Goal: Use online tool/utility: Utilize a website feature to perform a specific function

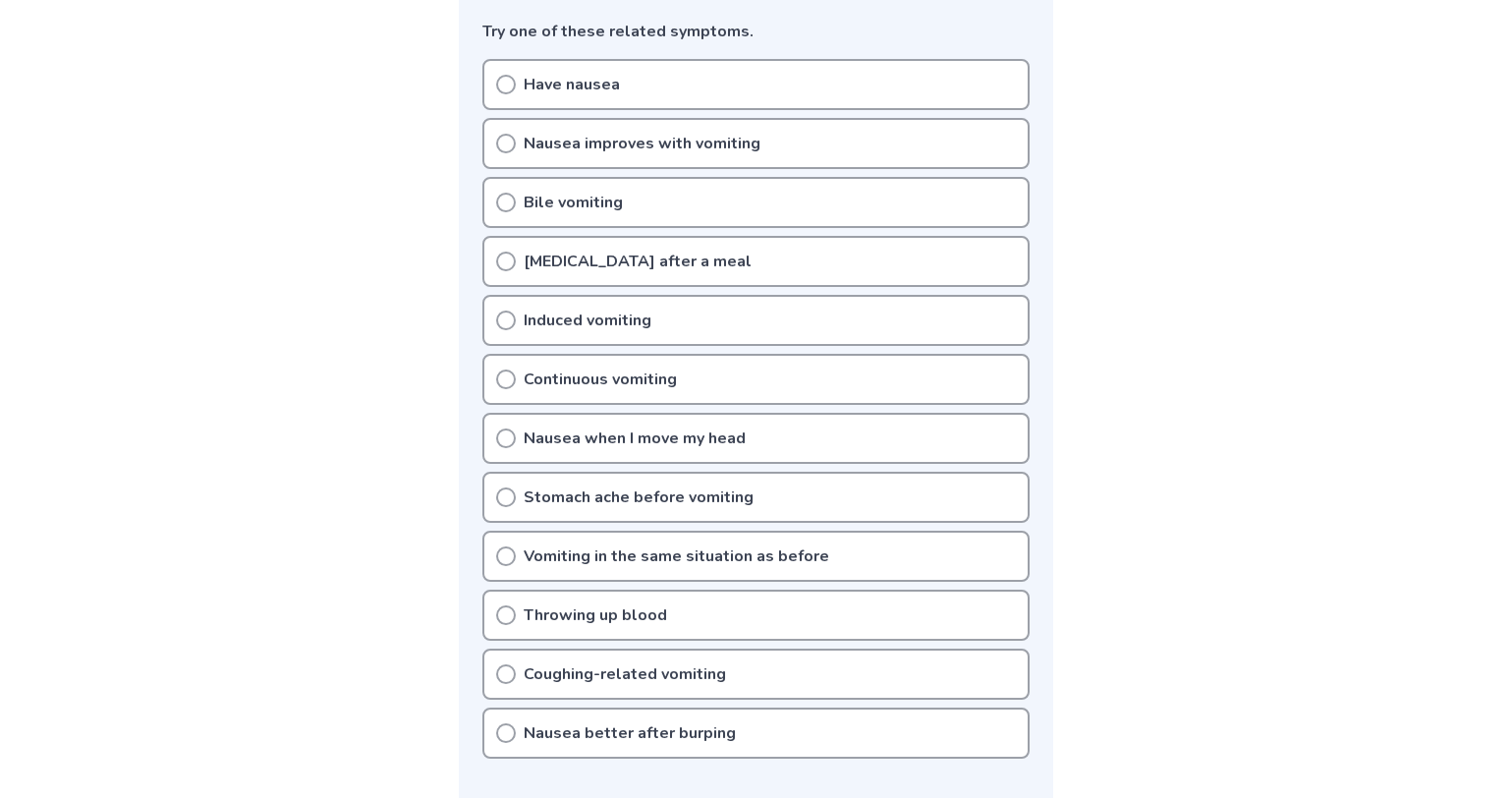
scroll to position [562, 0]
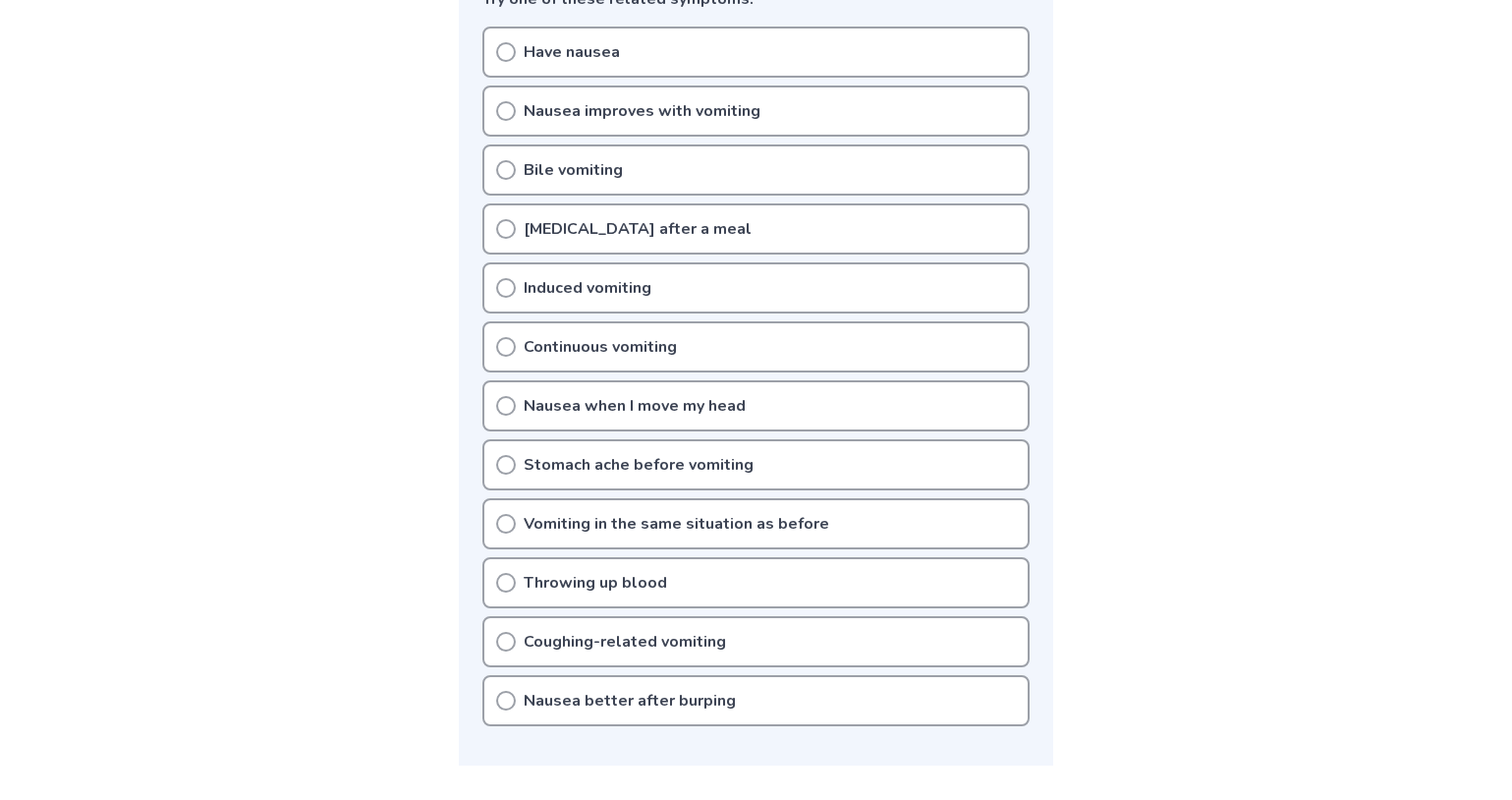
click at [506, 62] on icon at bounding box center [506, 52] width 20 height 20
click at [512, 62] on icon at bounding box center [506, 52] width 20 height 20
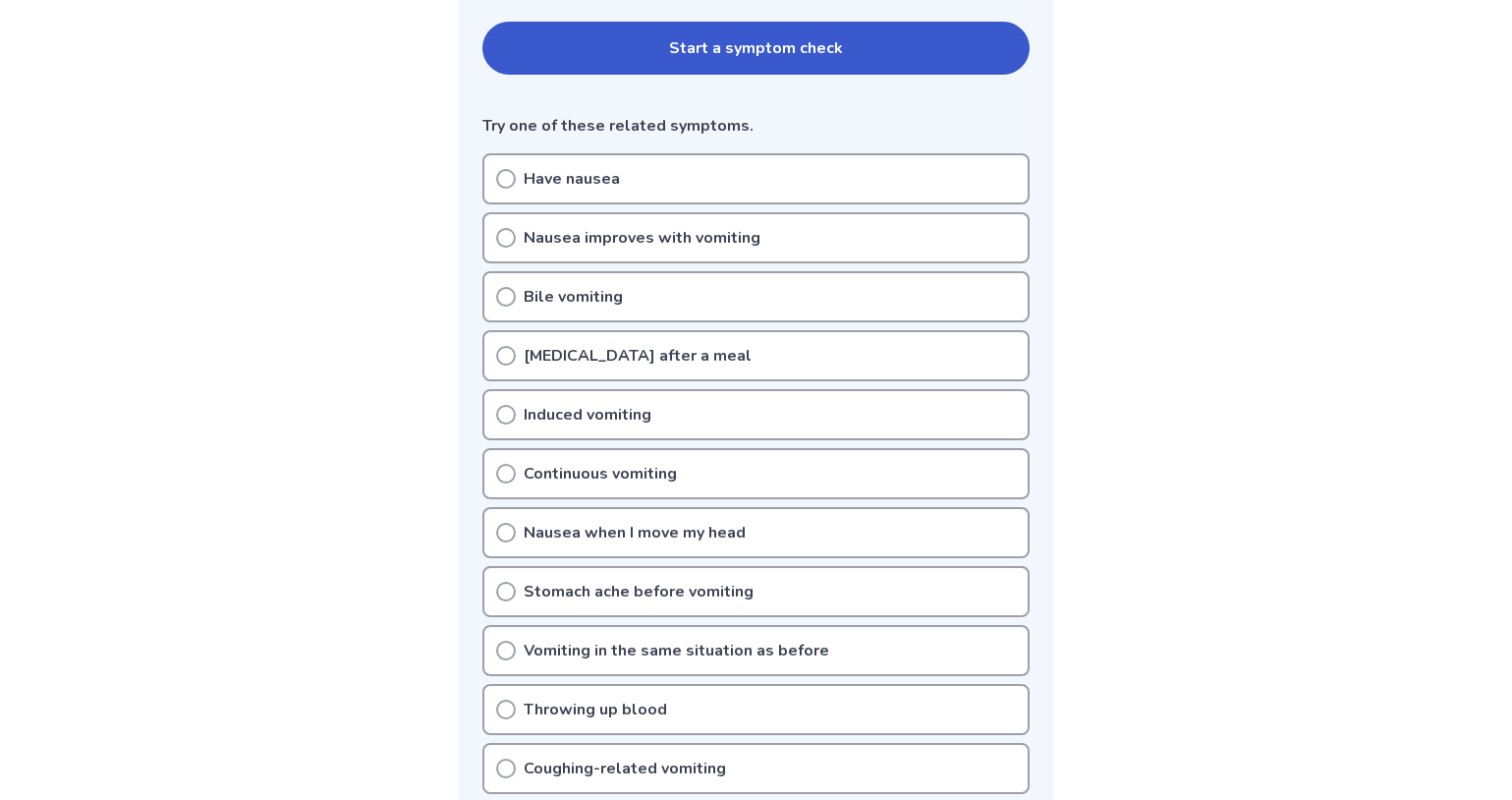
scroll to position [529, 0]
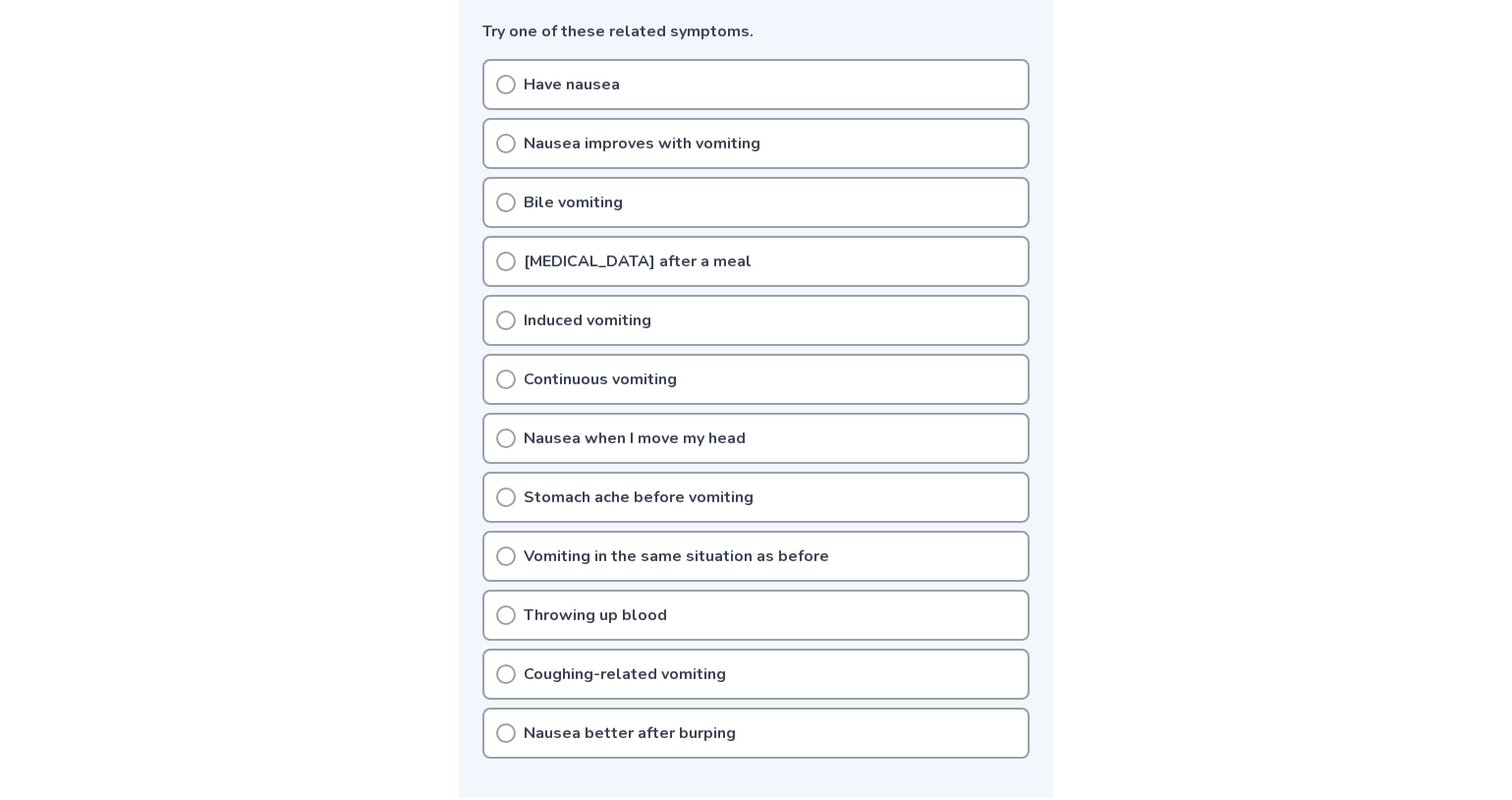
click at [510, 213] on icon at bounding box center [506, 203] width 20 height 20
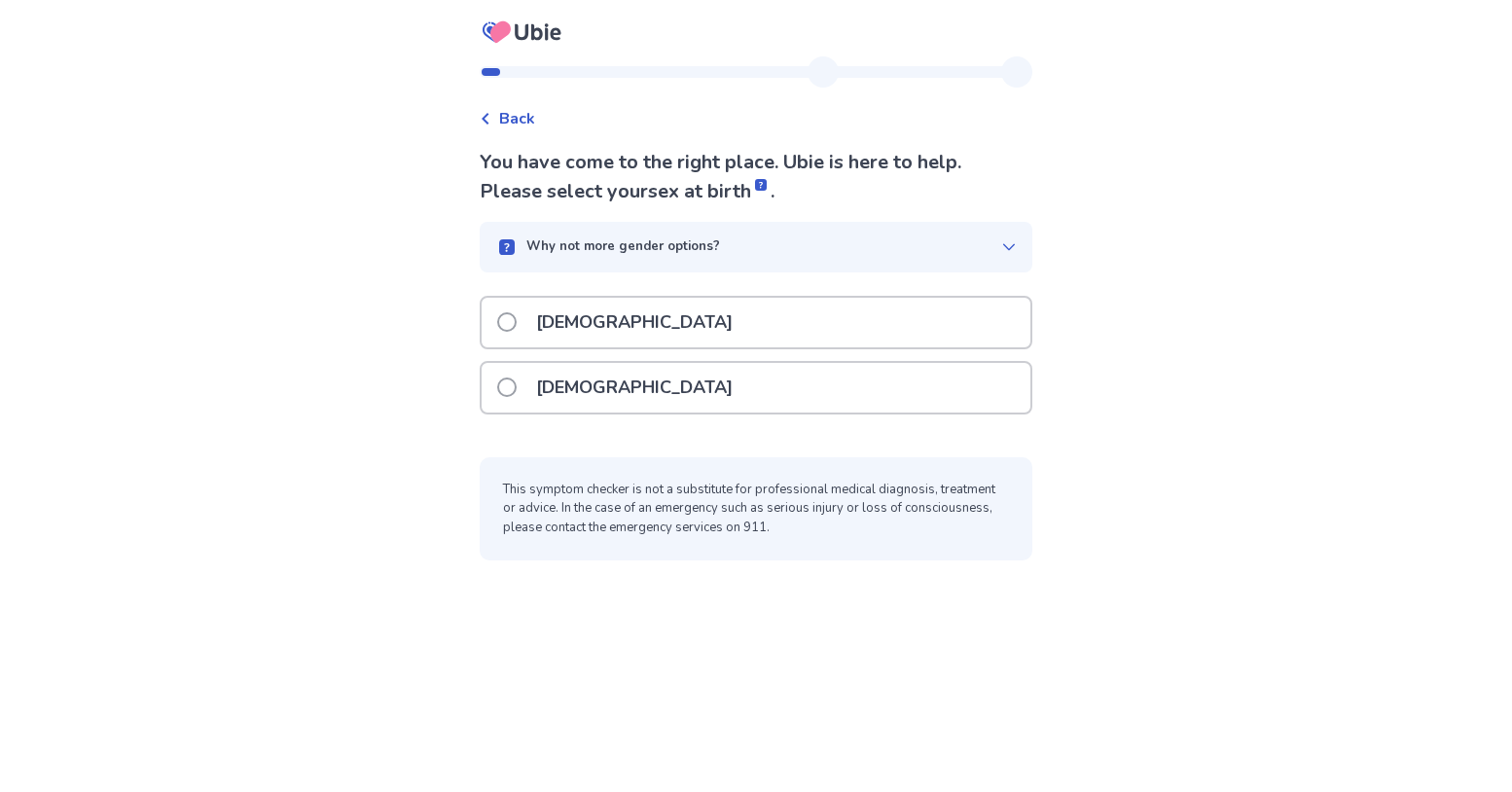
click at [497, 396] on span at bounding box center [507, 387] width 20 height 20
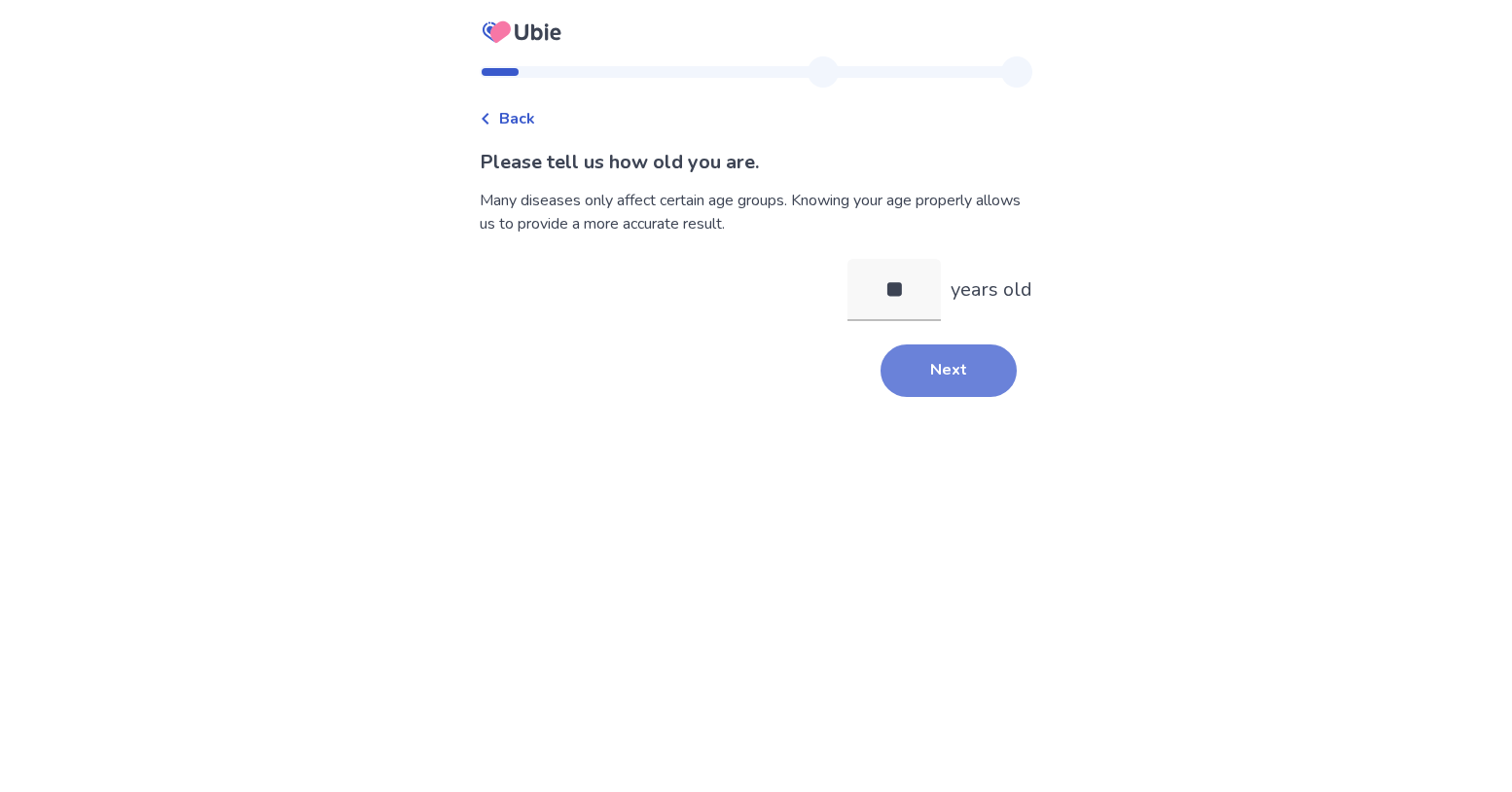
type input "**"
click at [944, 396] on button "Next" at bounding box center [948, 371] width 136 height 53
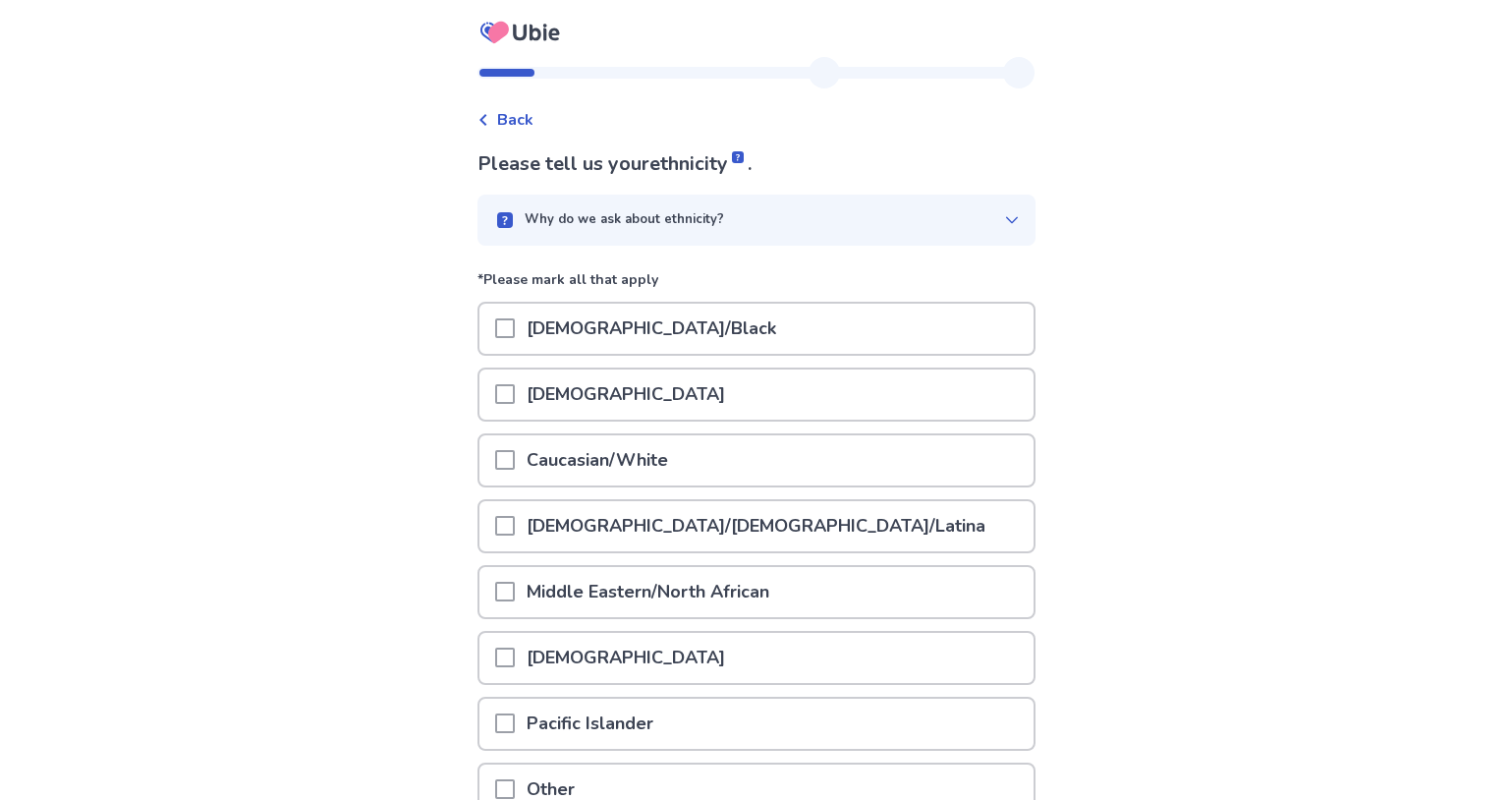
click at [495, 470] on span at bounding box center [505, 460] width 20 height 20
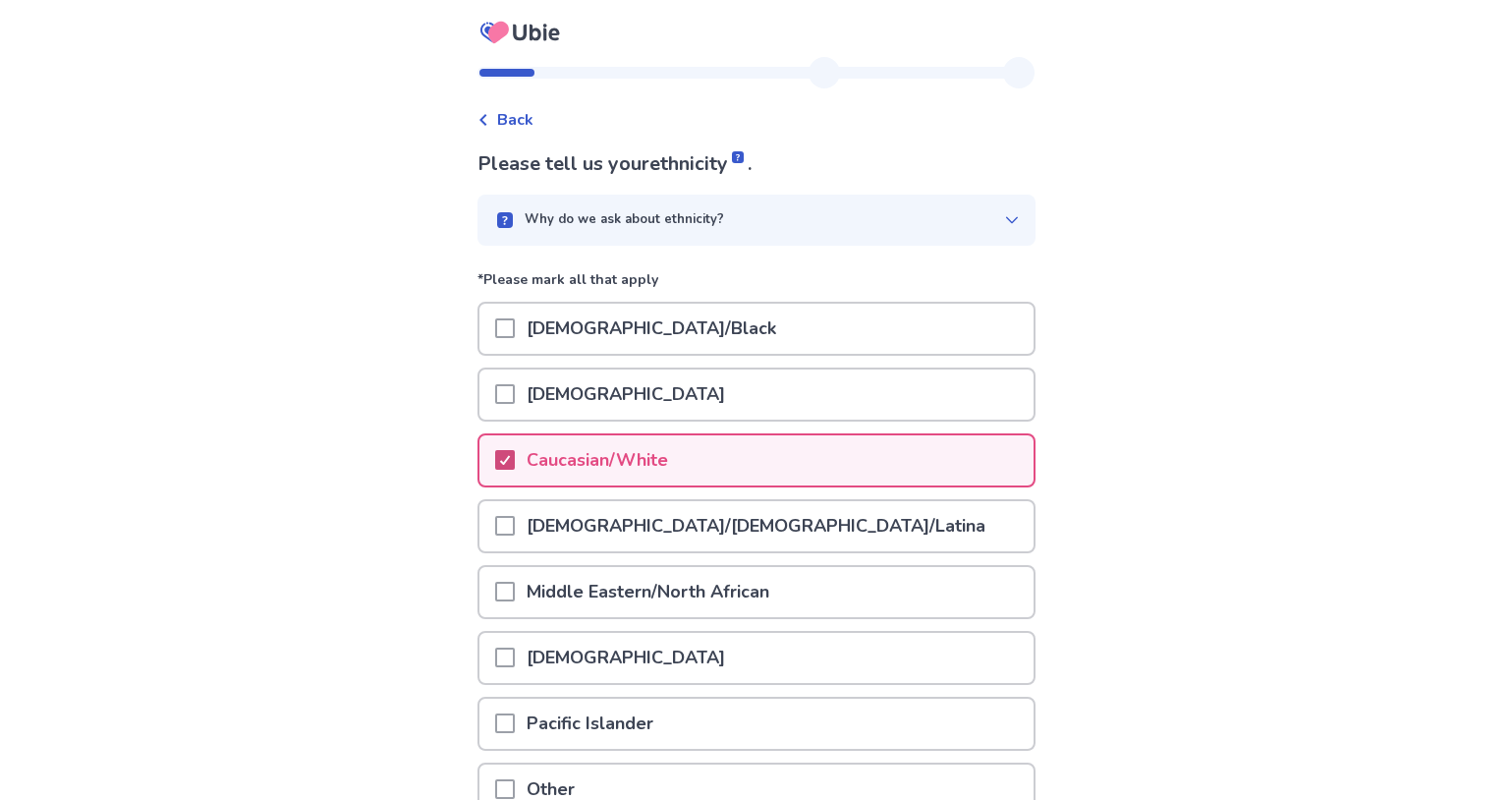
scroll to position [258, 0]
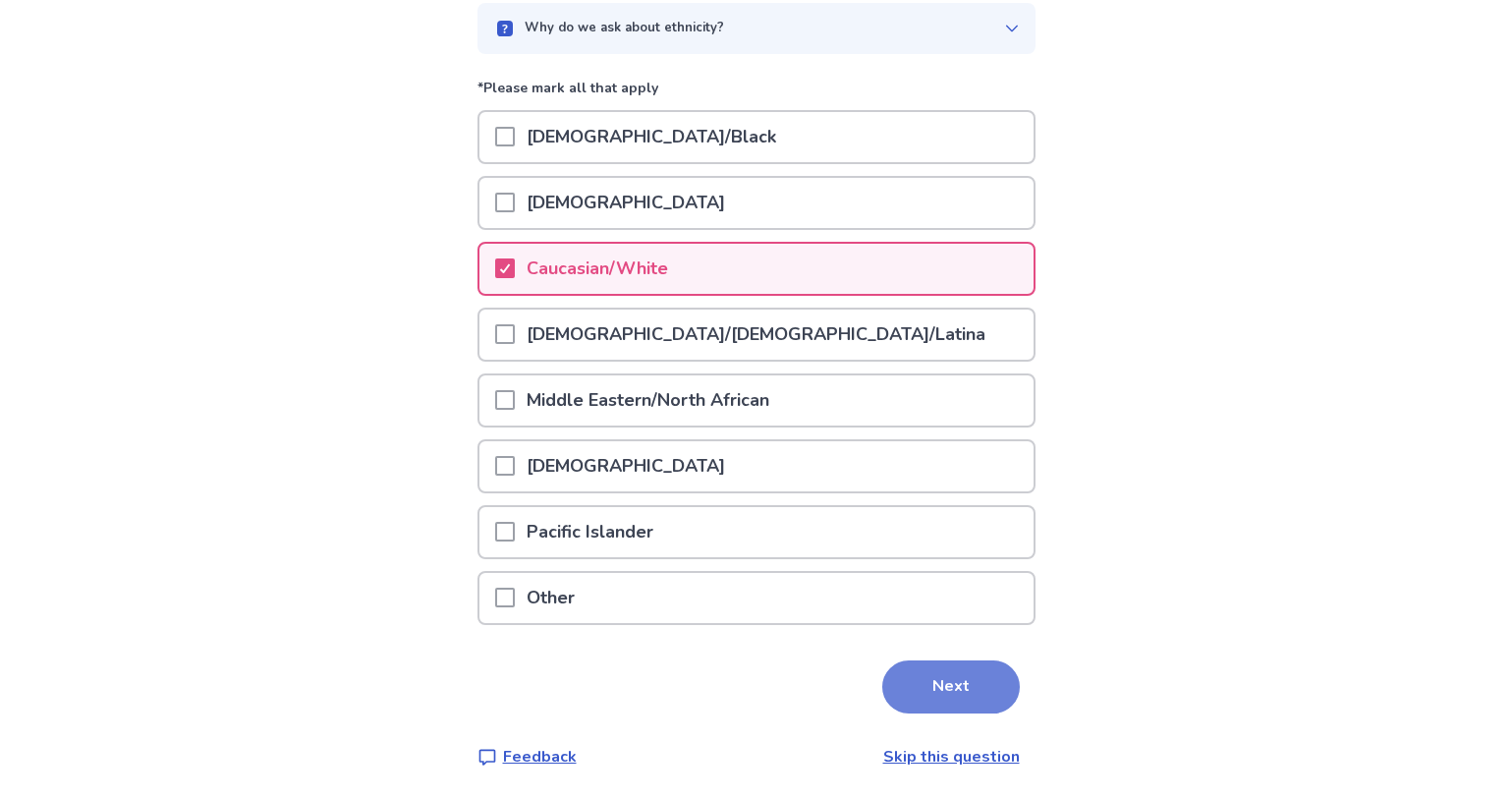
click at [930, 662] on button "Next" at bounding box center [950, 686] width 137 height 53
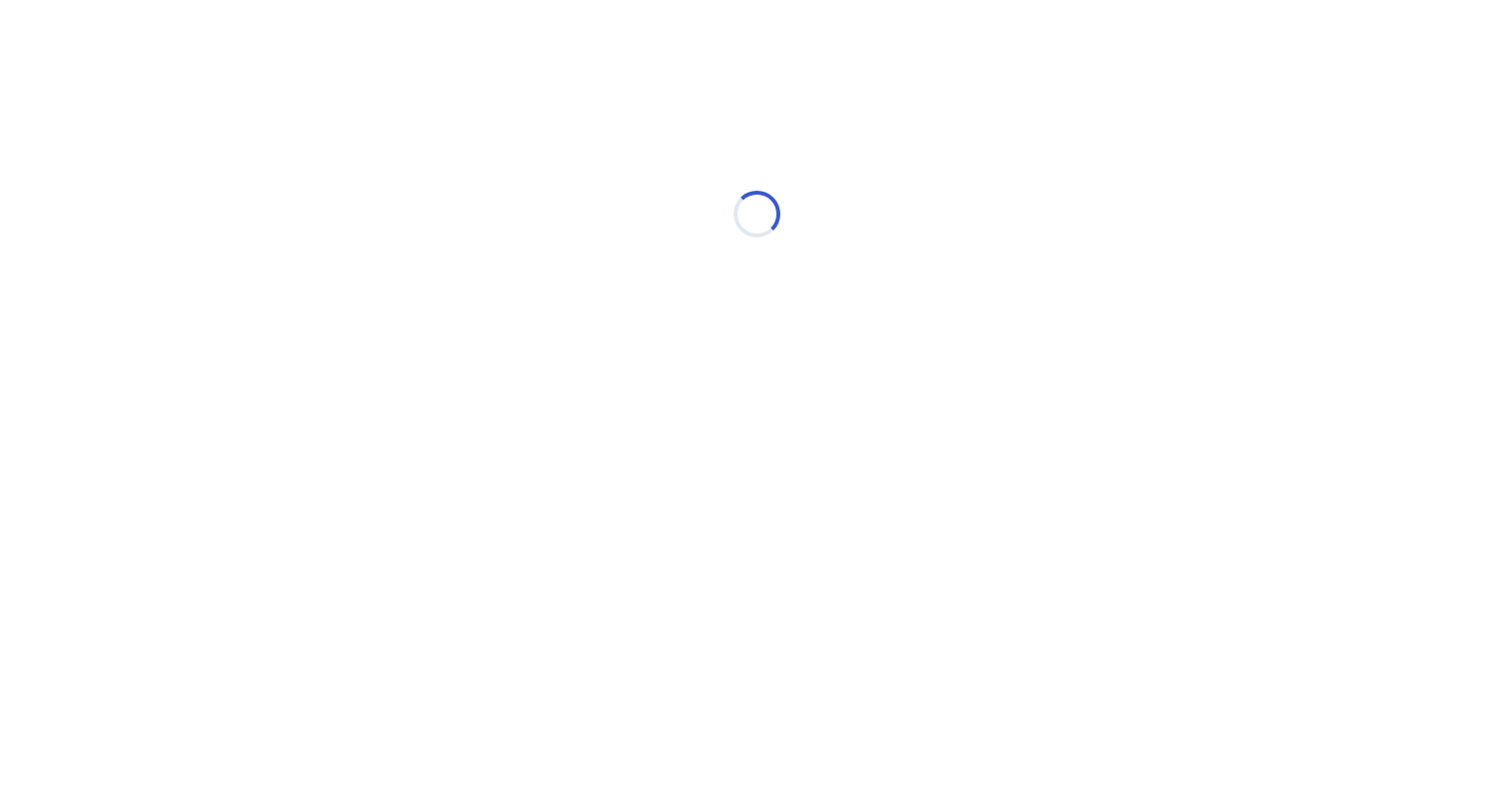
scroll to position [0, 0]
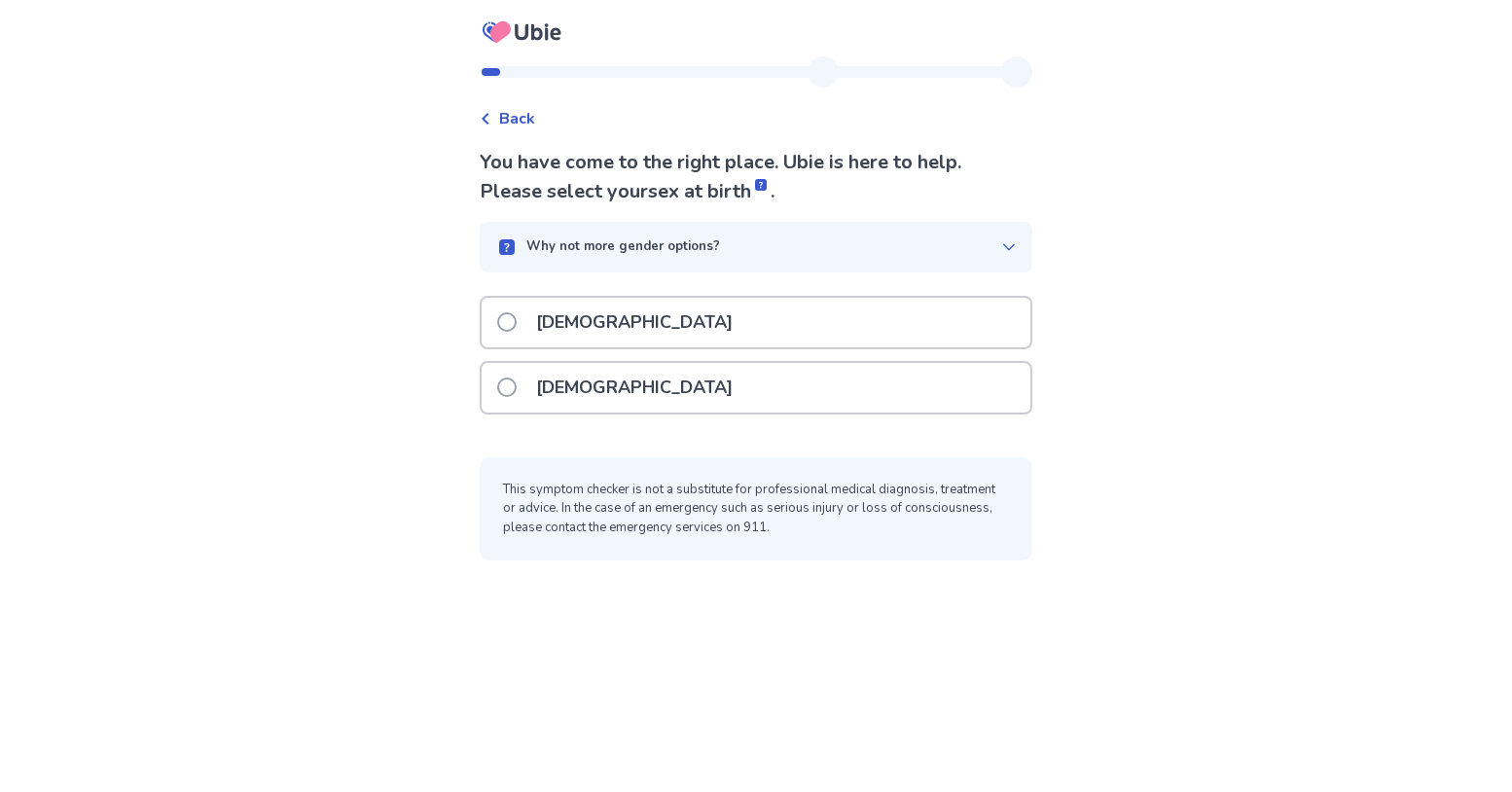
click at [604, 348] on div "[DEMOGRAPHIC_DATA]" at bounding box center [756, 322] width 548 height 50
click at [497, 396] on span at bounding box center [507, 387] width 20 height 20
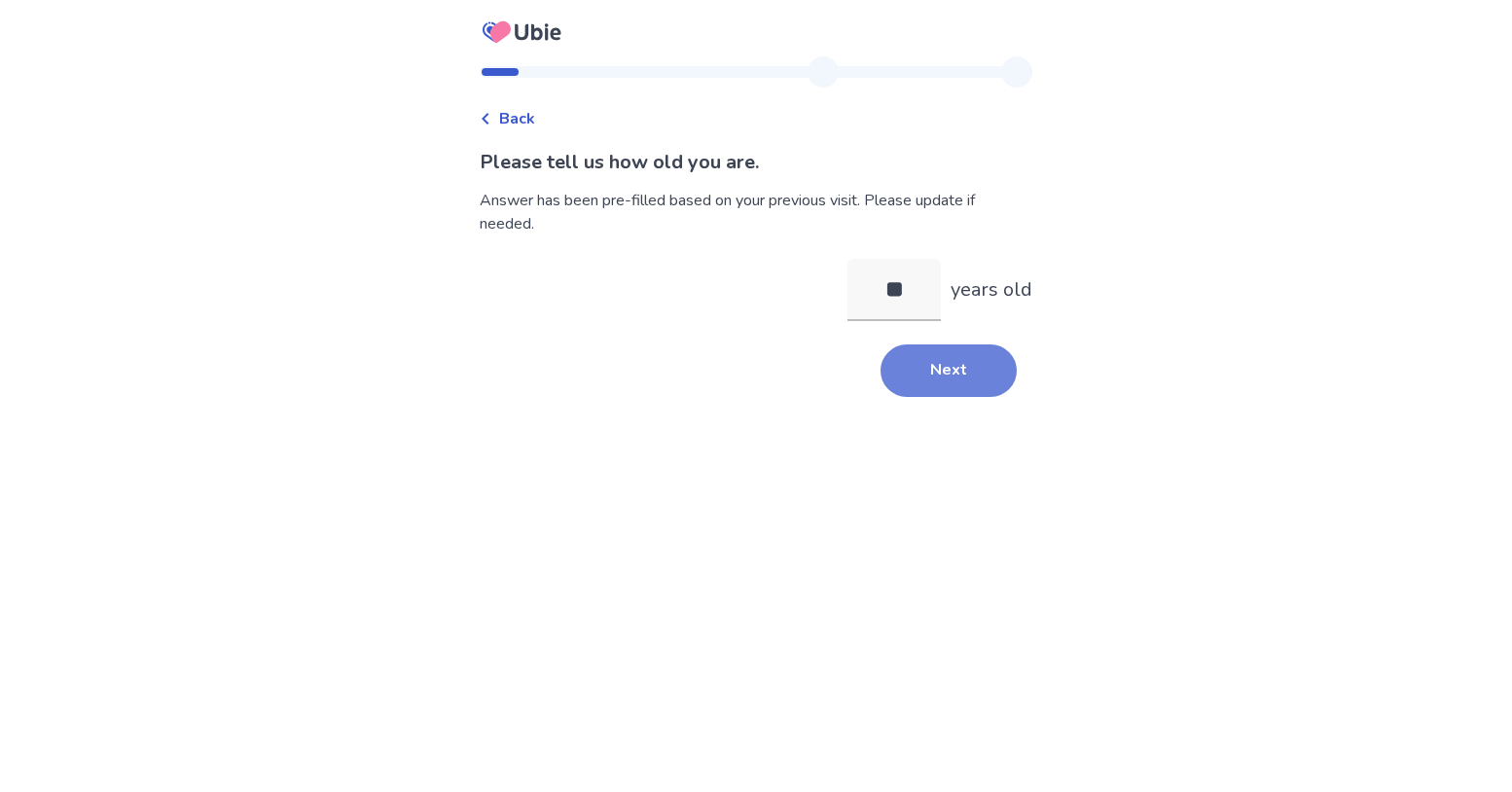
click at [986, 390] on button "Next" at bounding box center [948, 371] width 136 height 53
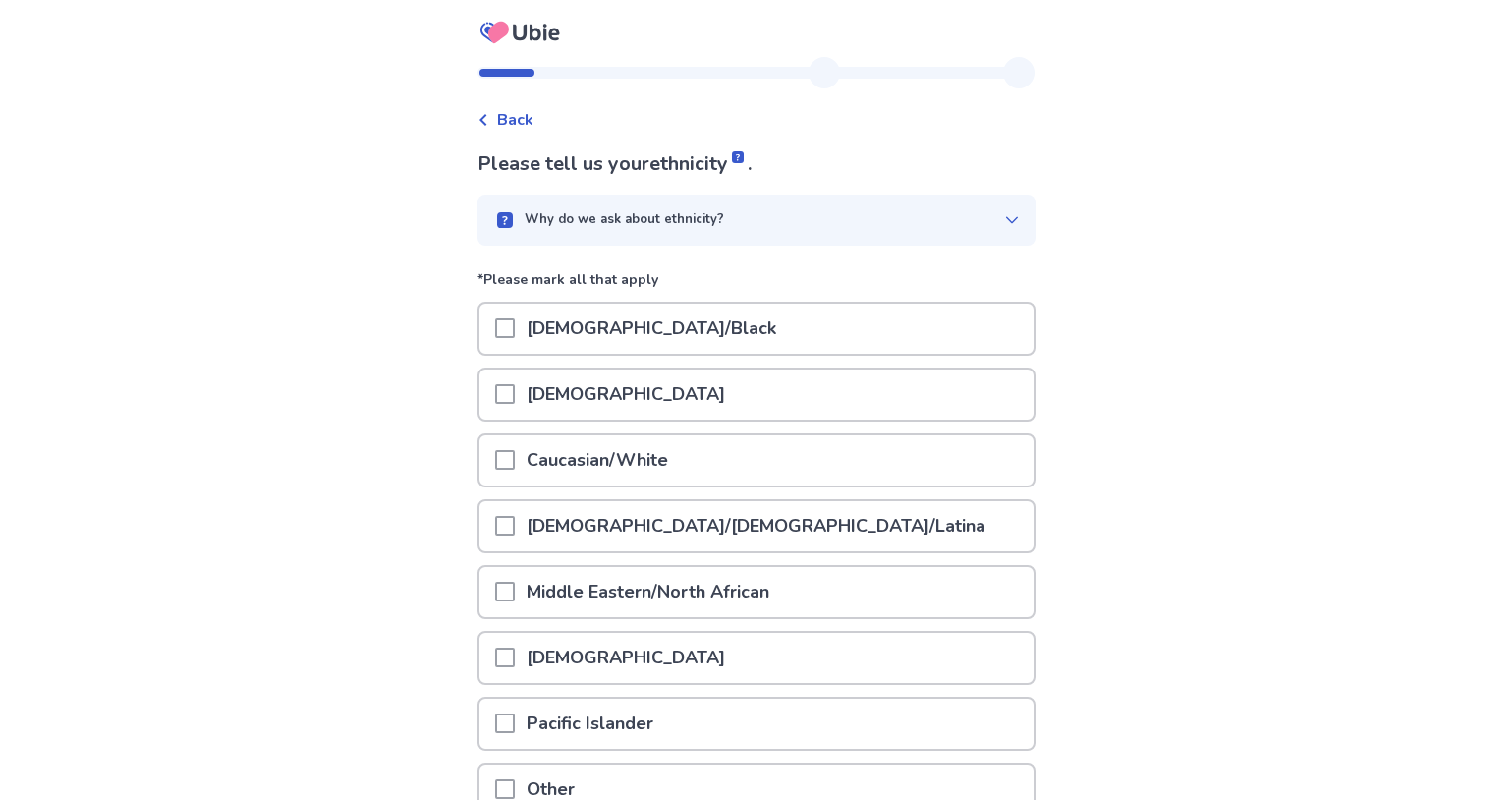
click at [514, 486] on p "Caucasian/White" at bounding box center [596, 460] width 165 height 50
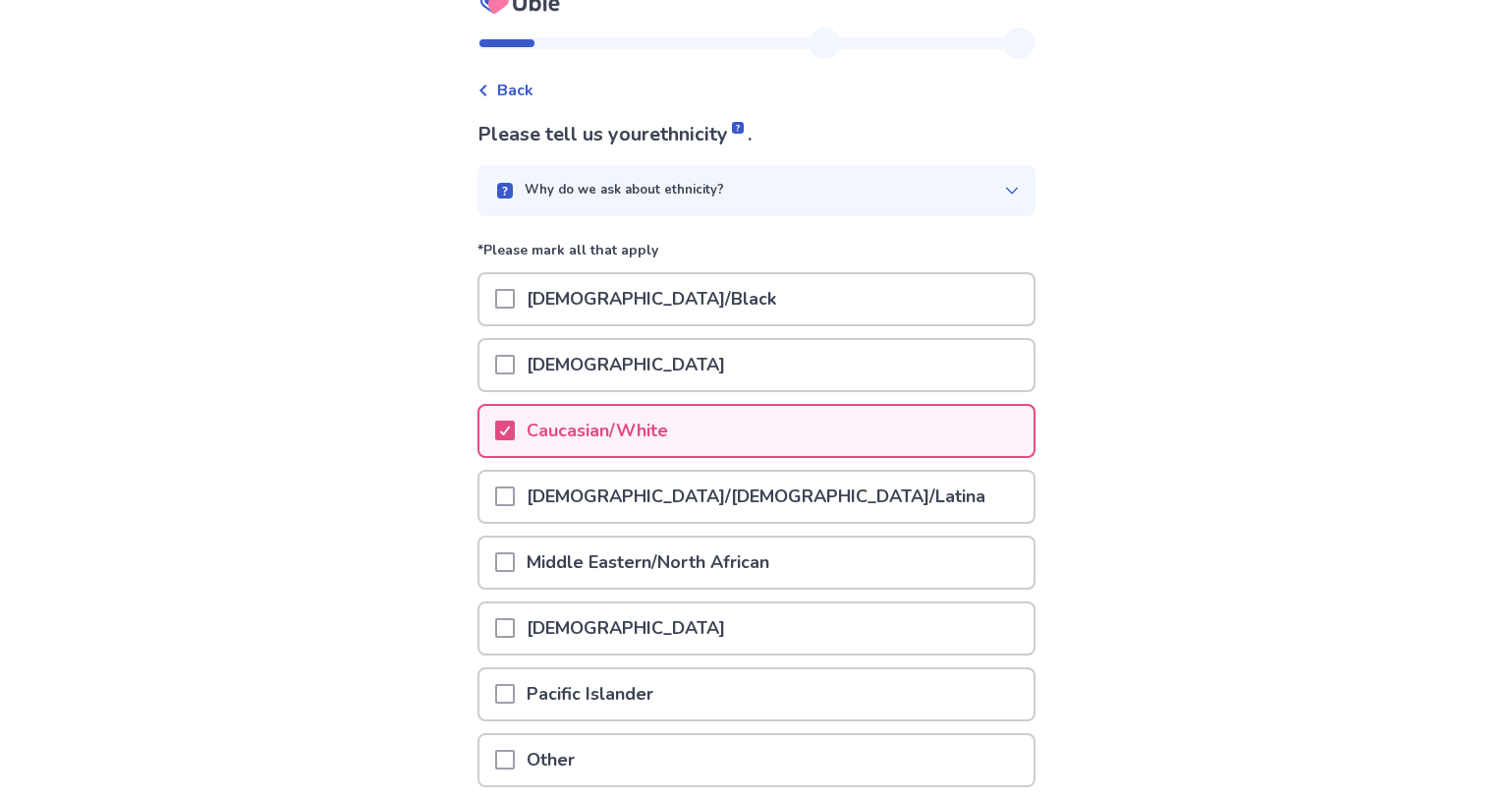
scroll to position [258, 0]
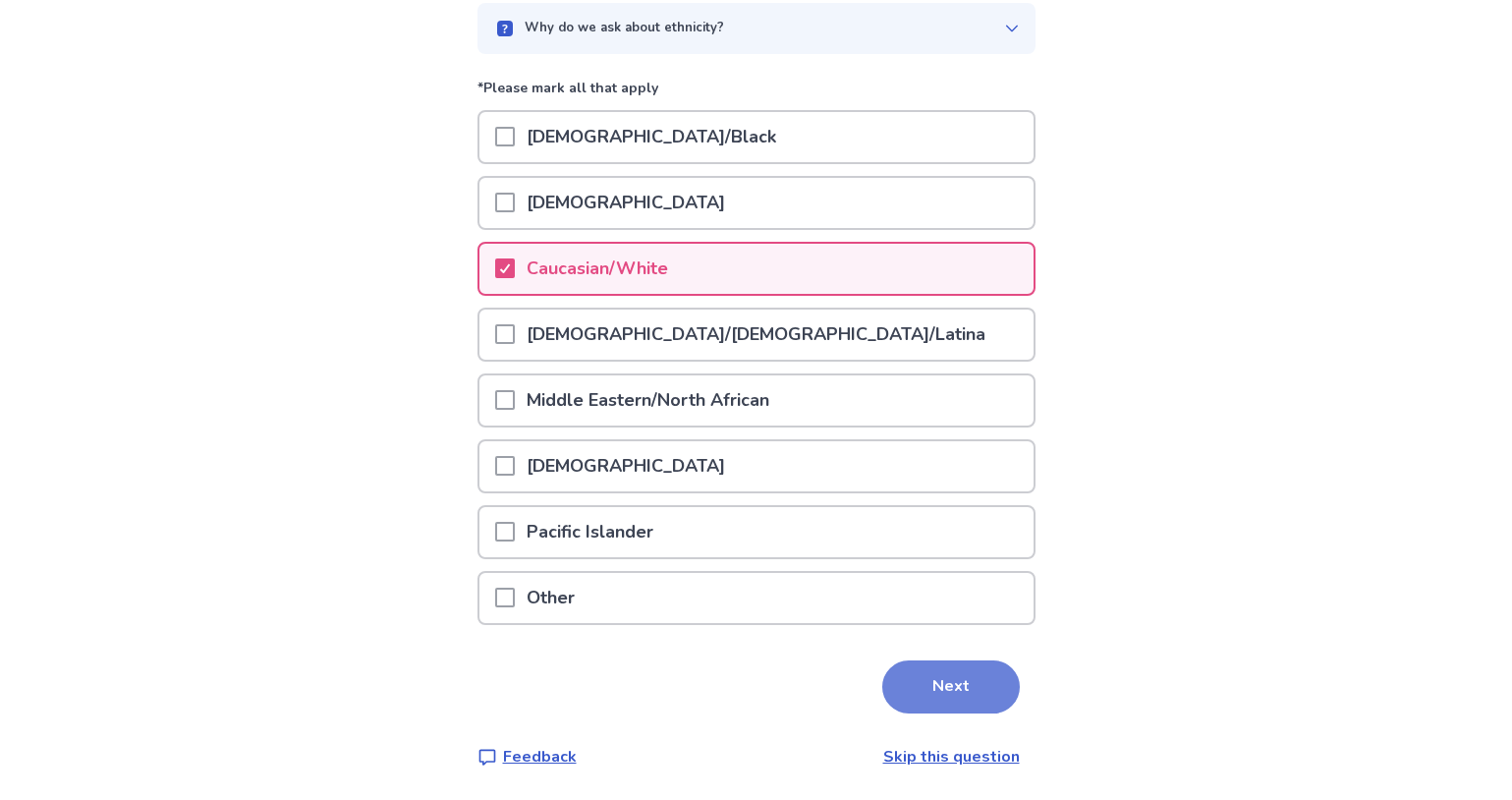
click at [991, 661] on button "Next" at bounding box center [950, 686] width 137 height 53
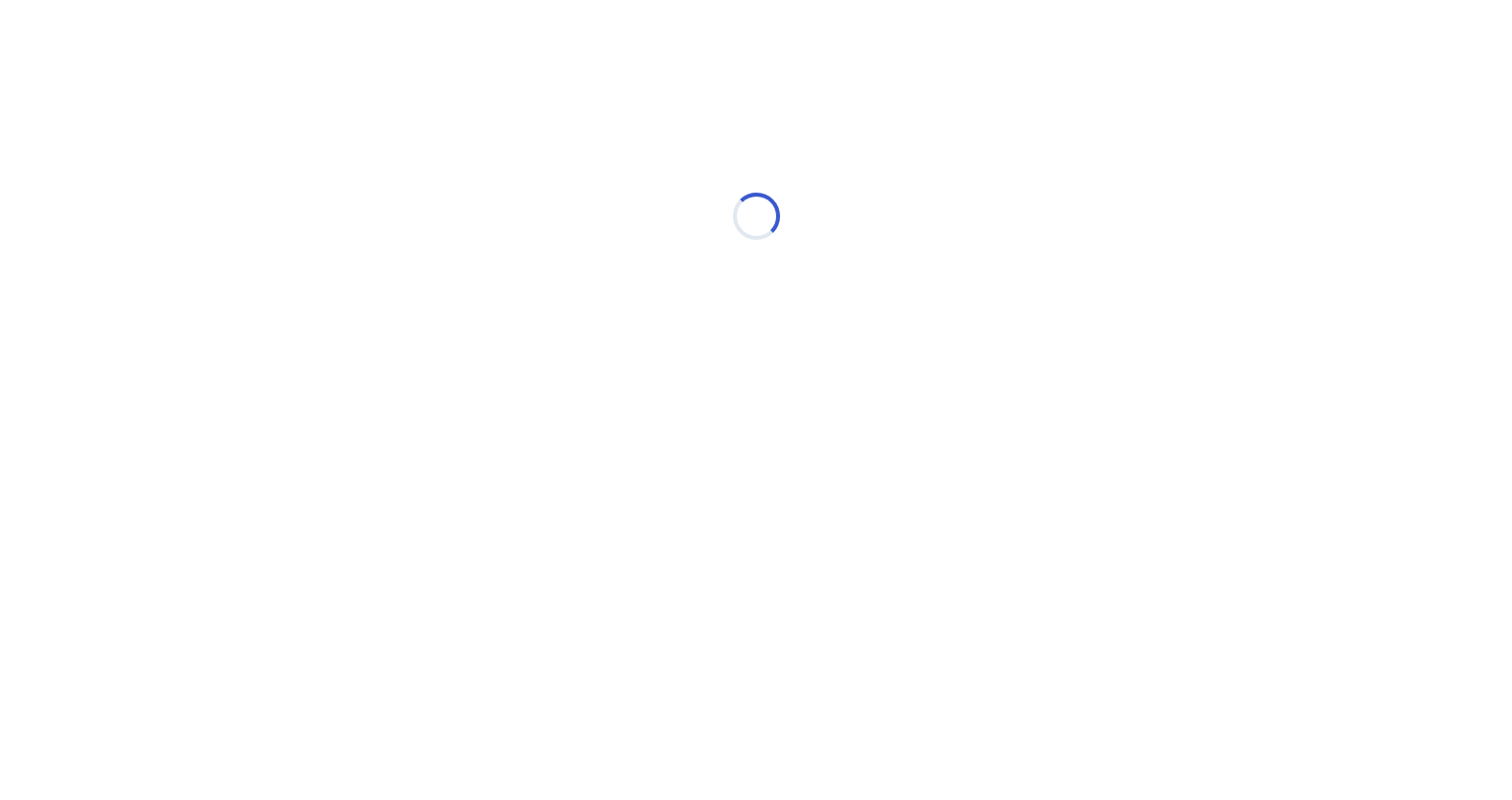
scroll to position [0, 0]
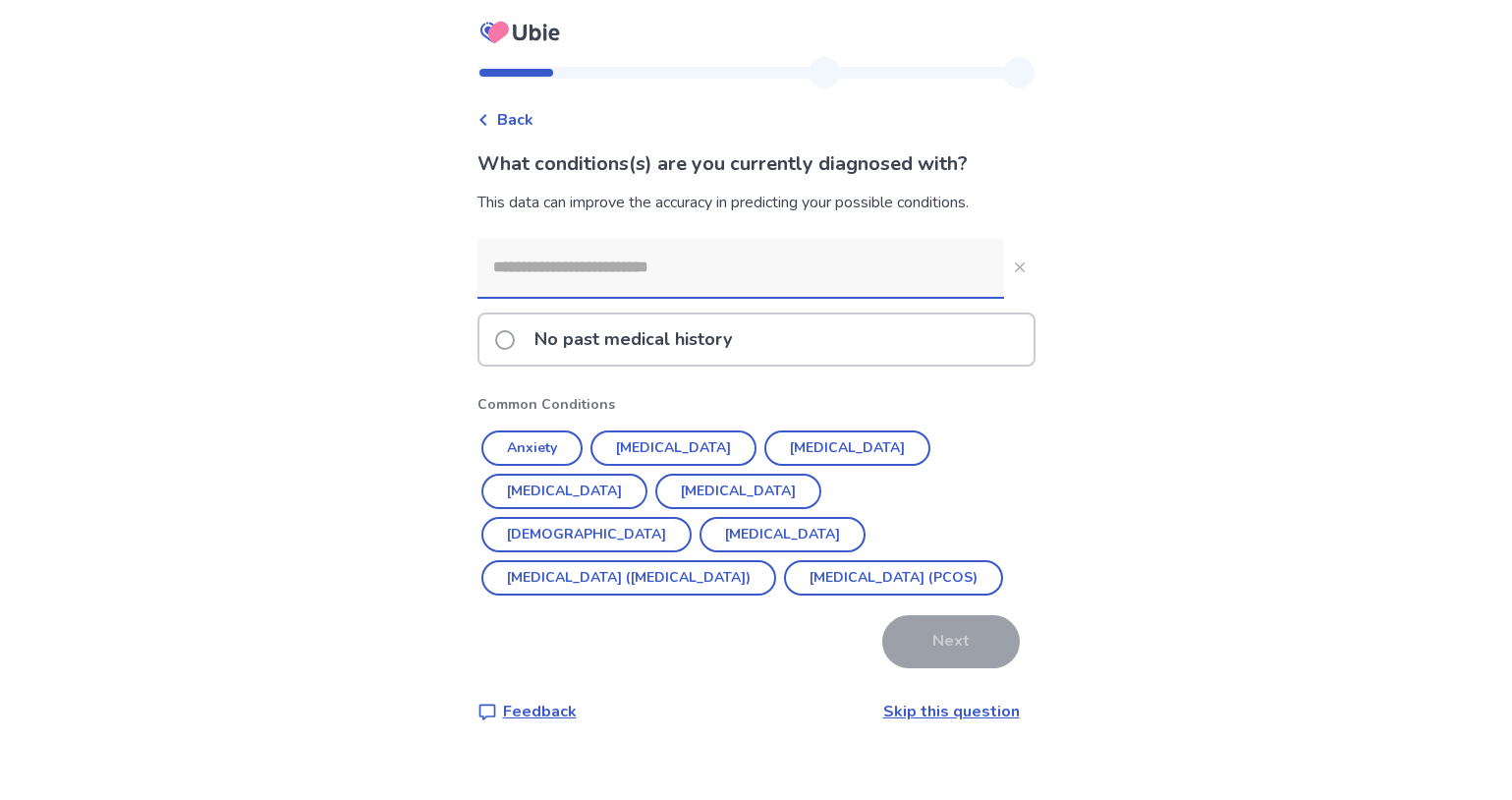
scroll to position [3, 0]
click at [495, 350] on span at bounding box center [505, 340] width 20 height 20
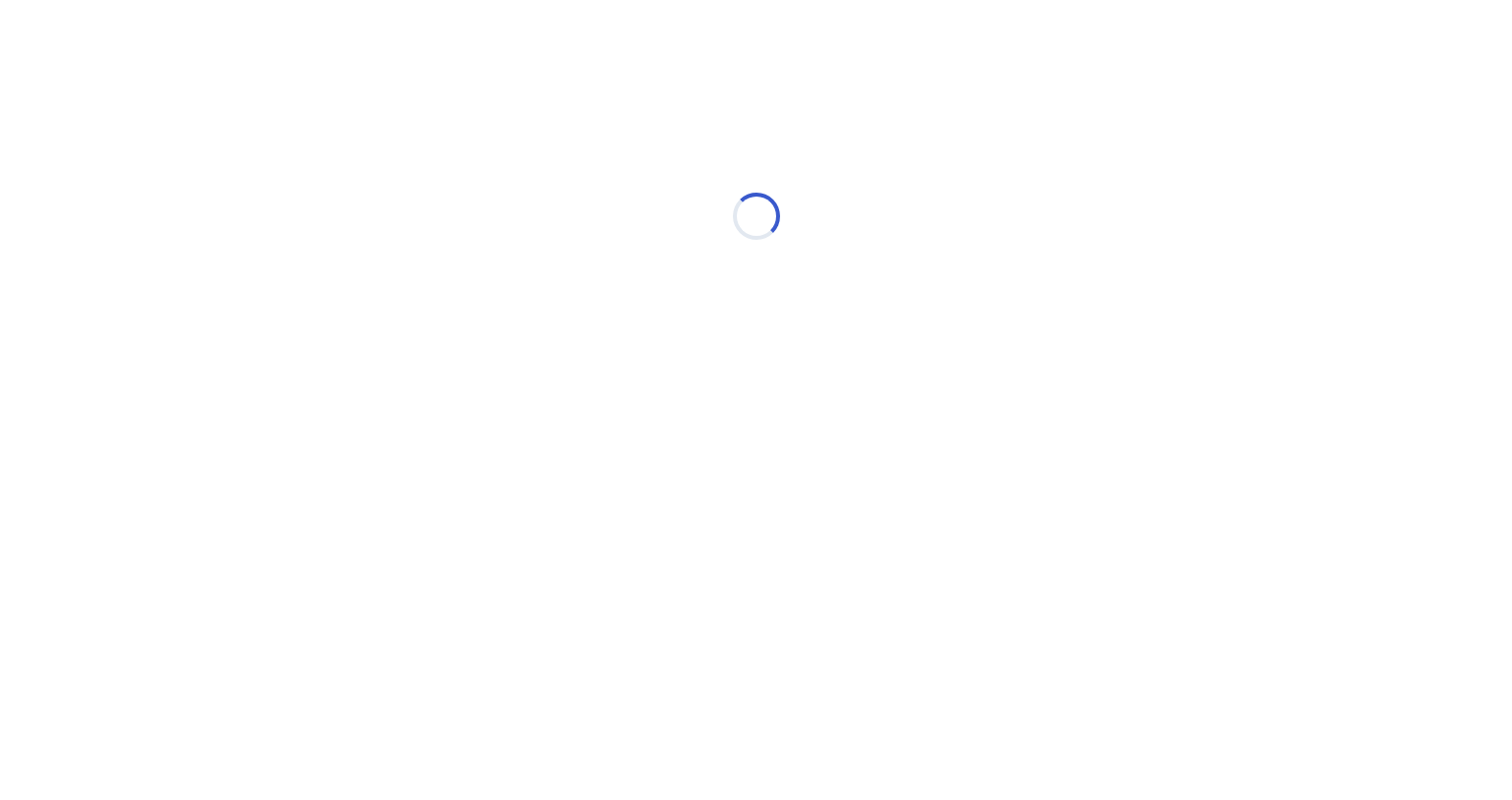
scroll to position [0, 0]
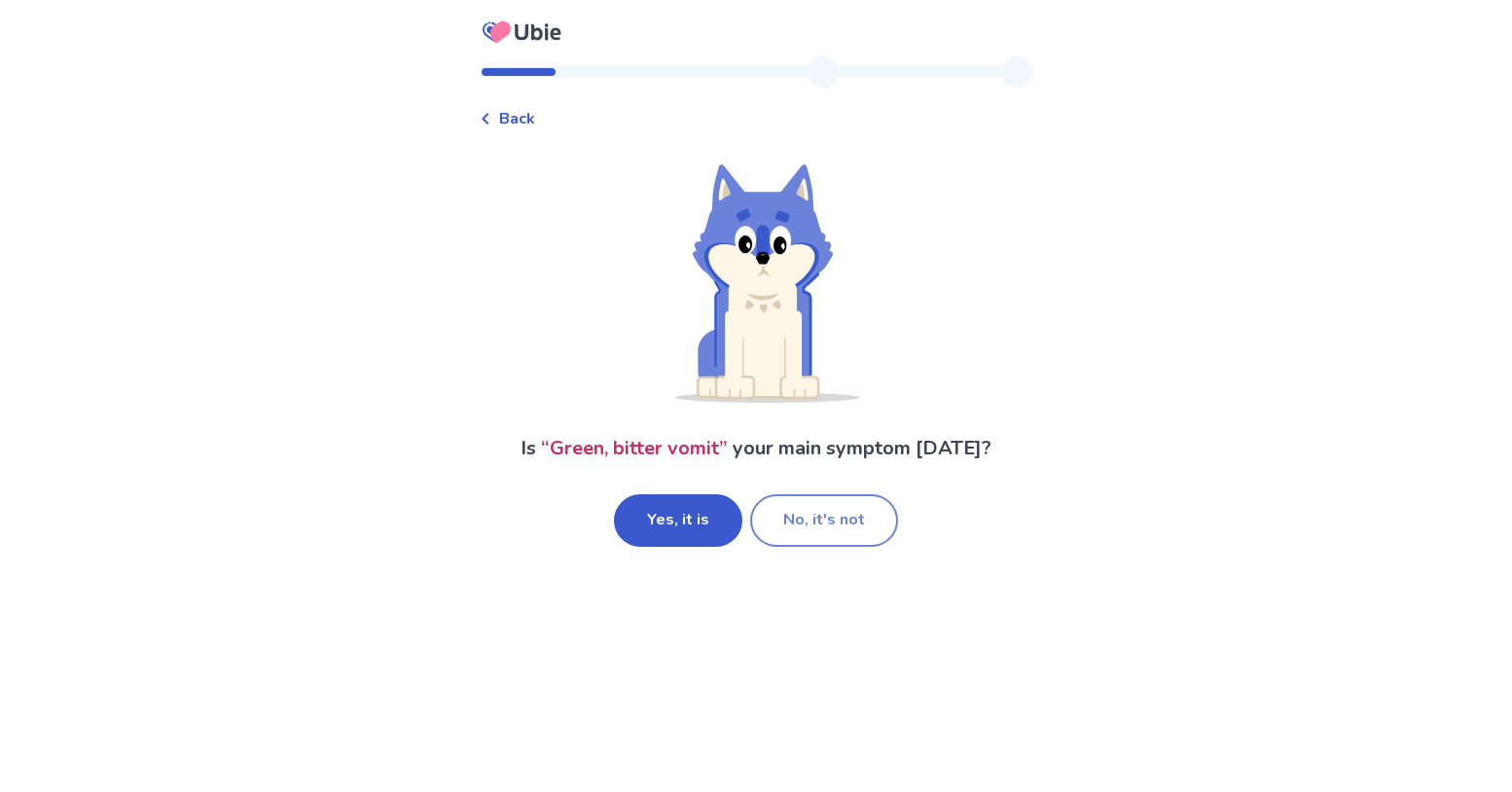
click at [806, 545] on button "No, it's not" at bounding box center [824, 521] width 148 height 53
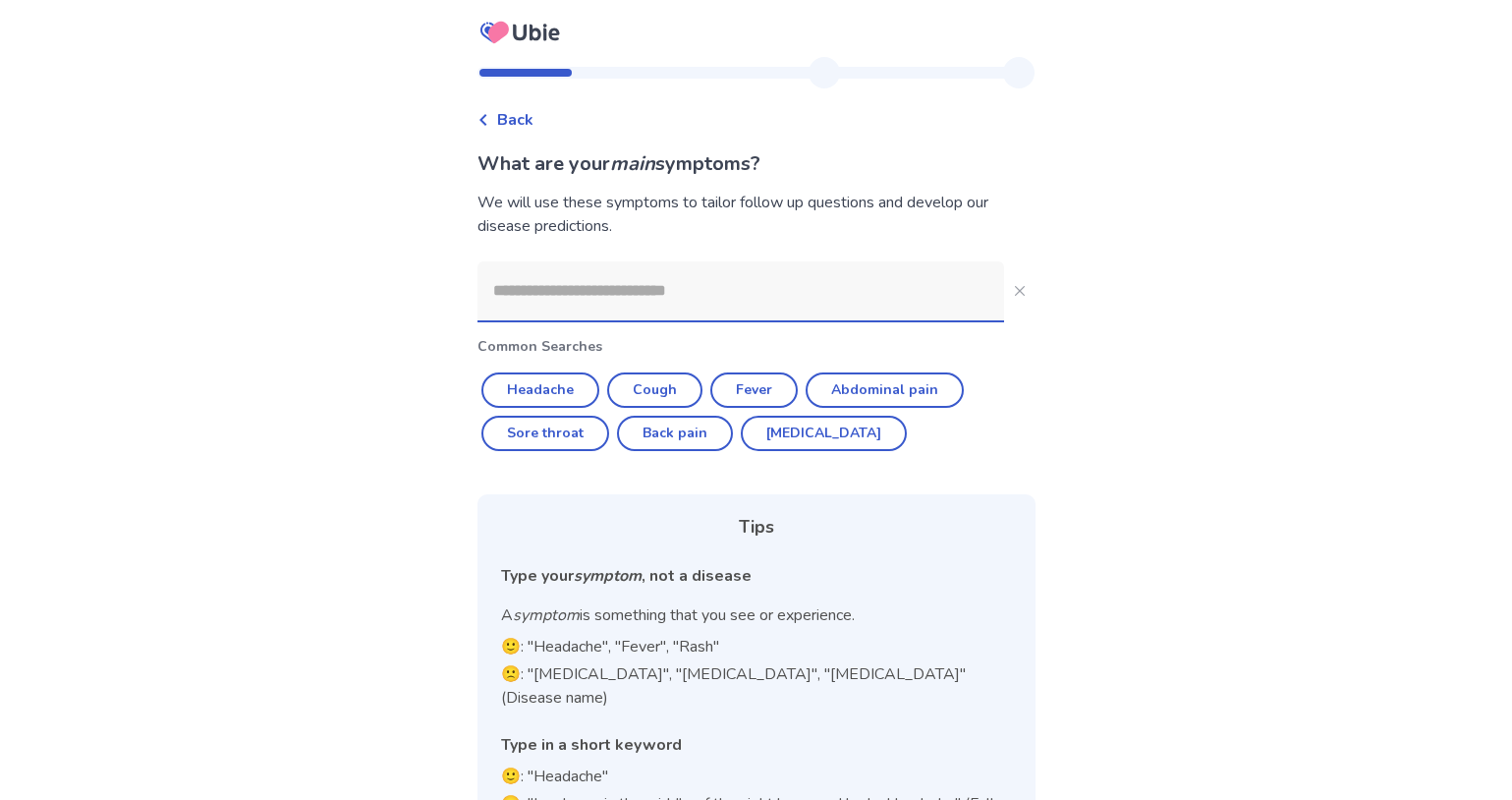
click at [699, 298] on input at bounding box center [741, 291] width 526 height 59
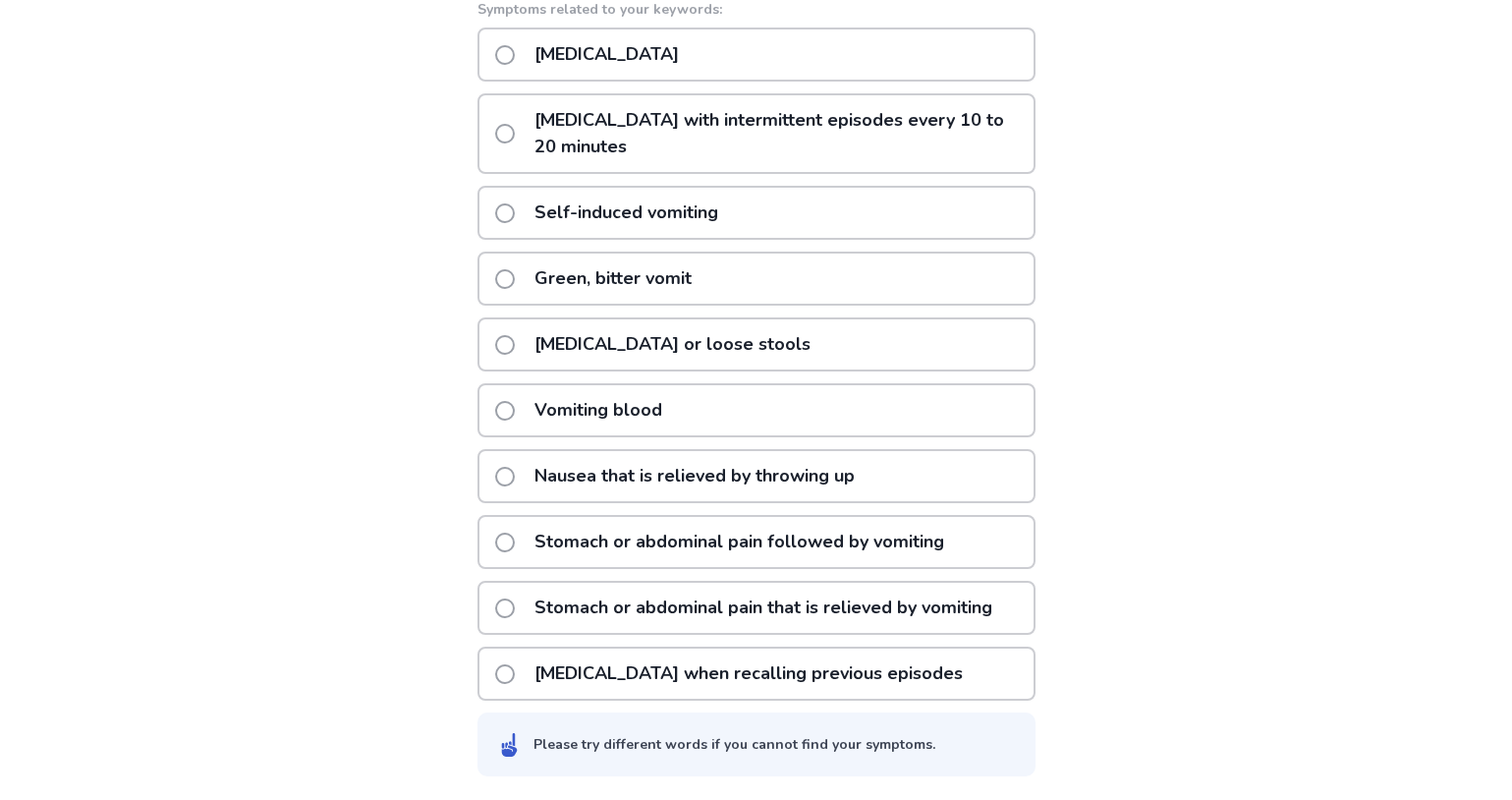
scroll to position [394, 0]
type input "********"
click at [495, 45] on span at bounding box center [505, 55] width 20 height 20
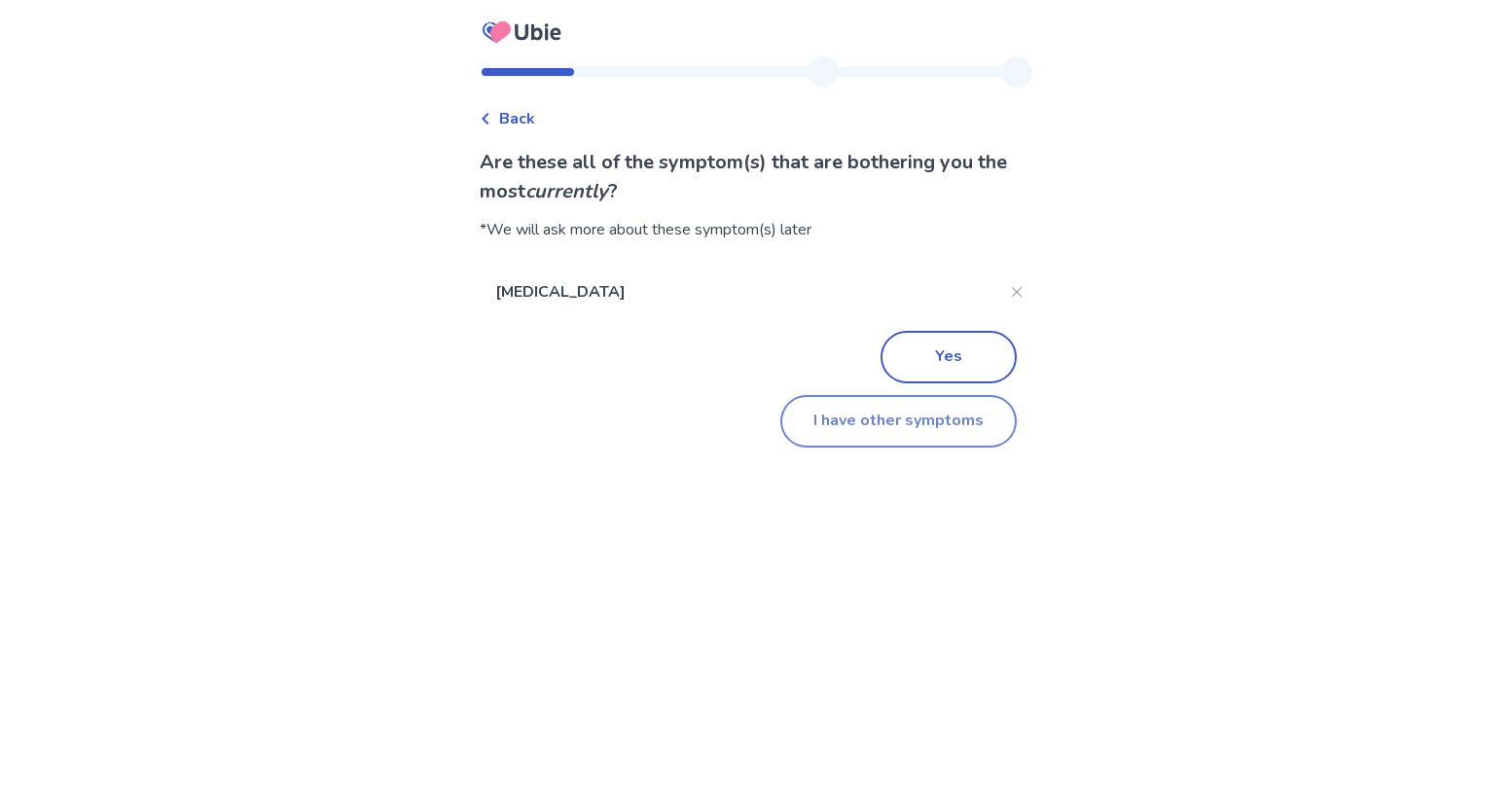
click at [882, 445] on button "I have other symptoms" at bounding box center [898, 421] width 236 height 53
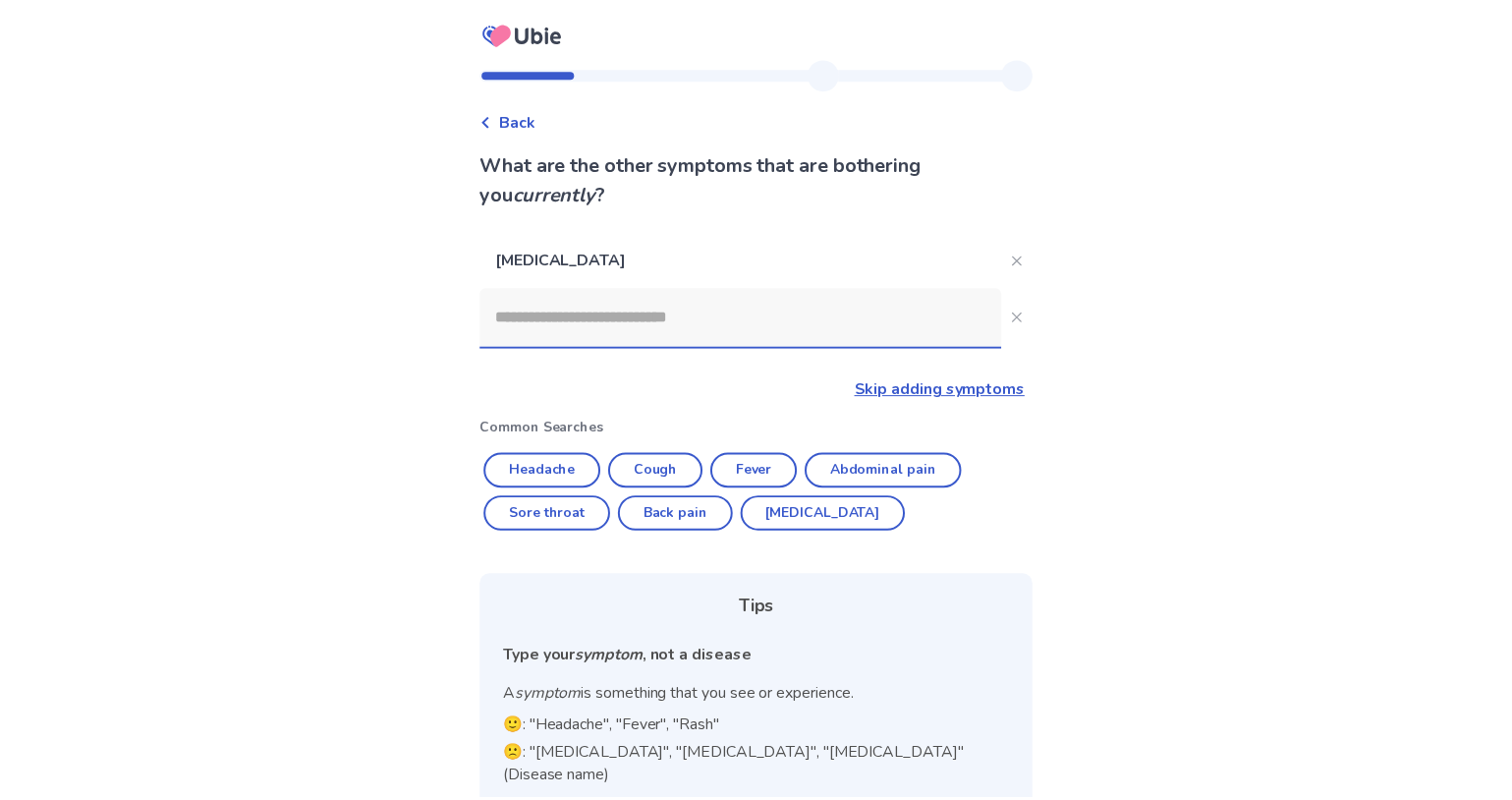
scroll to position [185, 0]
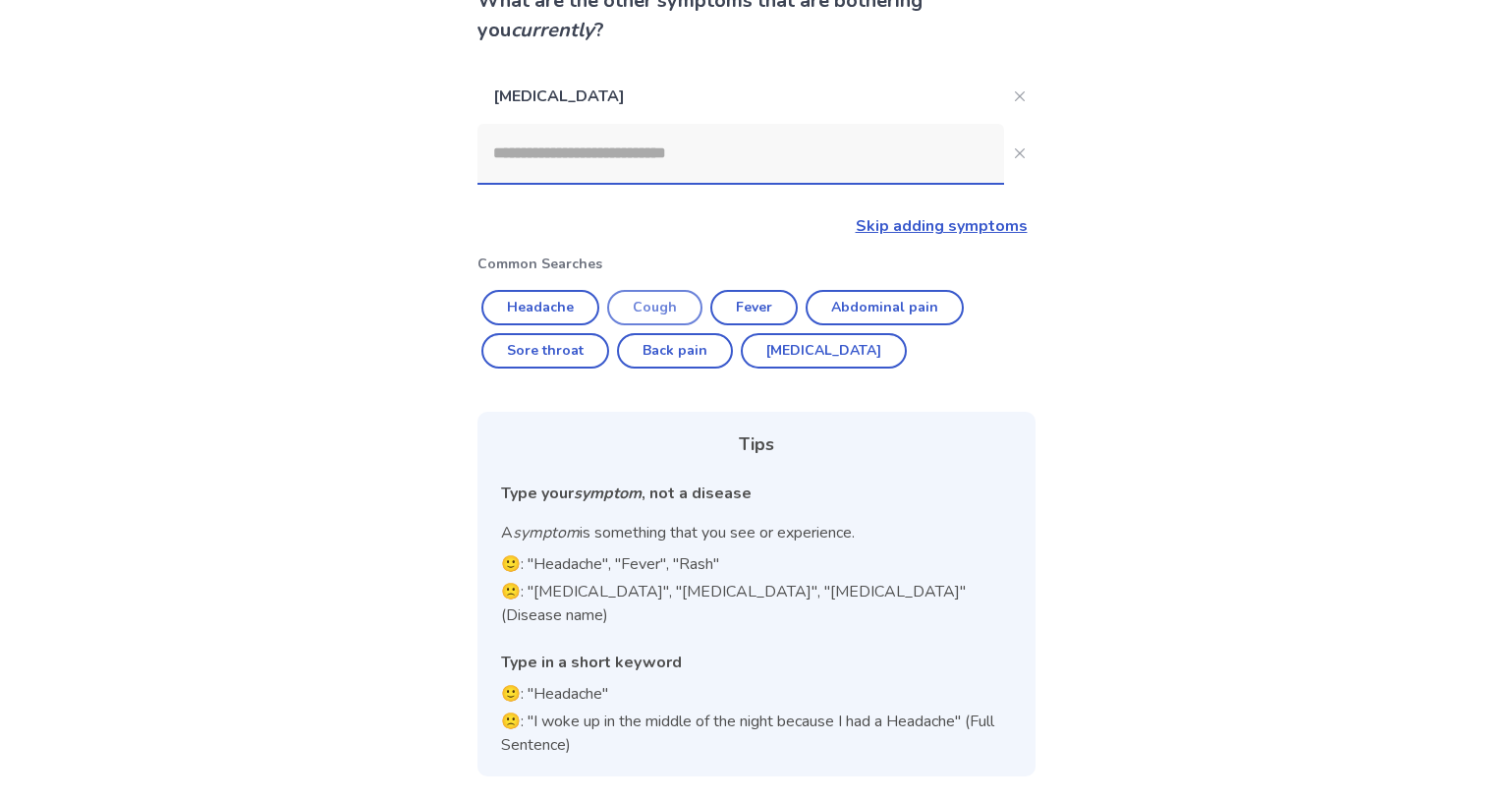
click at [680, 290] on button "Cough" at bounding box center [655, 308] width 95 height 36
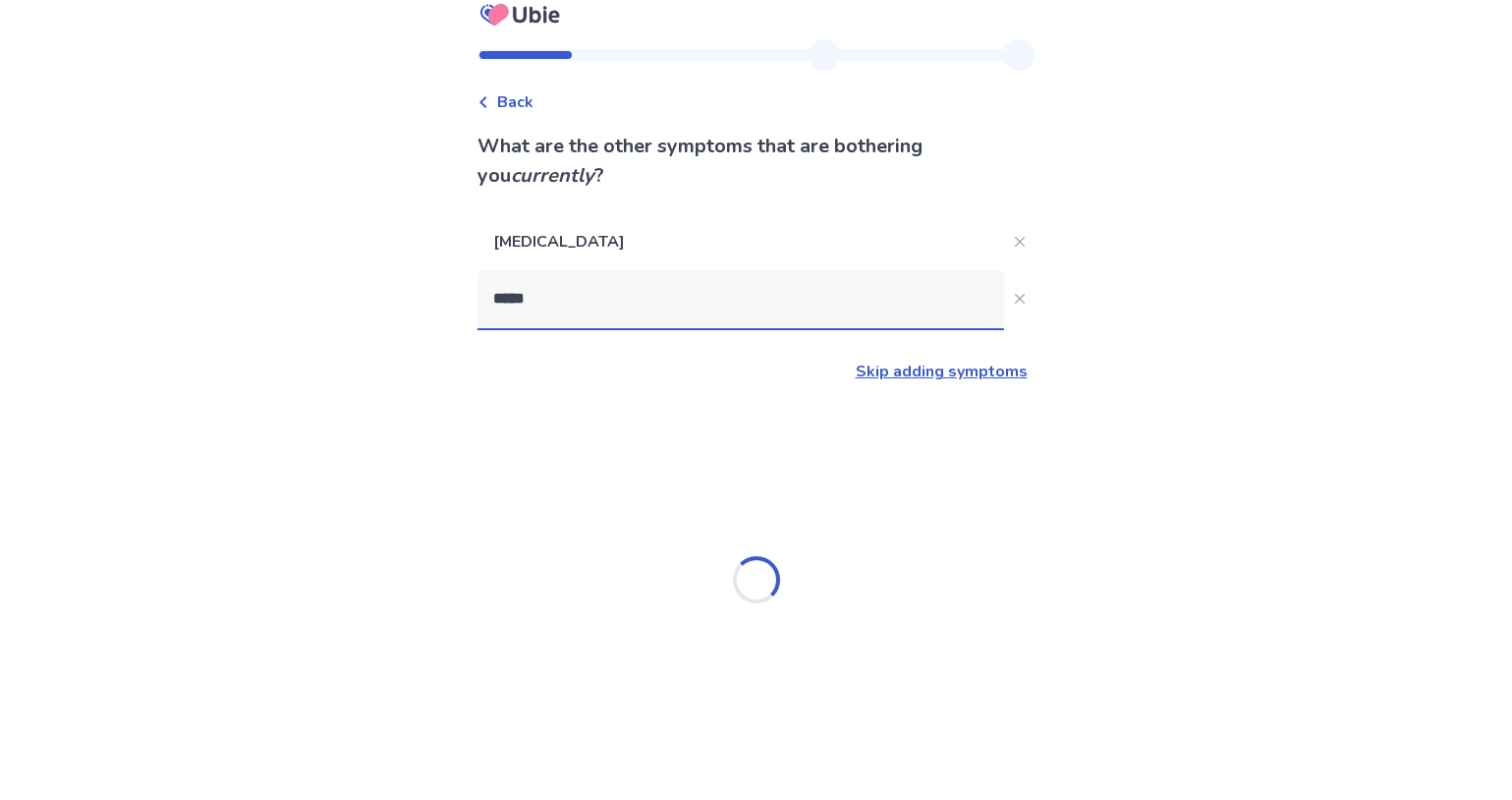
type input "*****"
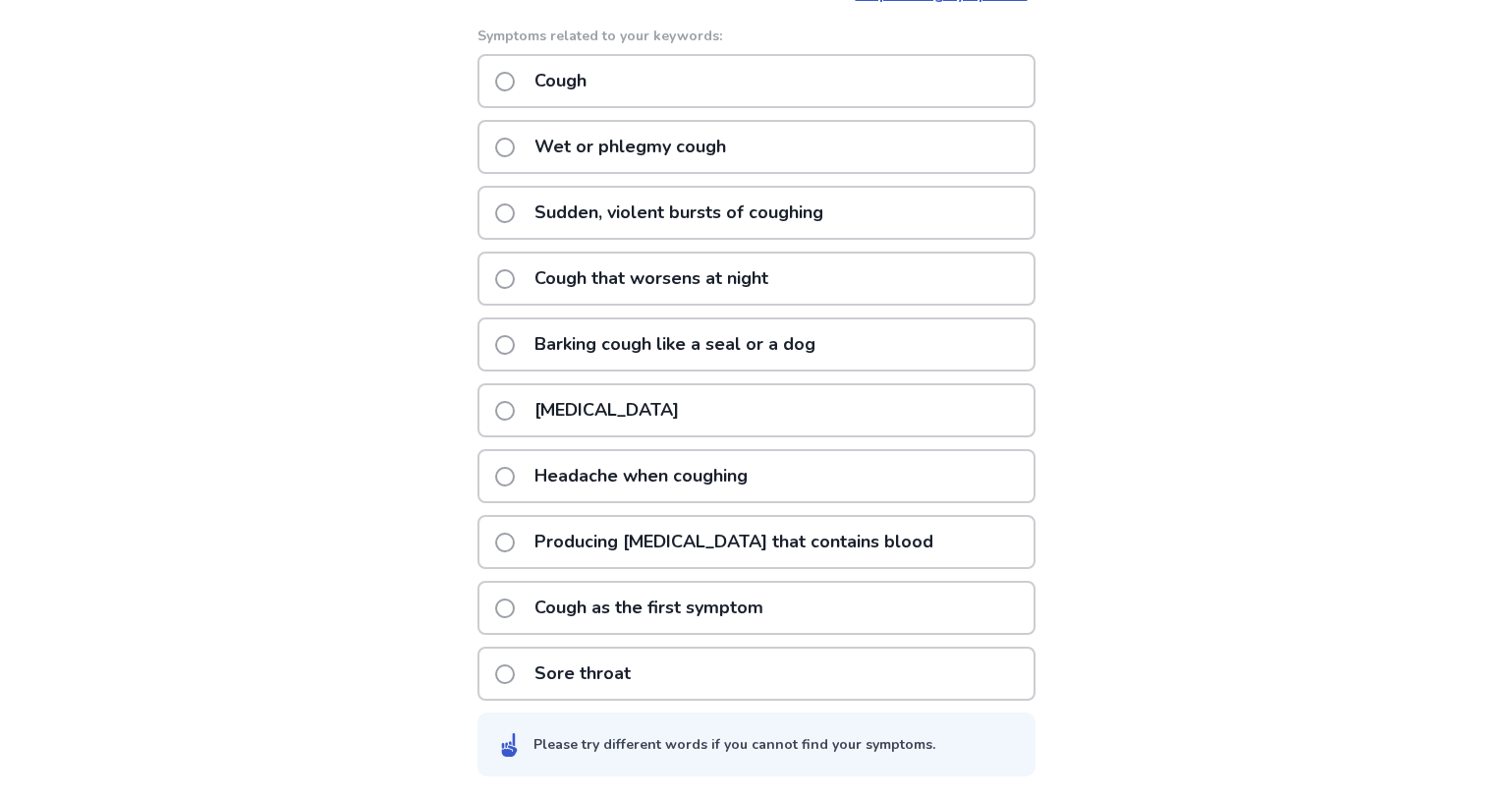
scroll to position [396, 0]
click at [495, 77] on span at bounding box center [505, 82] width 20 height 20
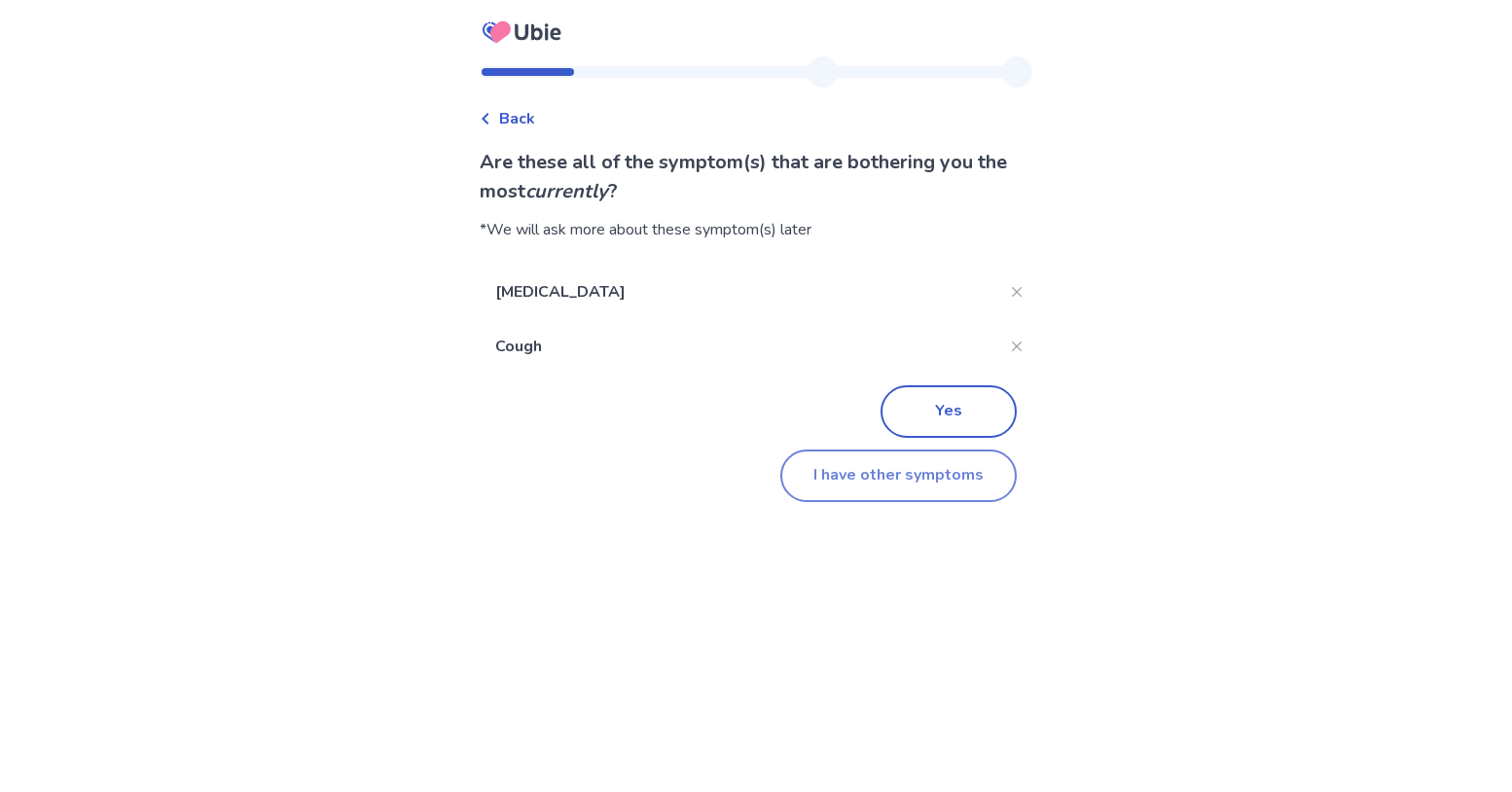
click at [922, 488] on button "I have other symptoms" at bounding box center [898, 476] width 236 height 53
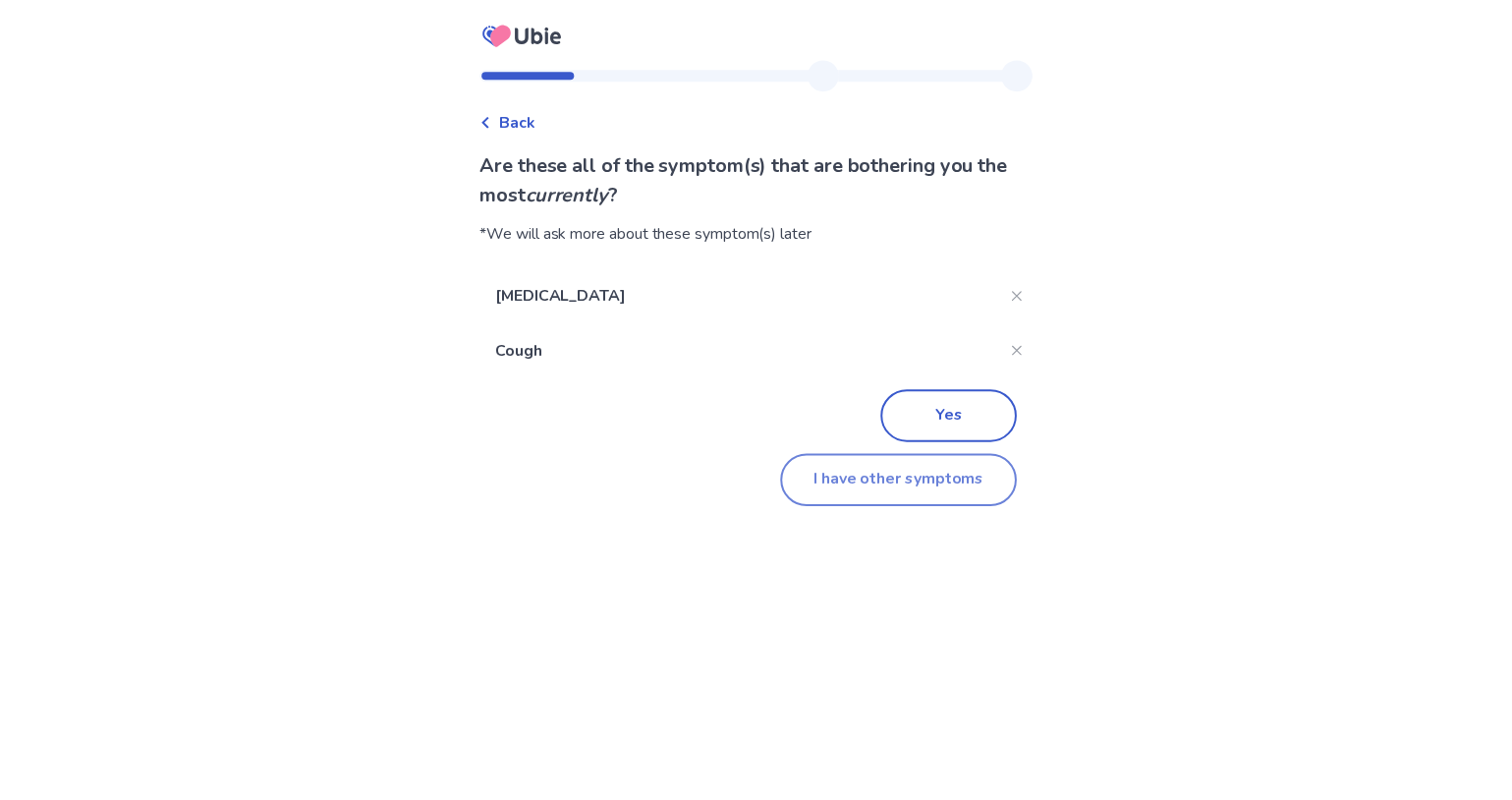
scroll to position [246, 0]
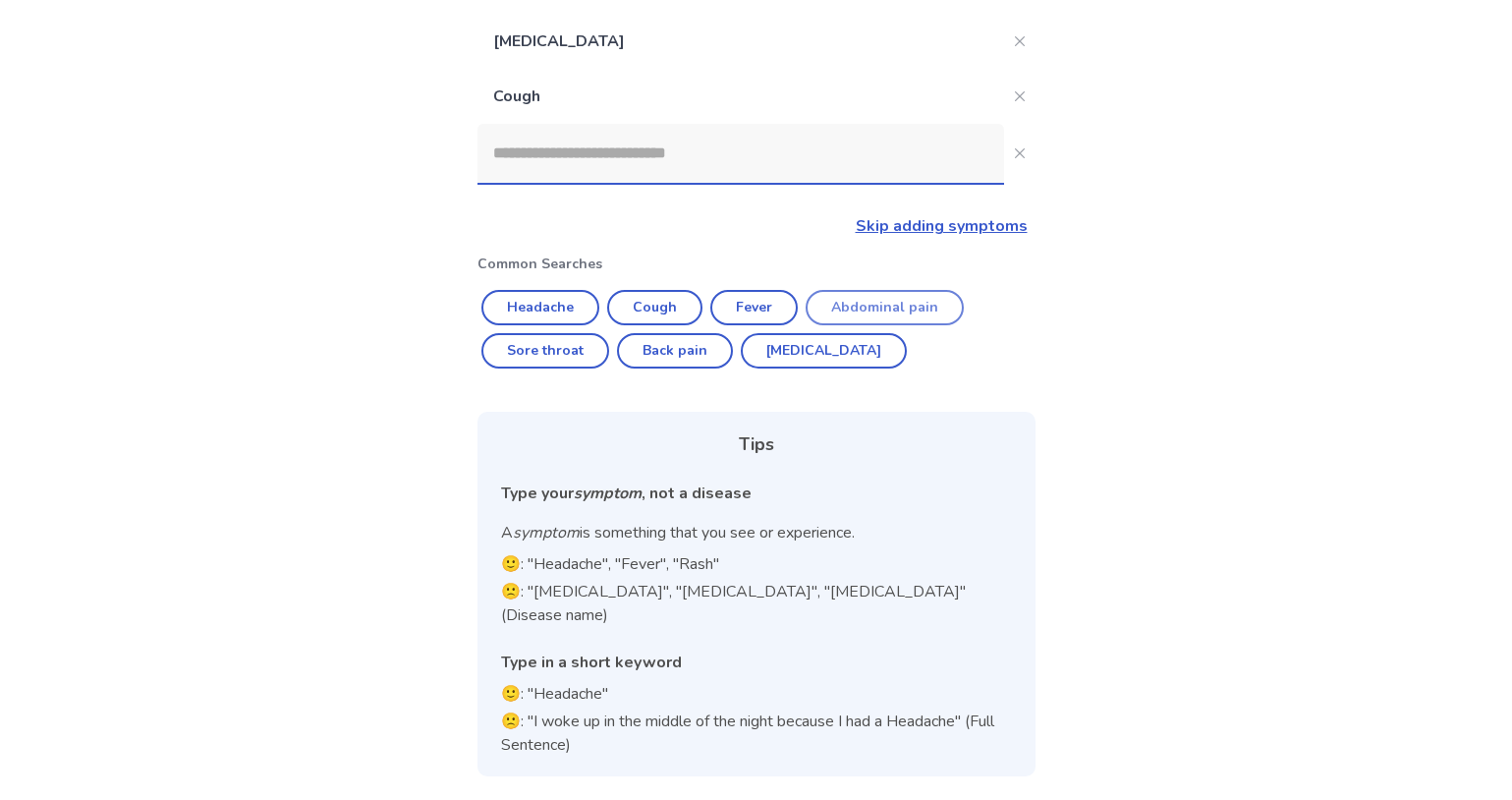
click at [931, 290] on button "Abdominal pain" at bounding box center [884, 308] width 158 height 36
type input "**********"
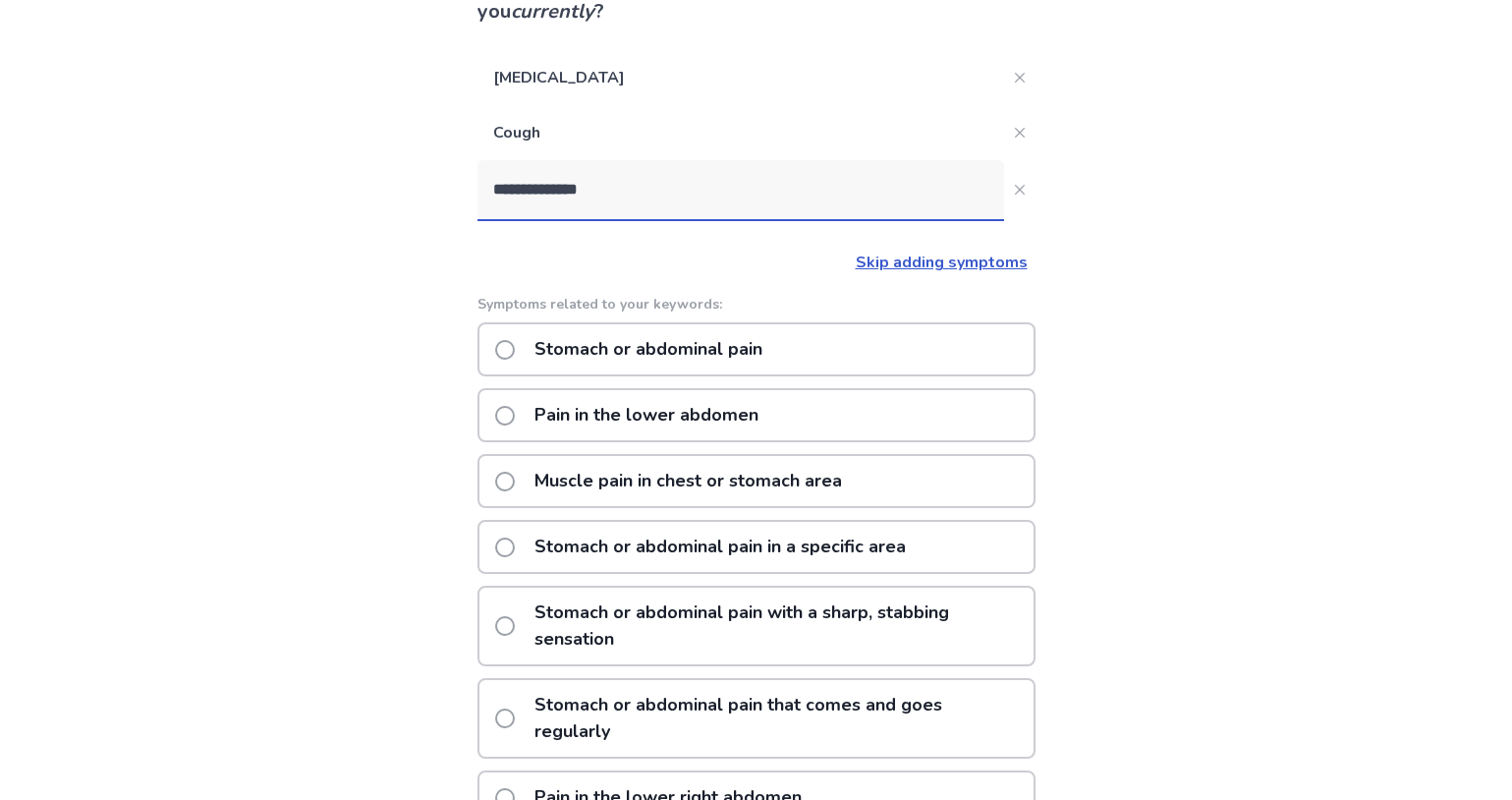
scroll to position [308, 0]
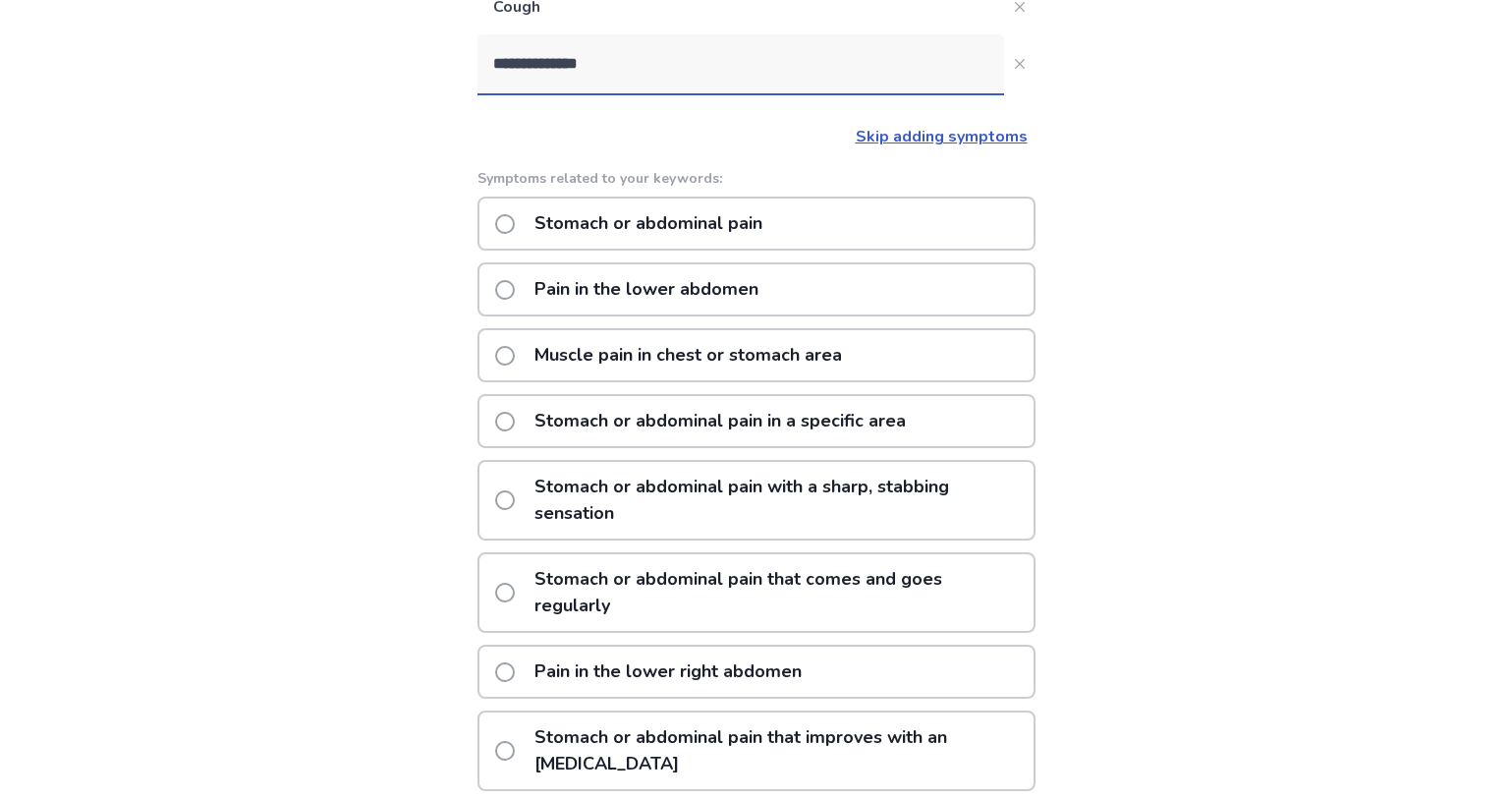
click at [495, 300] on span at bounding box center [505, 290] width 20 height 20
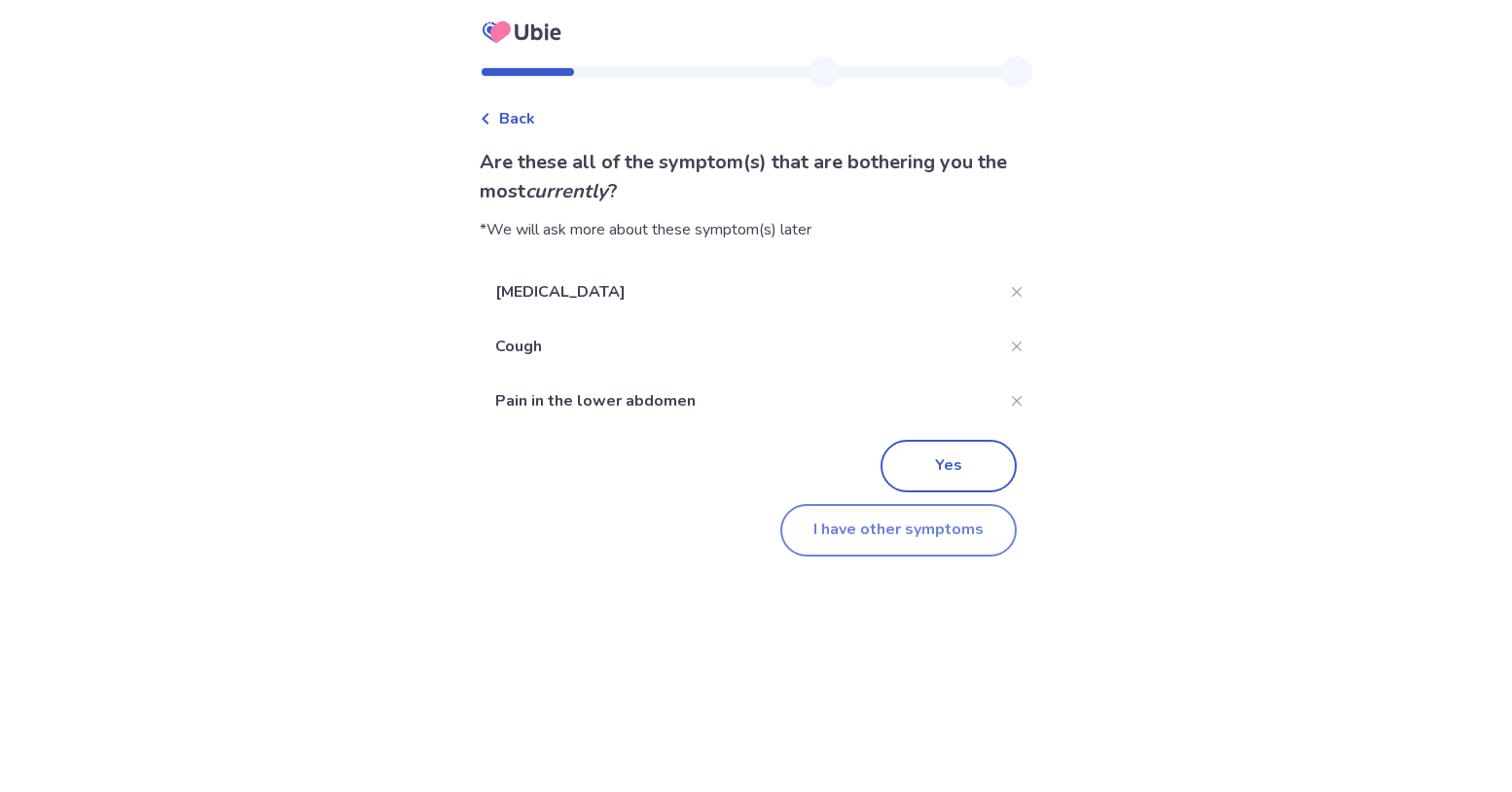
click at [926, 556] on button "I have other symptoms" at bounding box center [898, 531] width 236 height 53
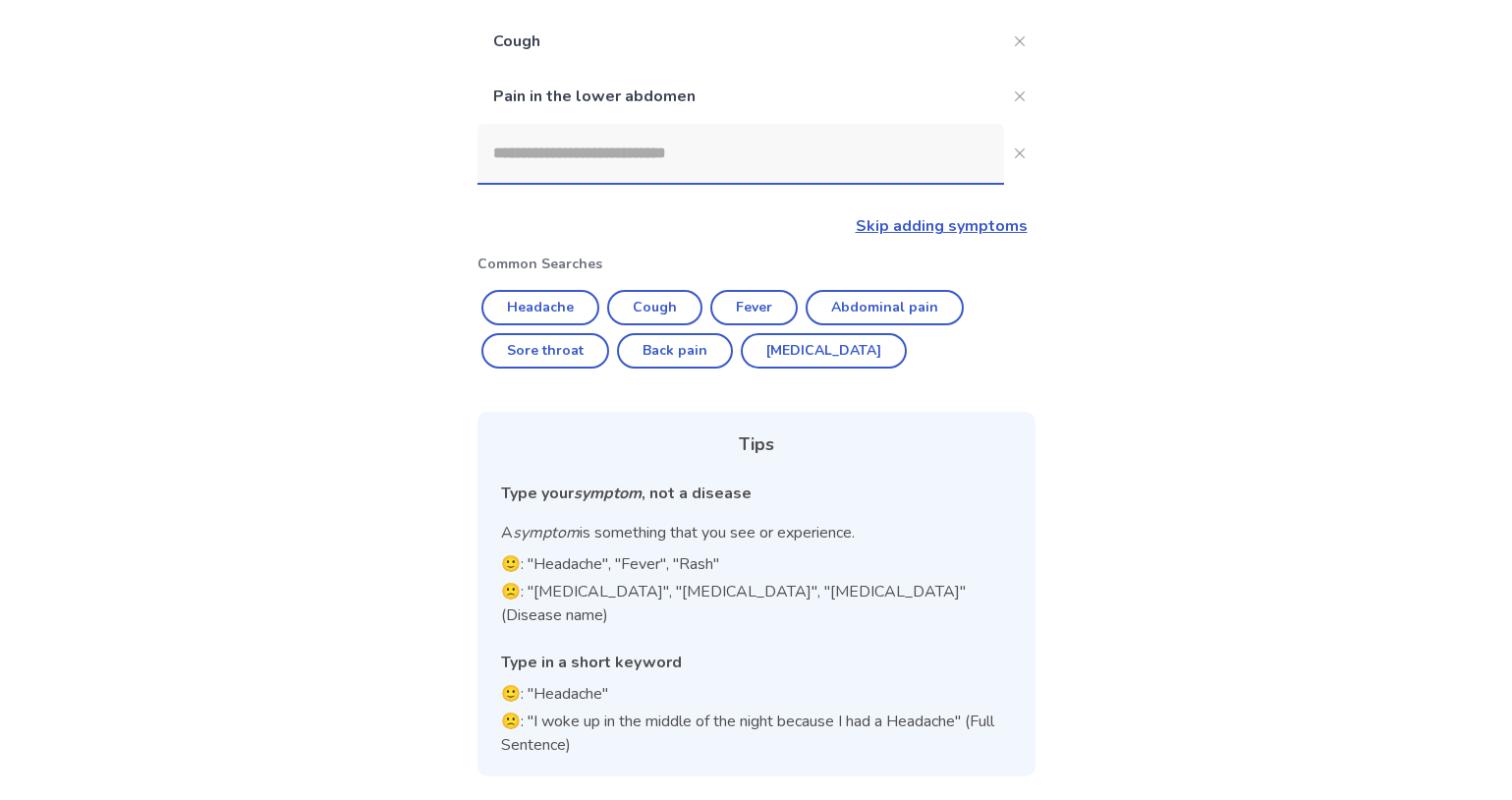
scroll to position [309, 0]
click at [843, 333] on button "[MEDICAL_DATA]" at bounding box center [824, 351] width 166 height 36
type input "********"
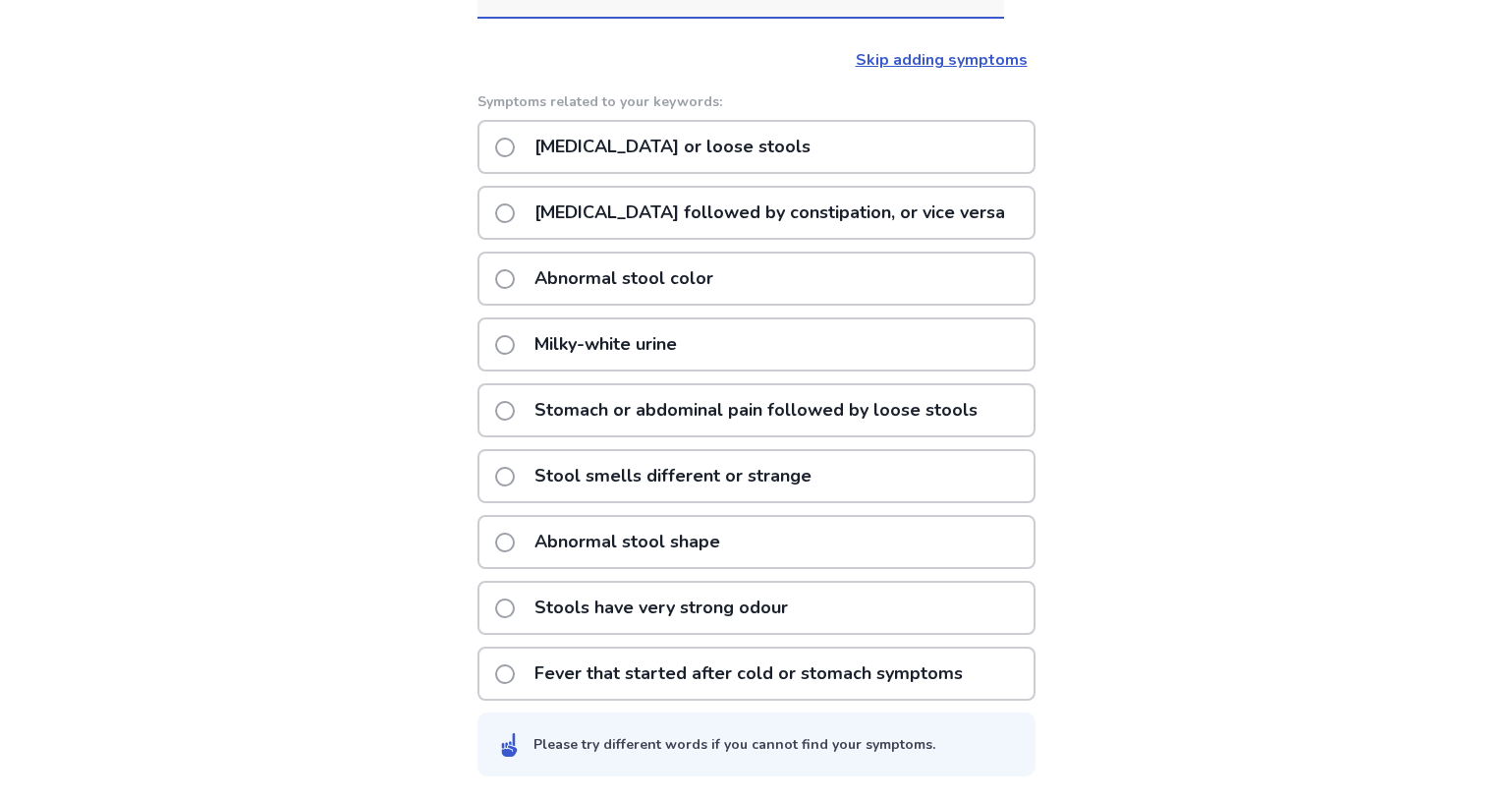
scroll to position [397, 0]
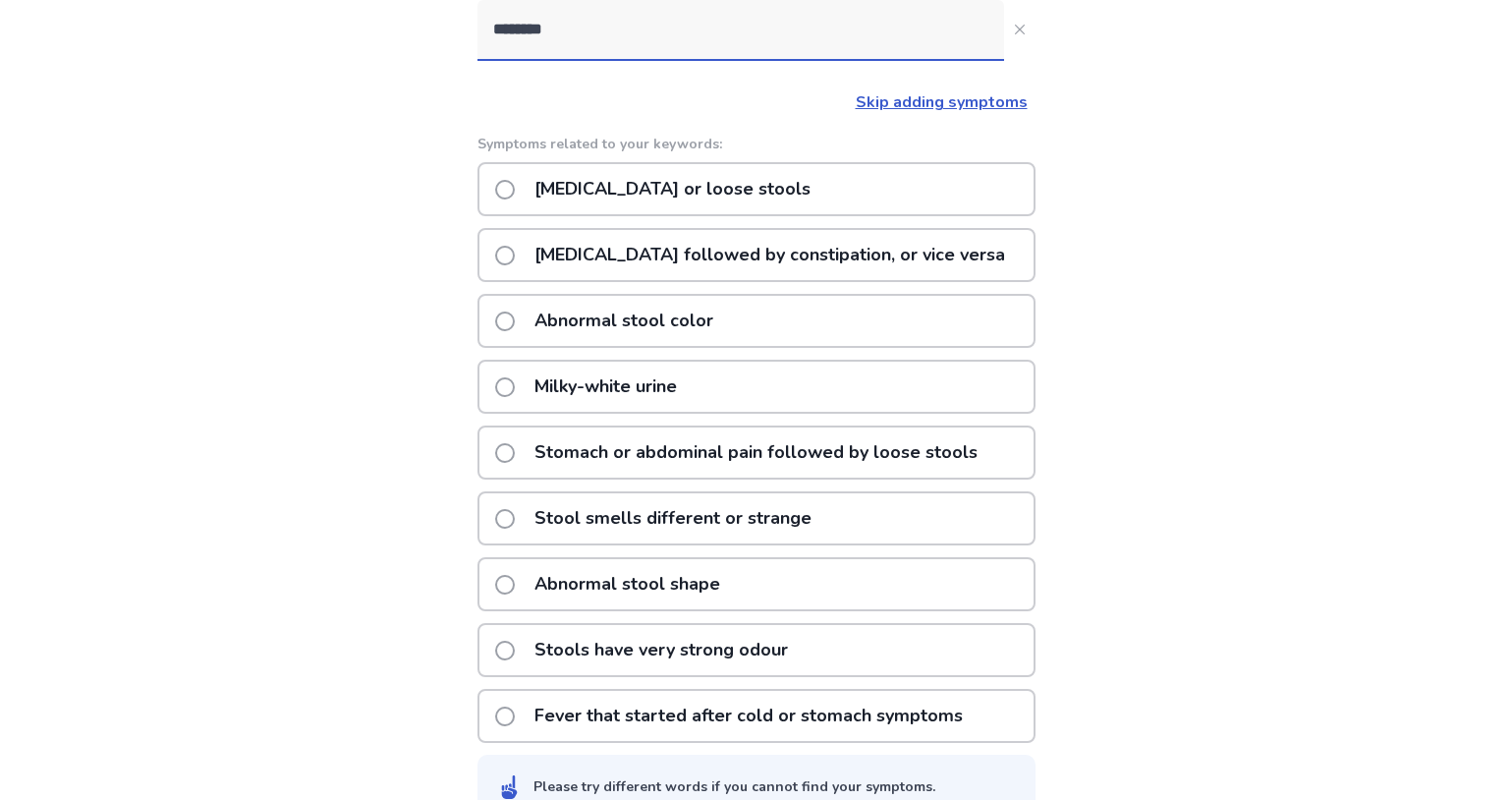
click at [495, 265] on span at bounding box center [505, 255] width 20 height 20
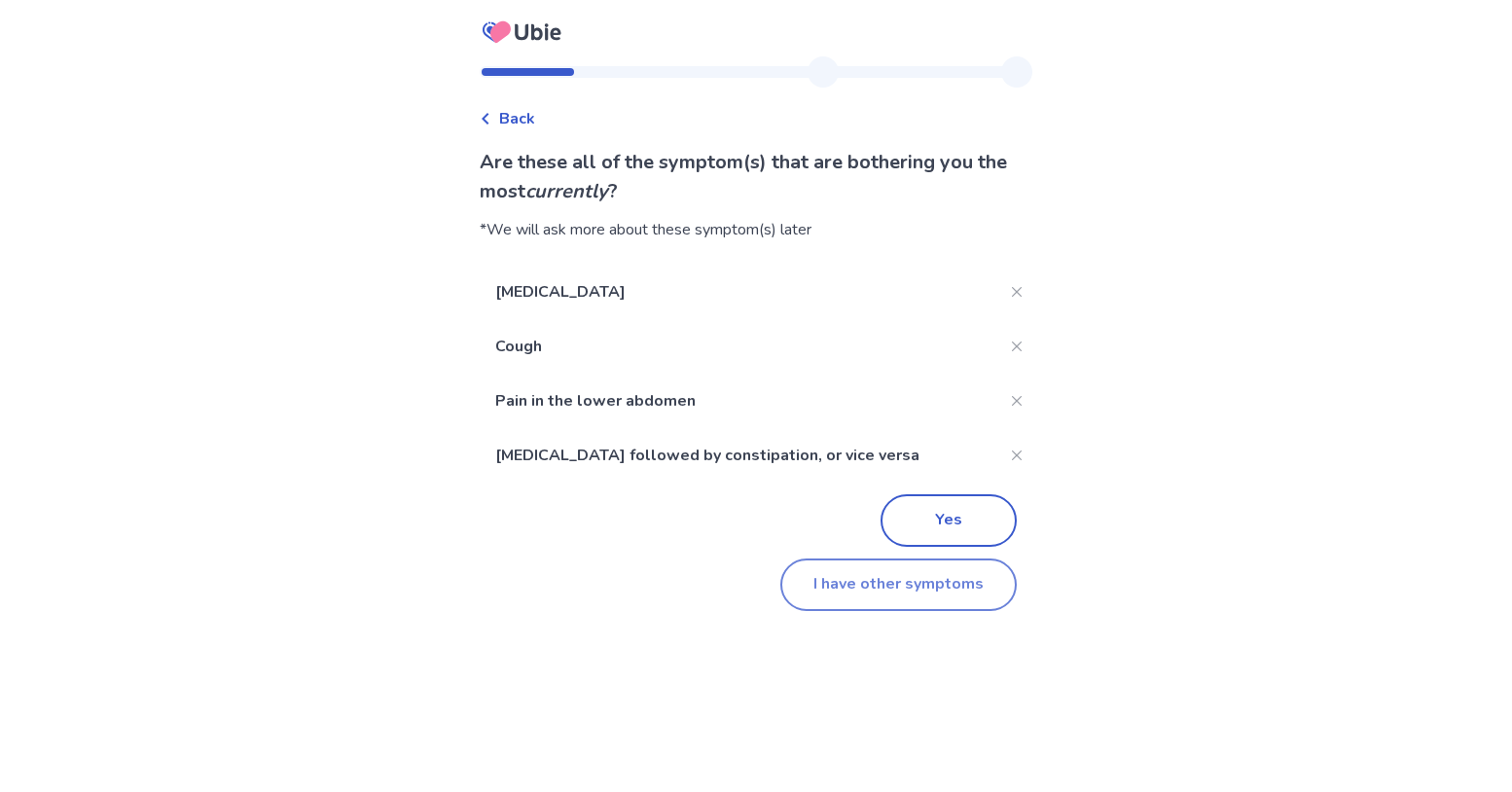
click at [896, 611] on button "I have other symptoms" at bounding box center [898, 584] width 236 height 53
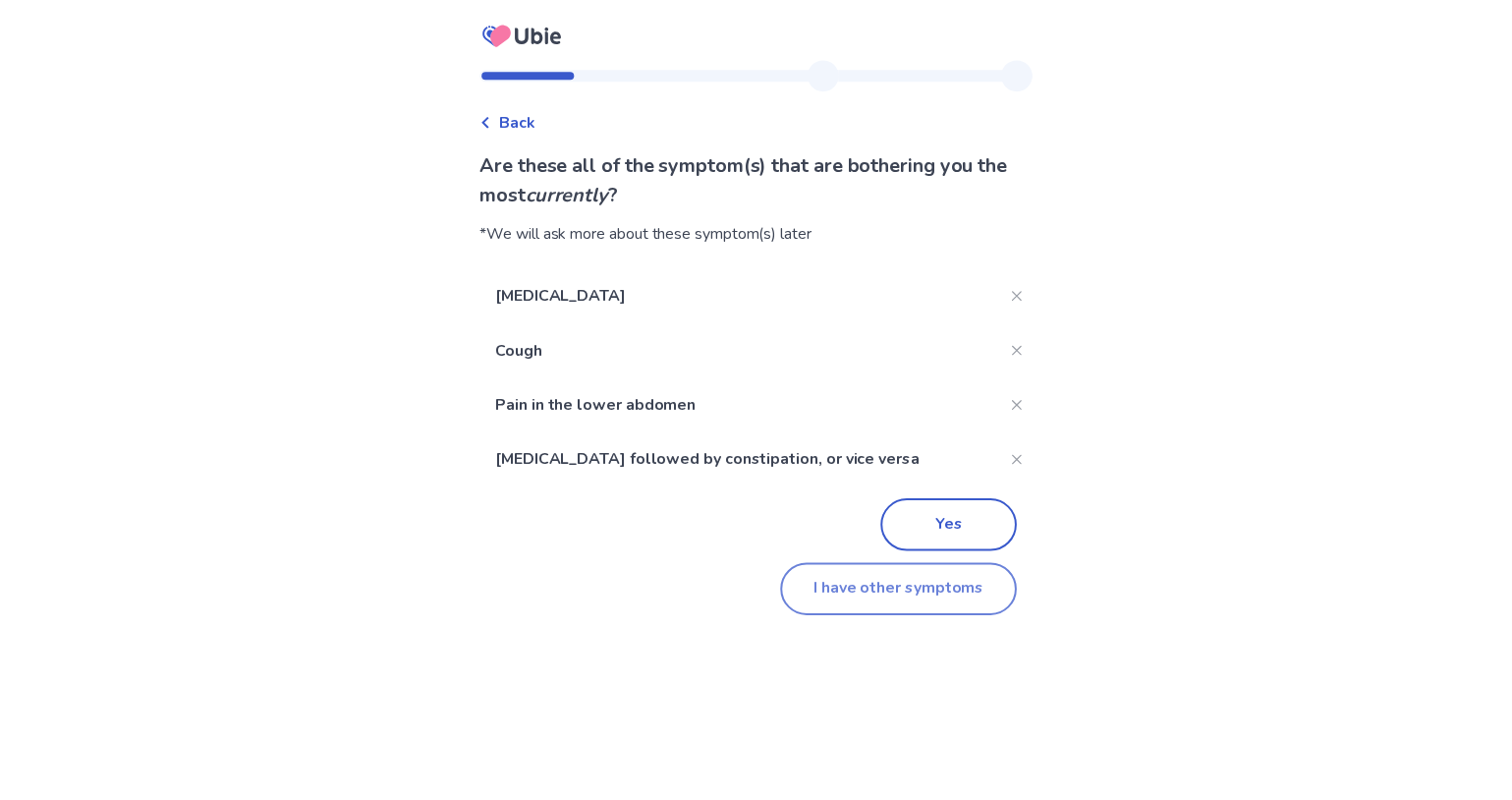
scroll to position [370, 0]
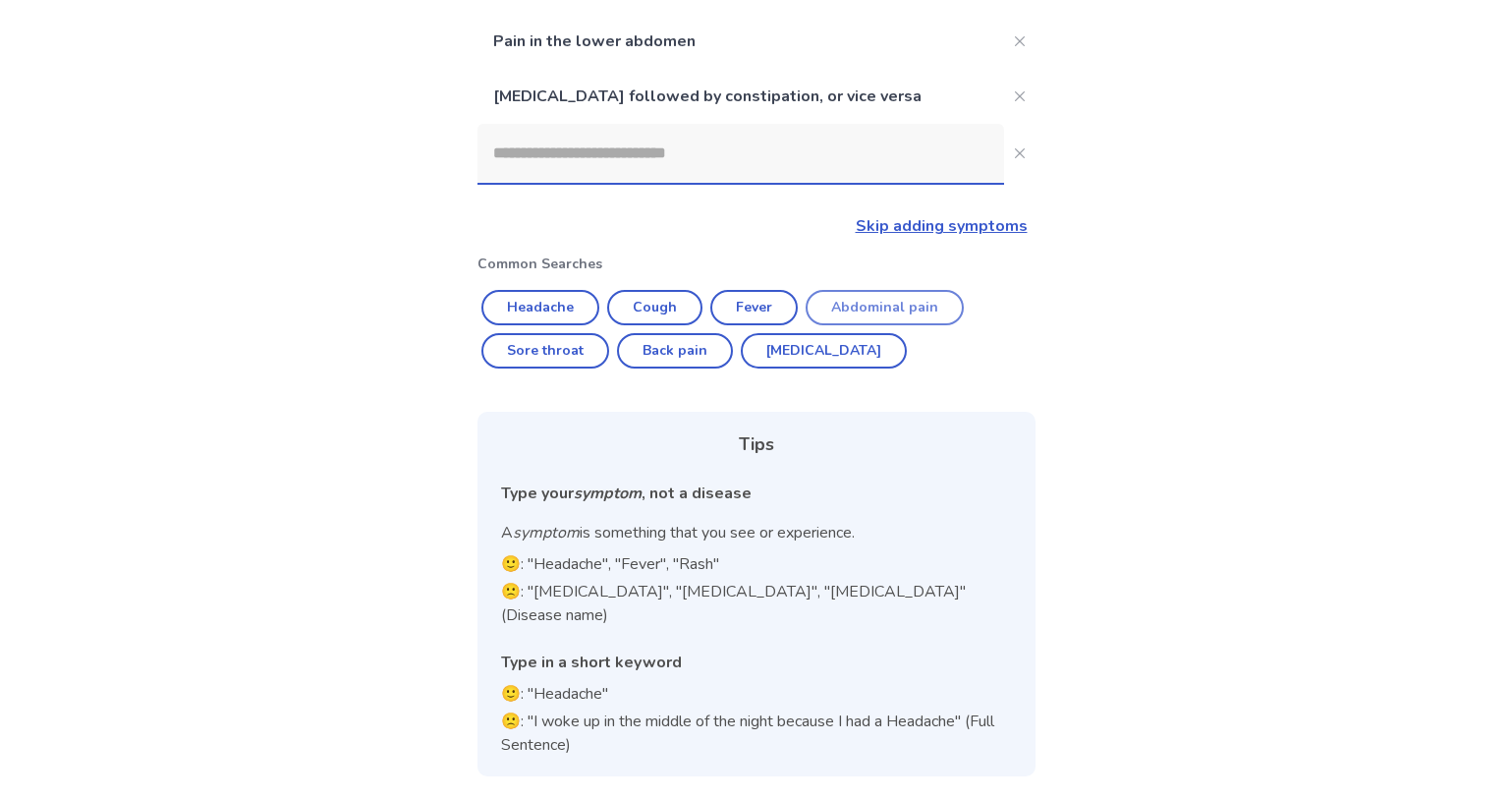
click at [949, 290] on button "Abdominal pain" at bounding box center [884, 308] width 158 height 36
type input "**********"
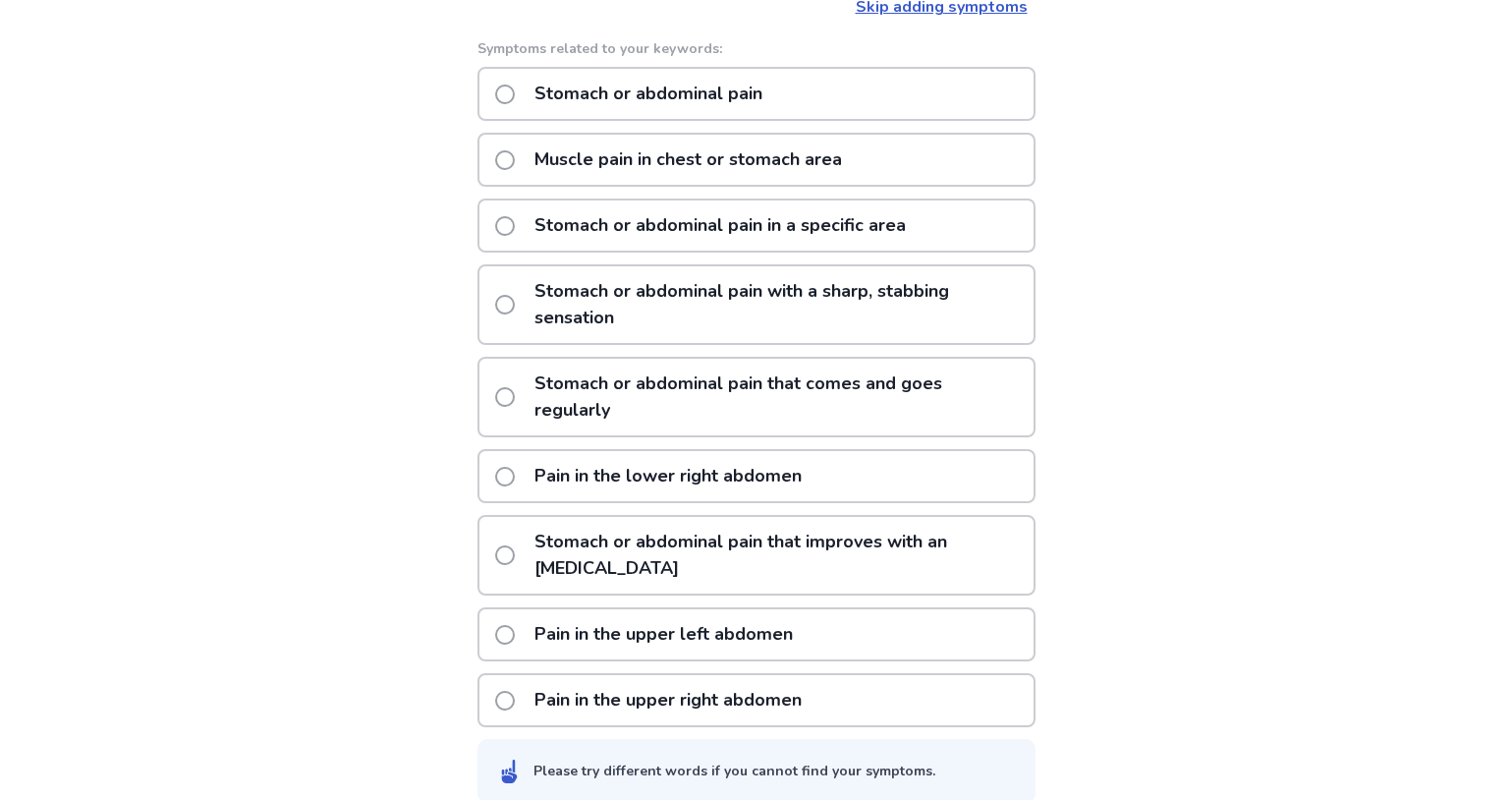
scroll to position [563, 0]
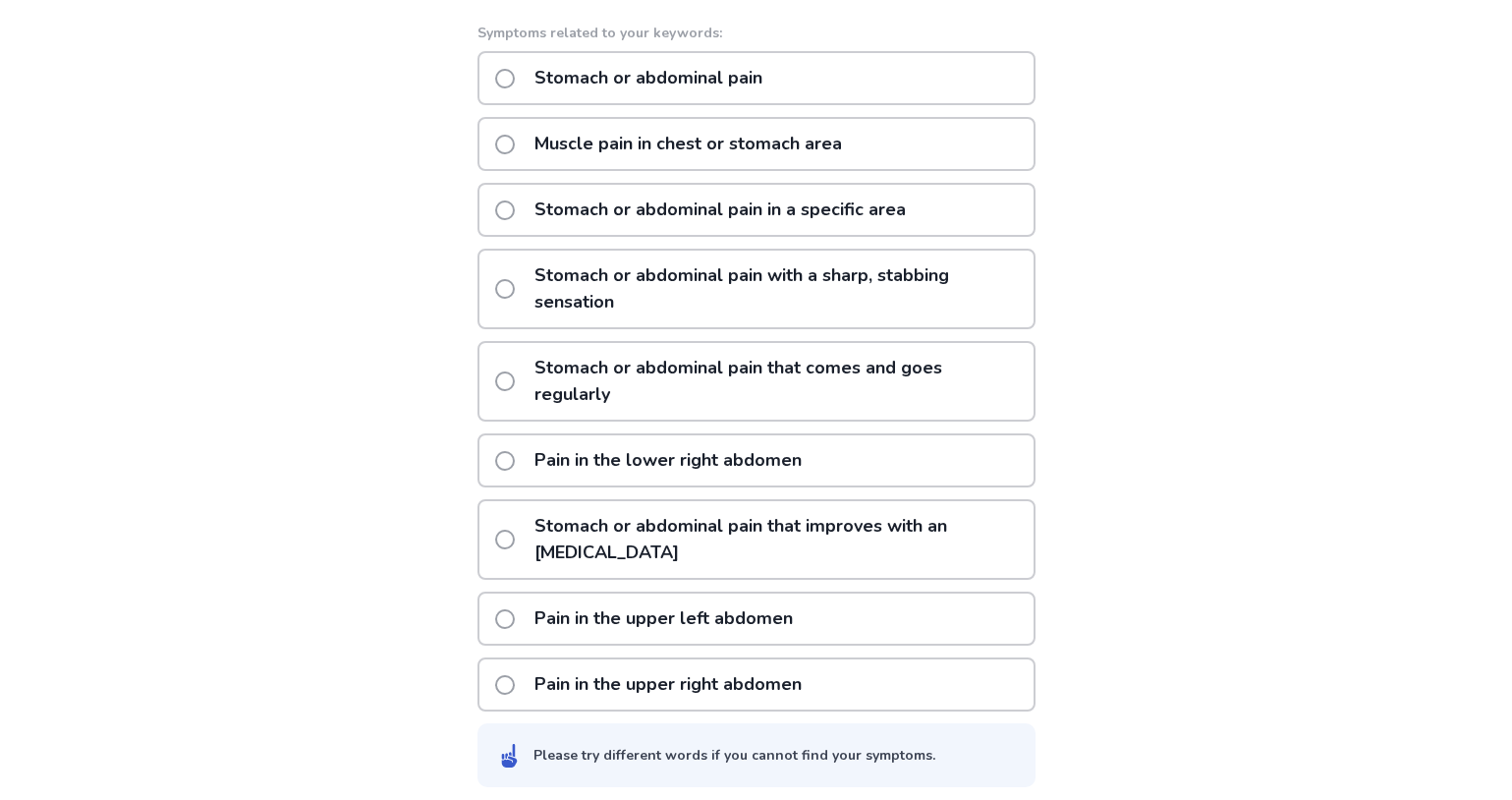
click at [495, 88] on span at bounding box center [505, 79] width 20 height 20
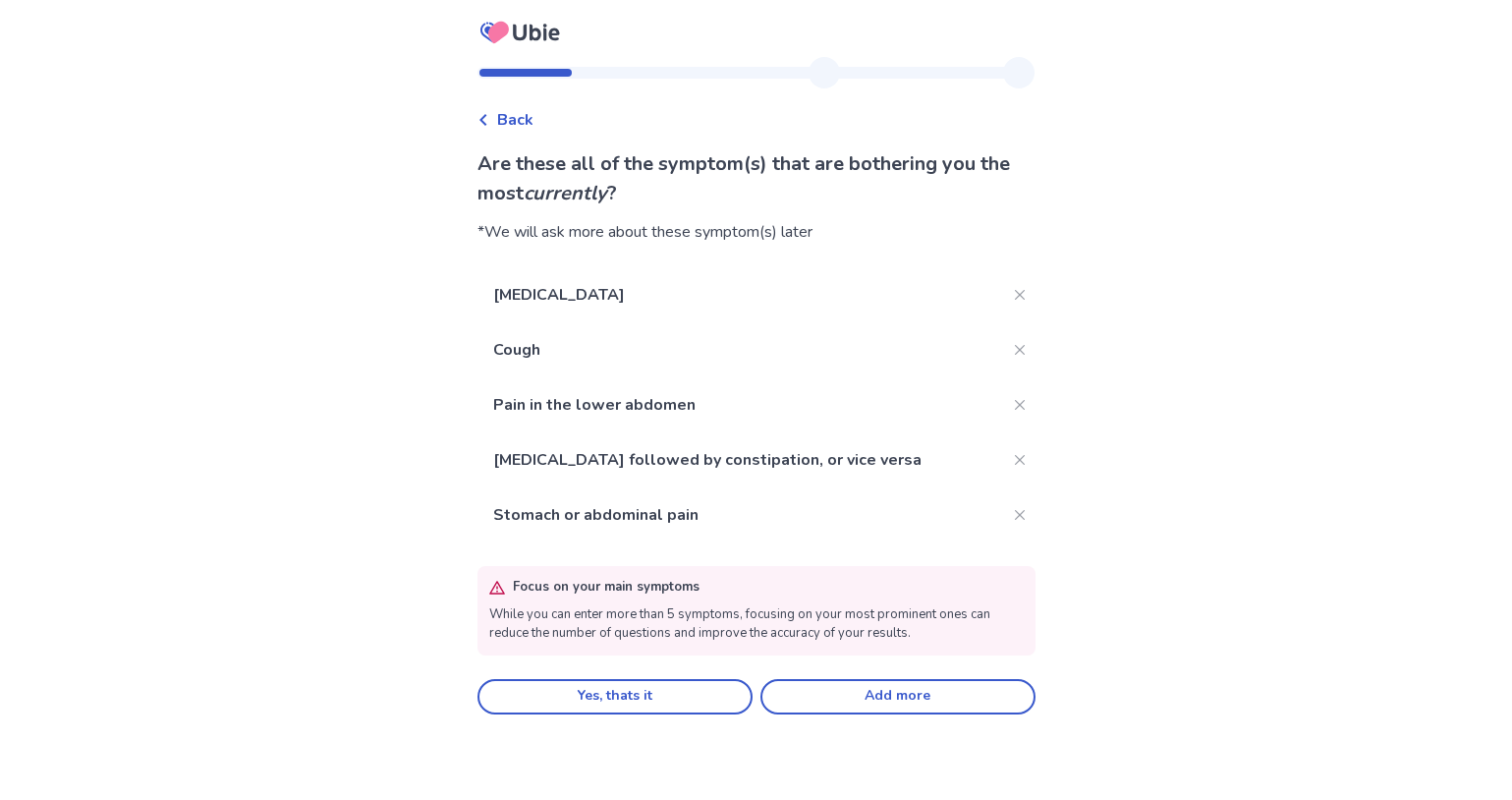
scroll to position [47, 0]
click at [832, 714] on button "Add more" at bounding box center [898, 696] width 275 height 36
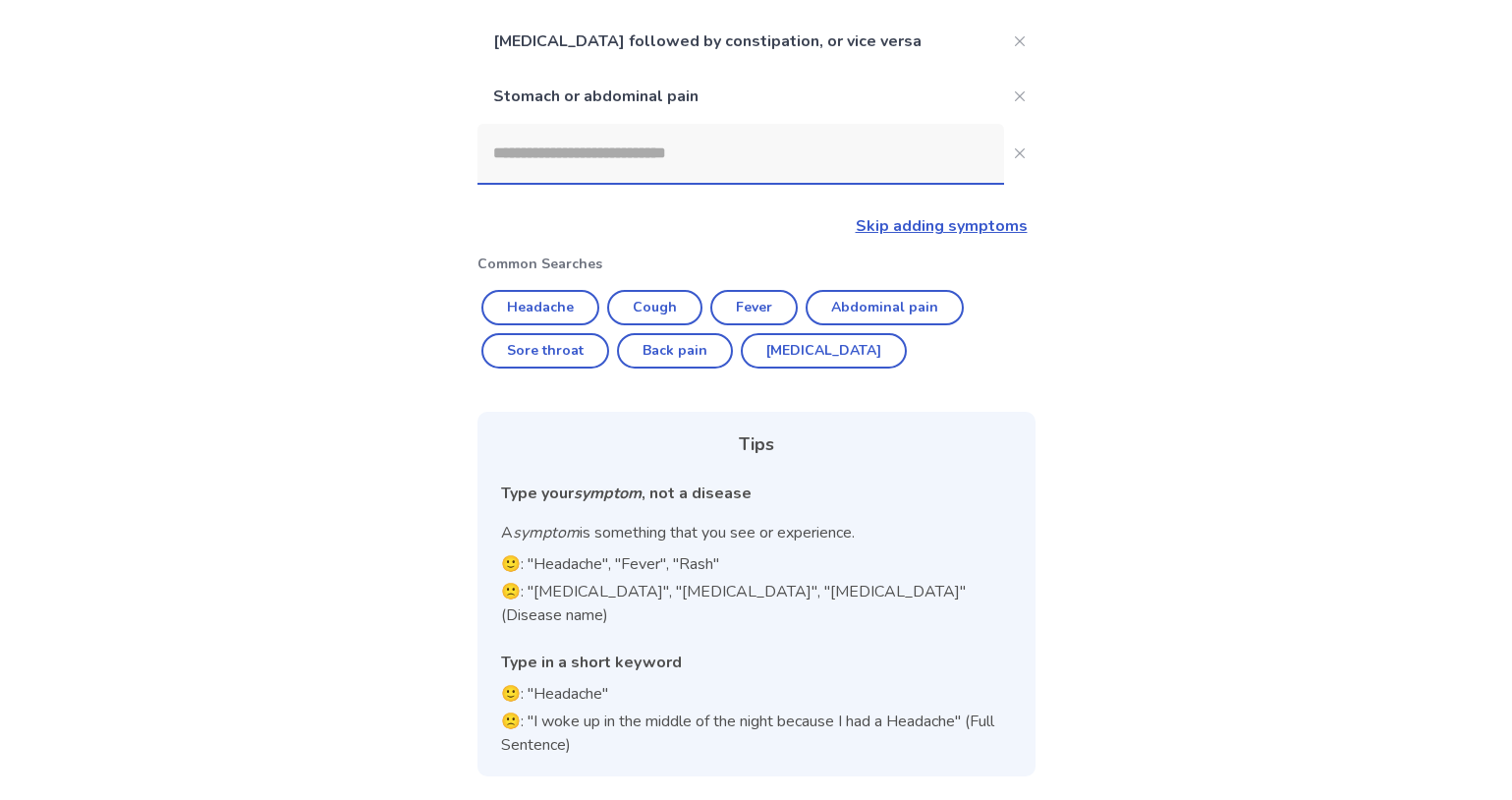
click at [733, 124] on input at bounding box center [741, 153] width 526 height 59
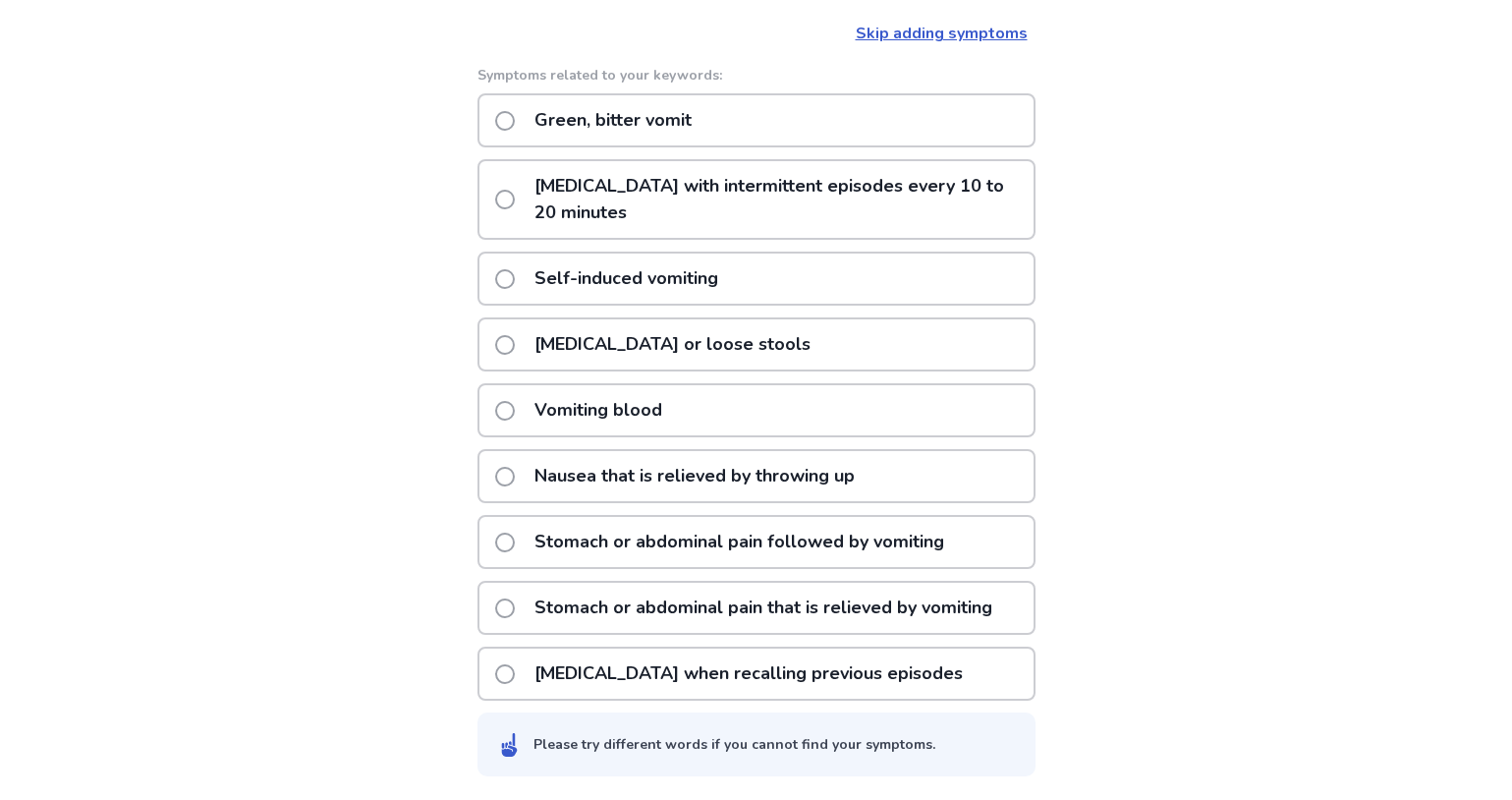
scroll to position [649, 0]
type input "**********"
click at [495, 467] on span at bounding box center [505, 477] width 20 height 20
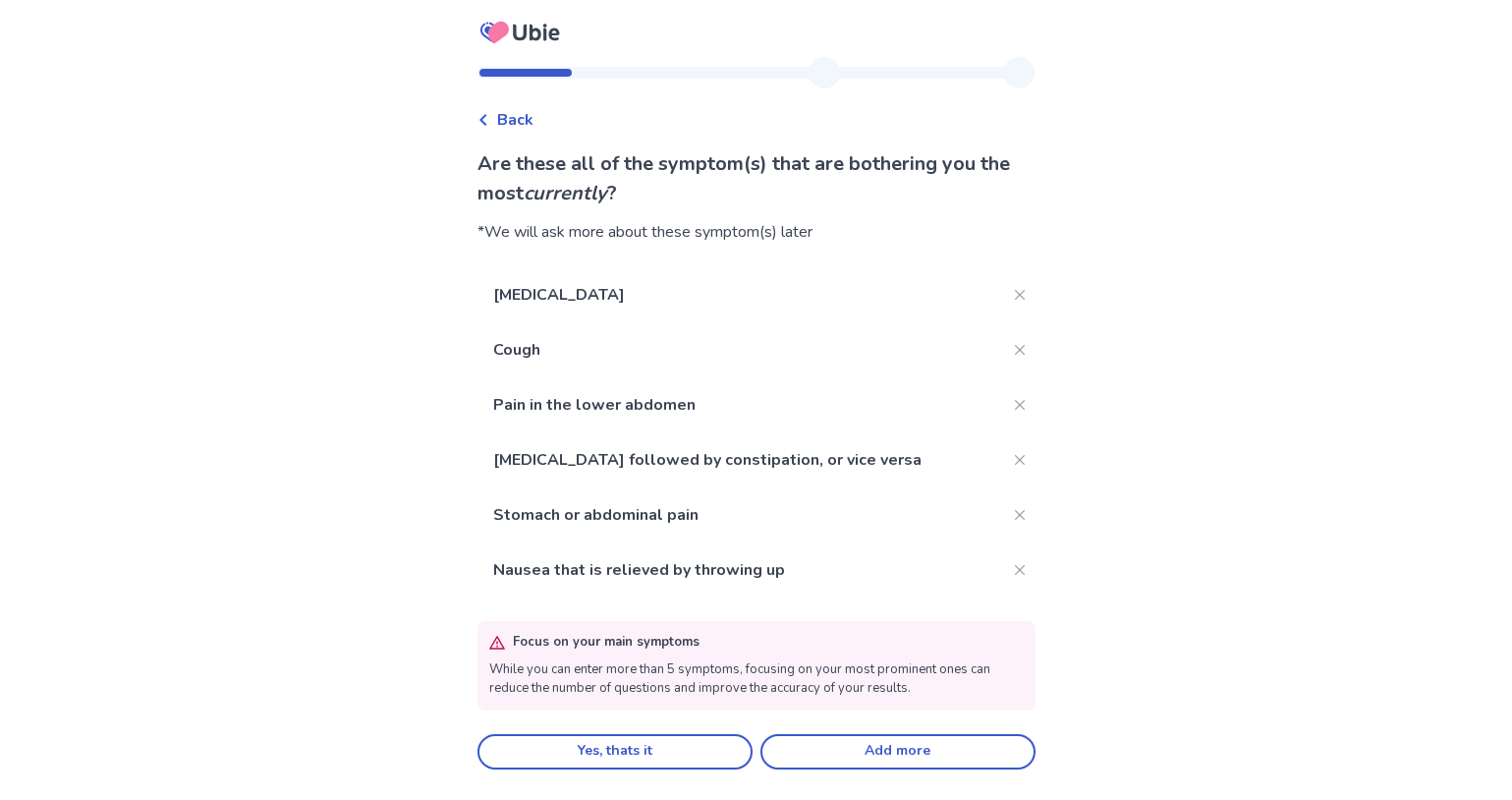
scroll to position [109, 0]
click at [682, 747] on button "Yes, thats it" at bounding box center [615, 752] width 275 height 36
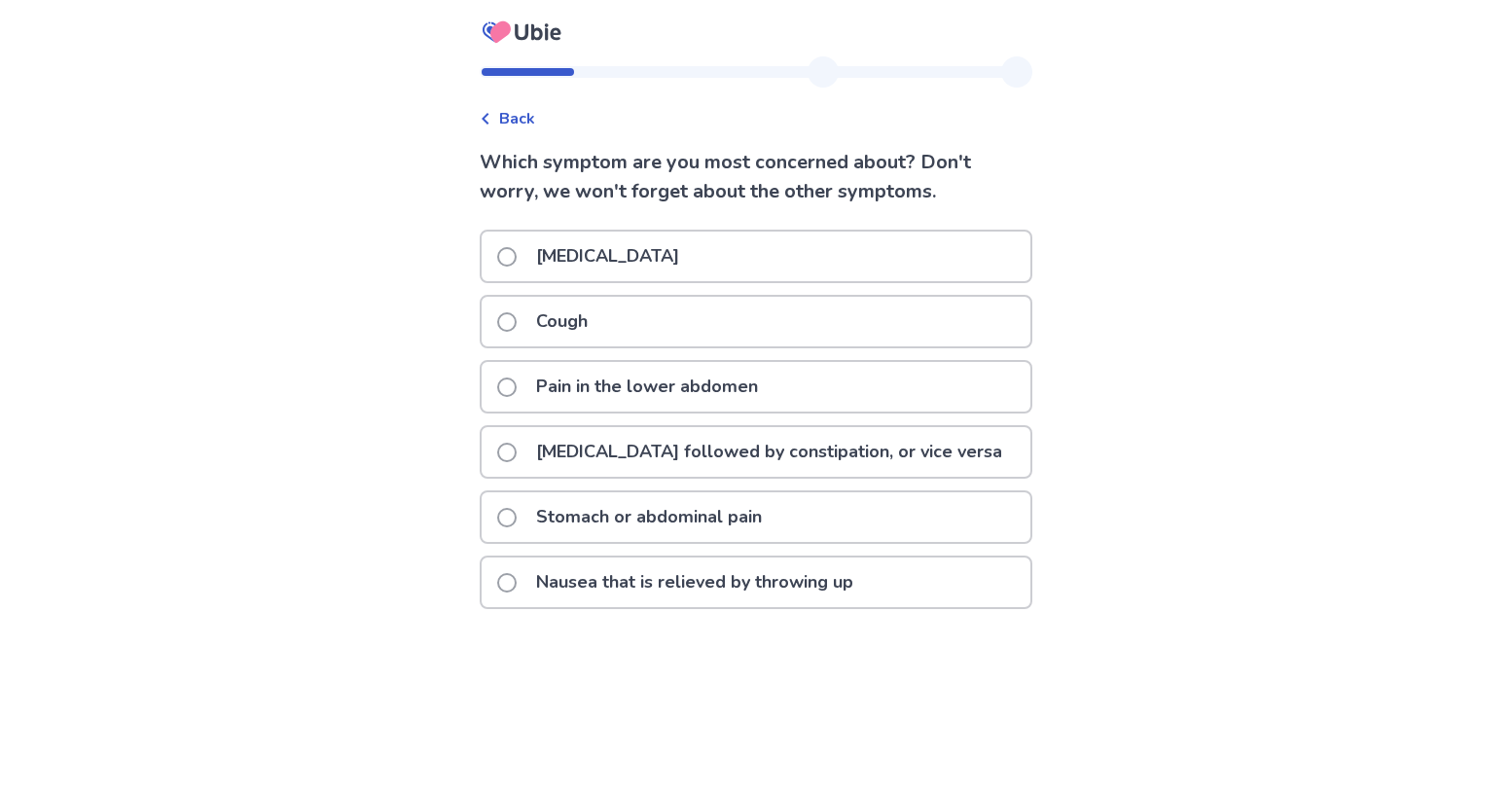
click at [497, 266] on span at bounding box center [507, 256] width 20 height 20
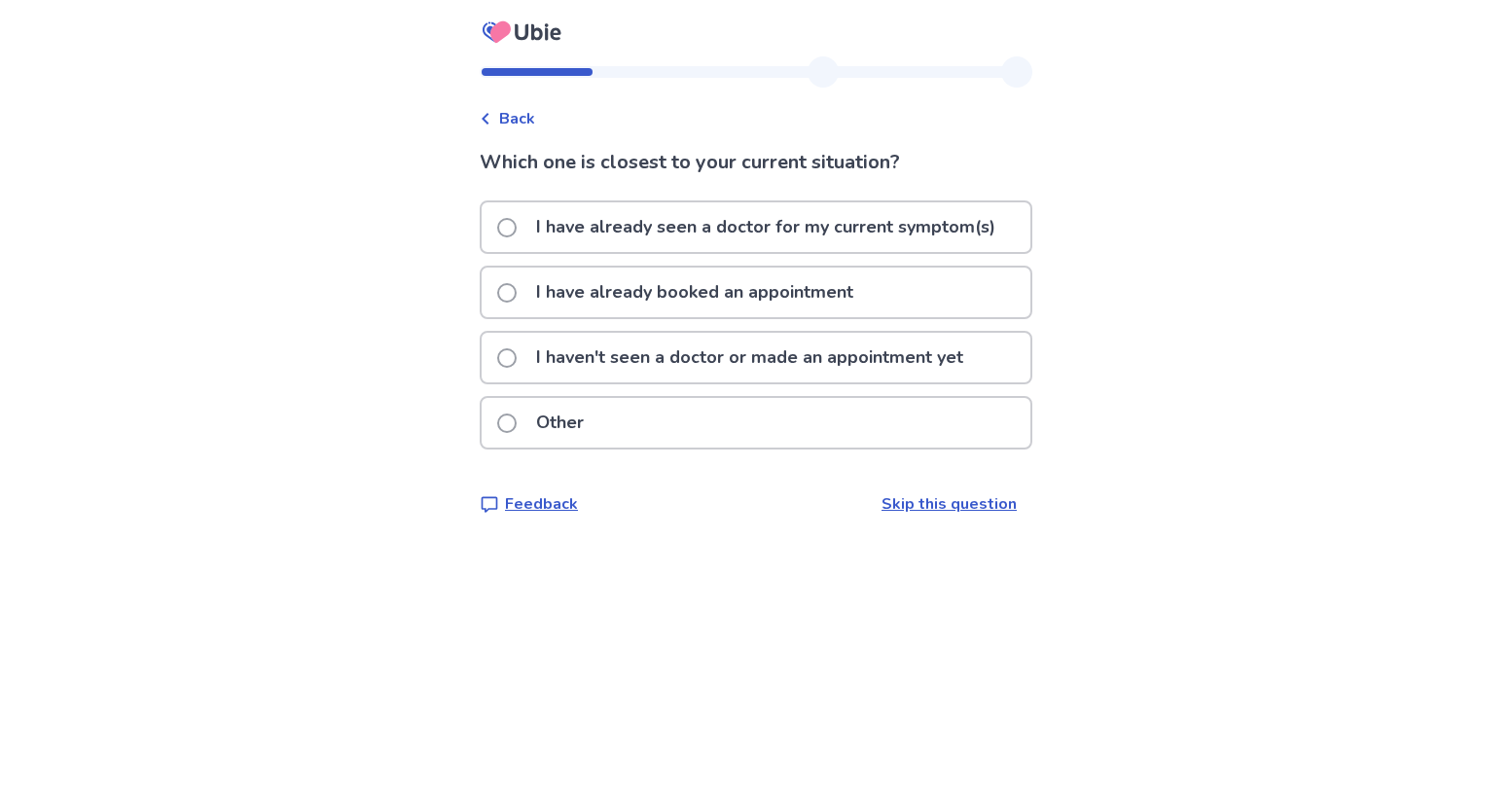
click at [497, 234] on span at bounding box center [507, 227] width 20 height 20
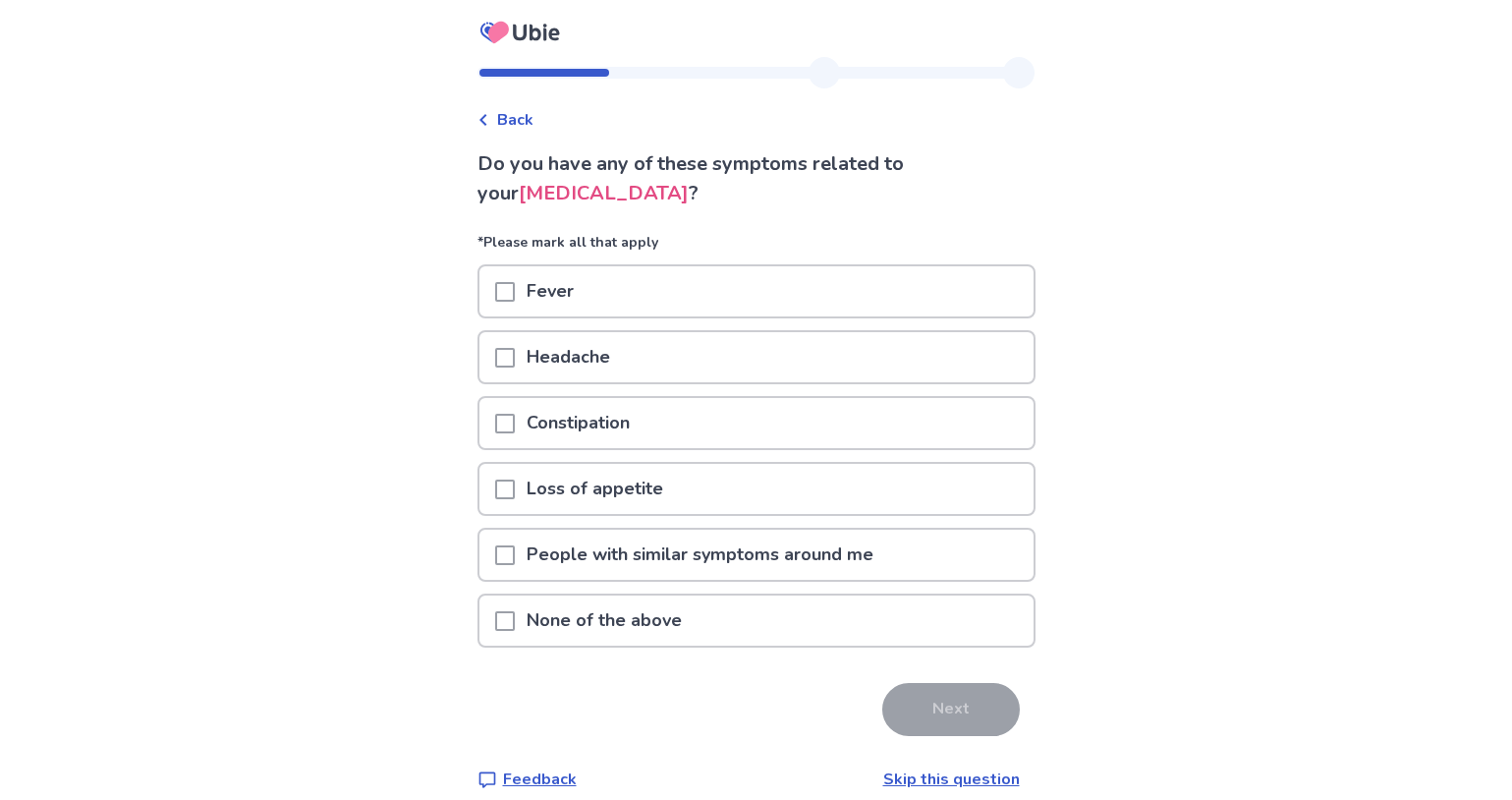
click at [495, 499] on span at bounding box center [505, 489] width 20 height 20
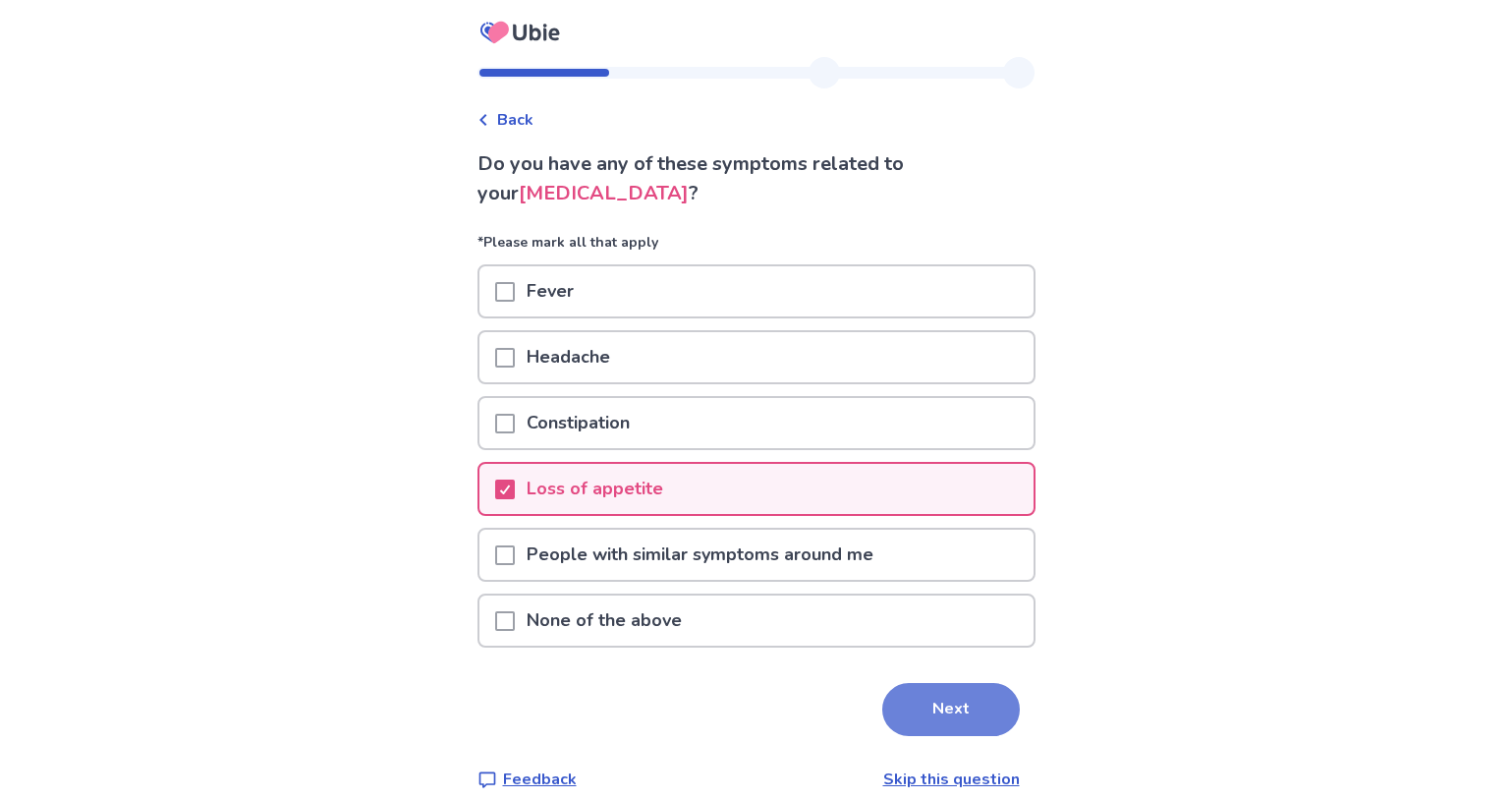
click at [985, 736] on button "Next" at bounding box center [950, 709] width 137 height 53
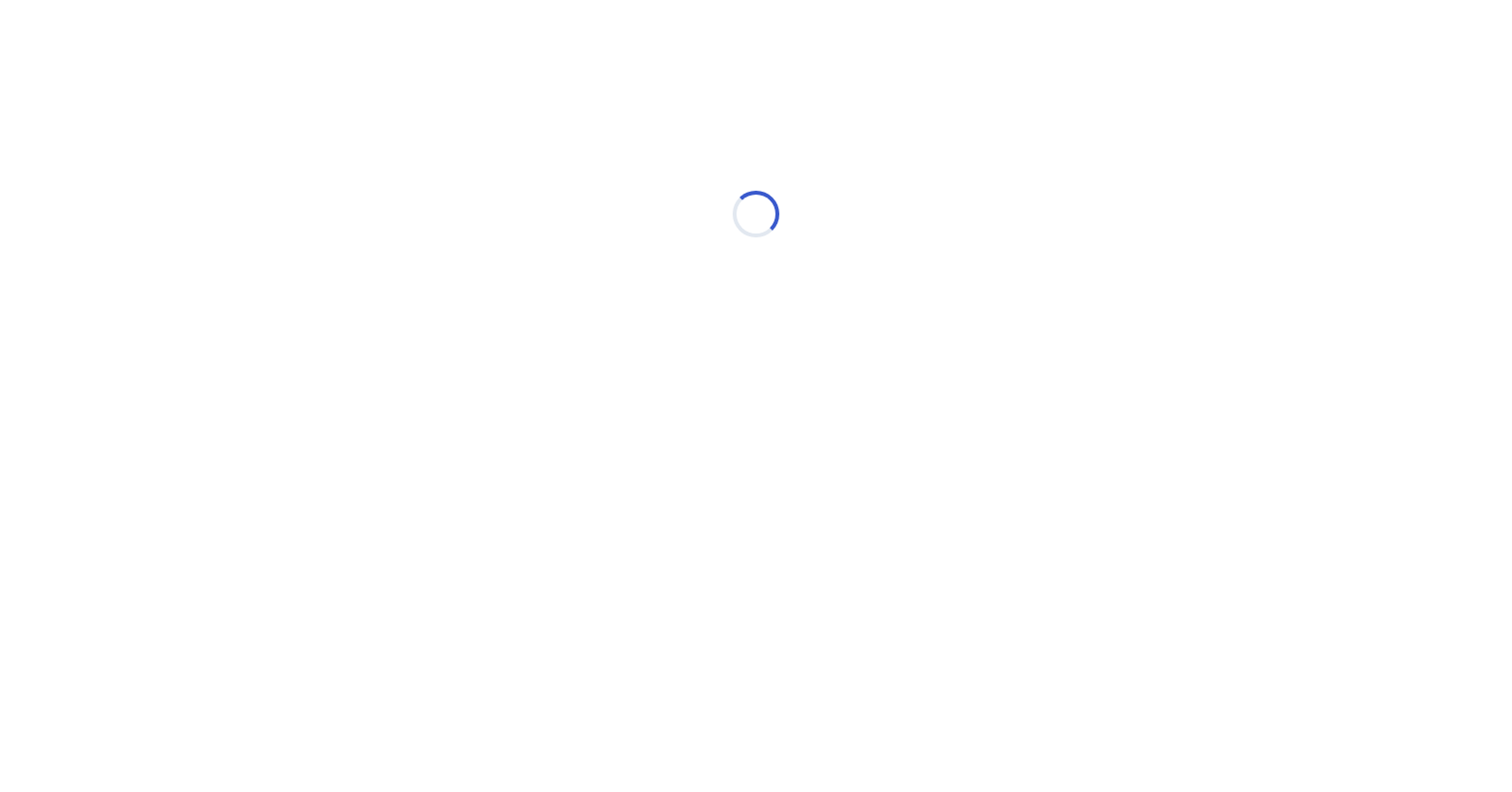
select select "*"
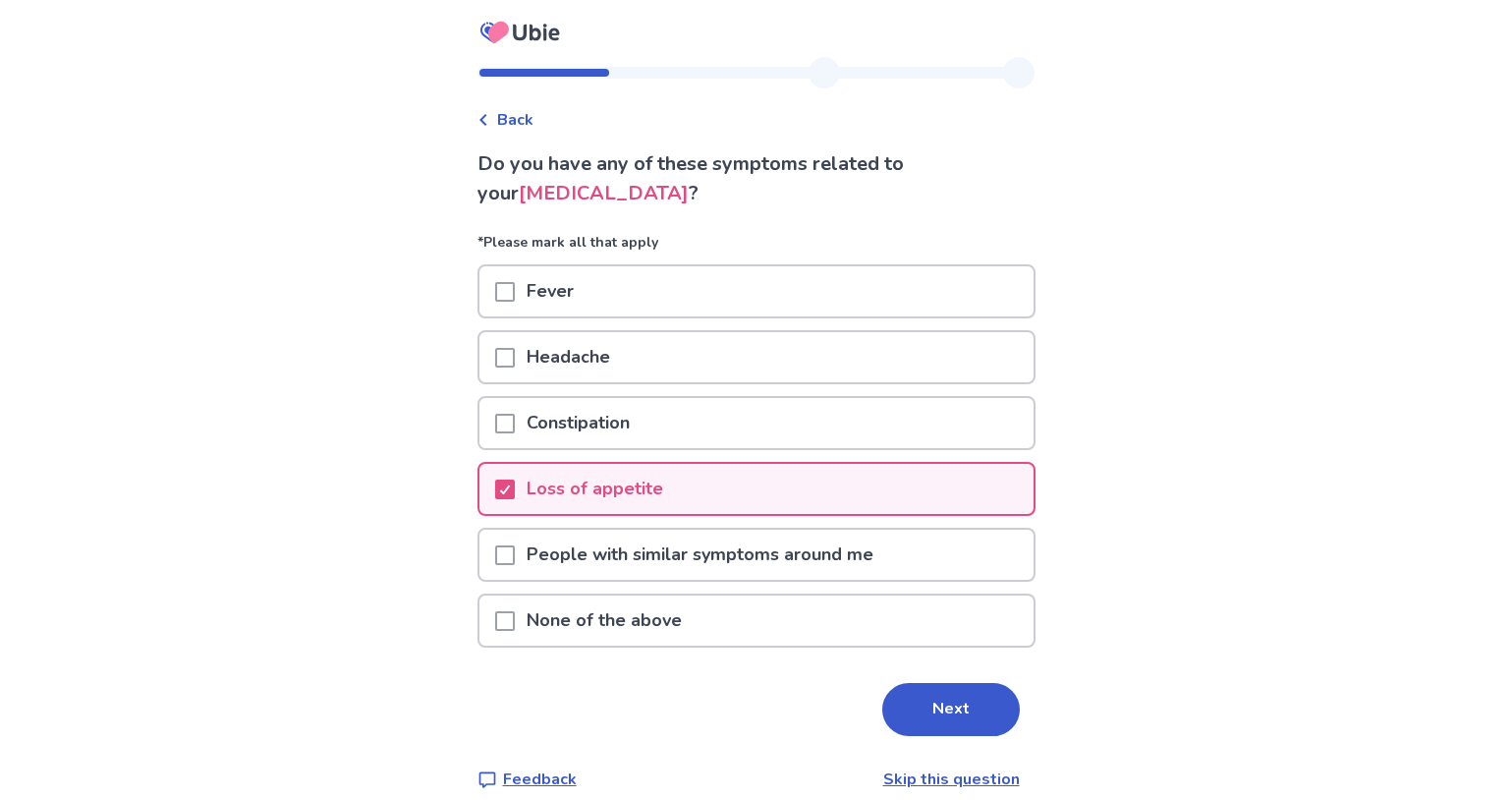
click at [495, 434] on div at bounding box center [505, 422] width 20 height 50
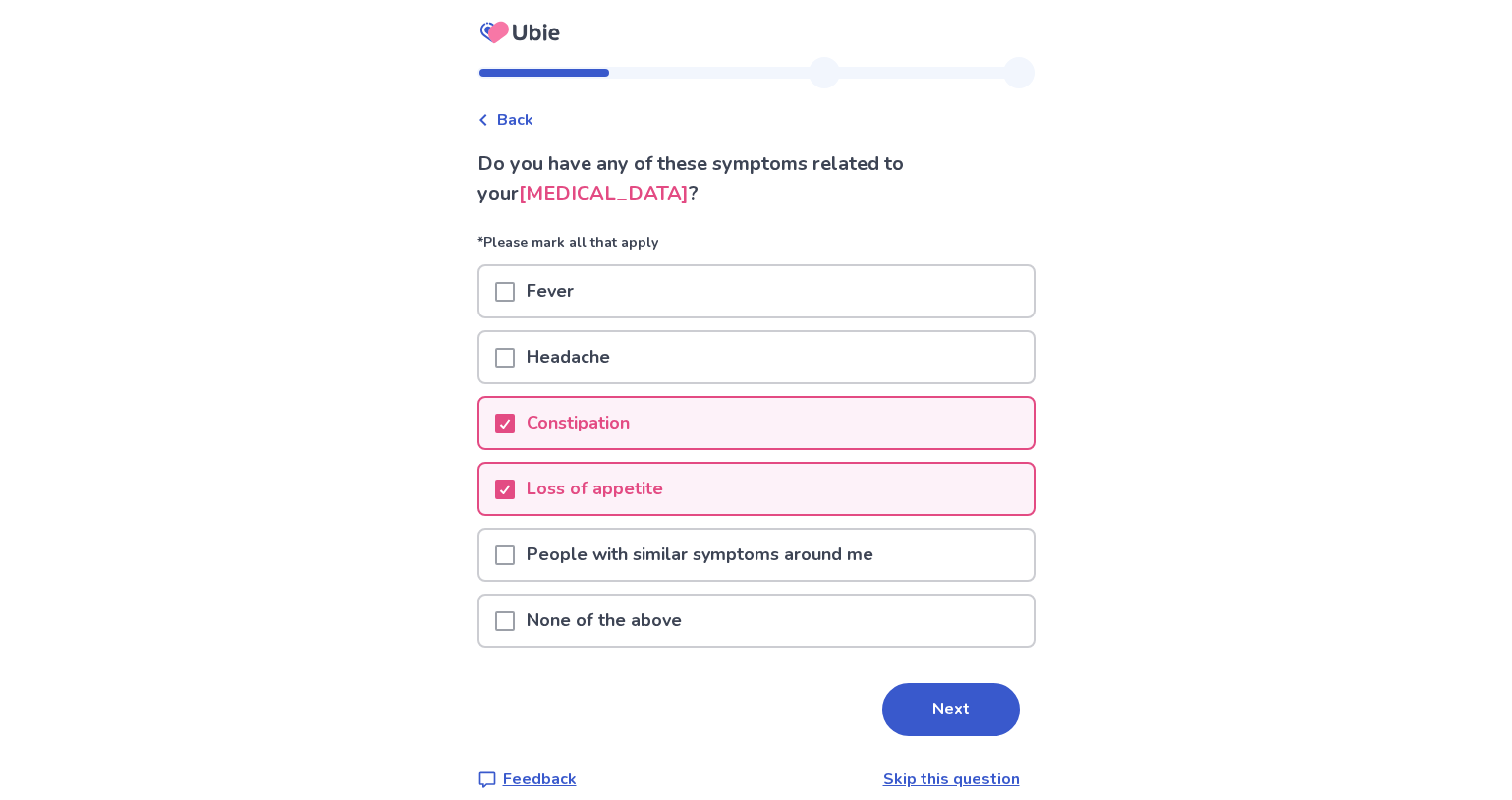
click at [495, 302] on span at bounding box center [505, 292] width 20 height 20
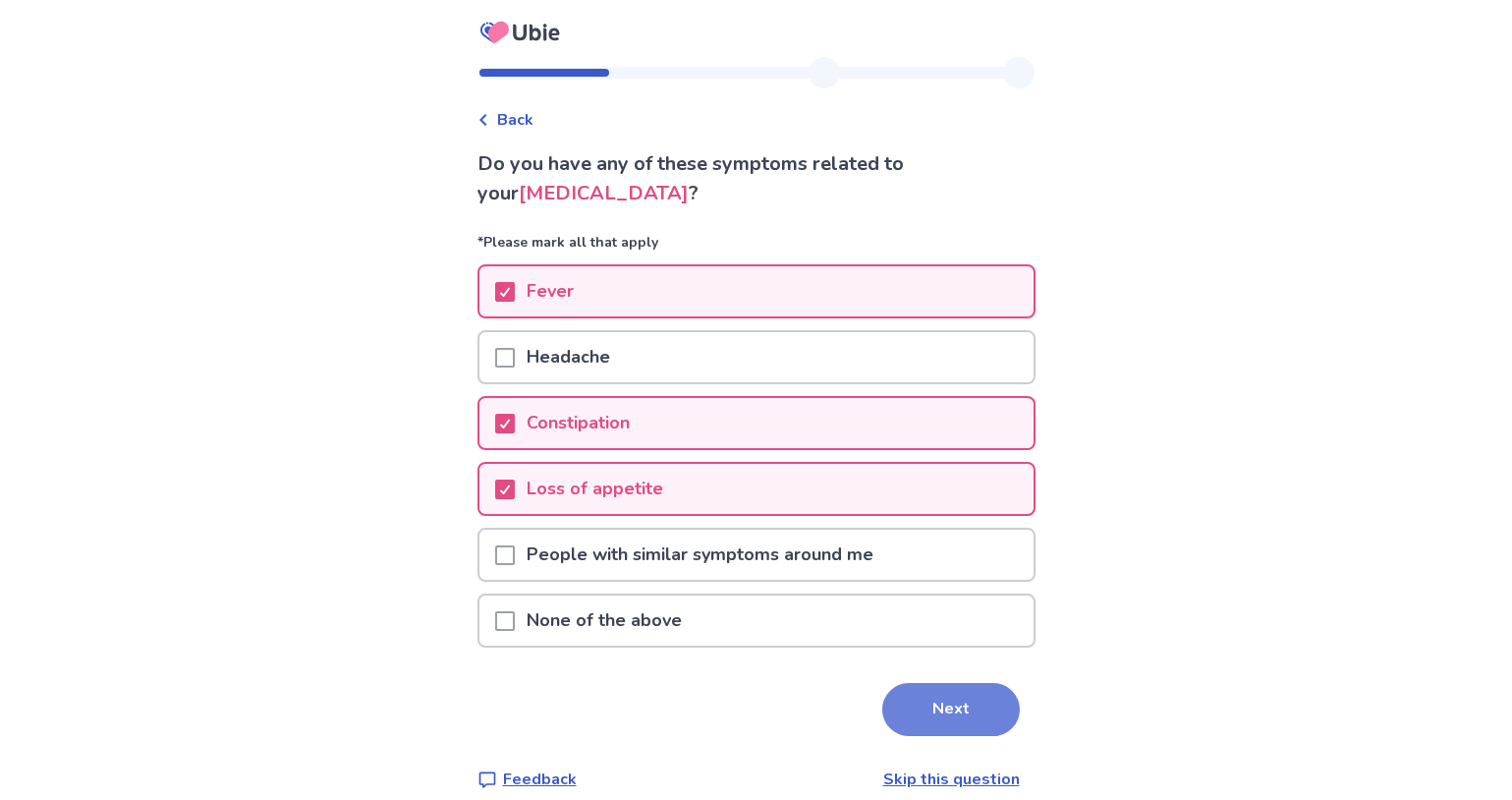
click at [974, 736] on button "Next" at bounding box center [950, 709] width 137 height 53
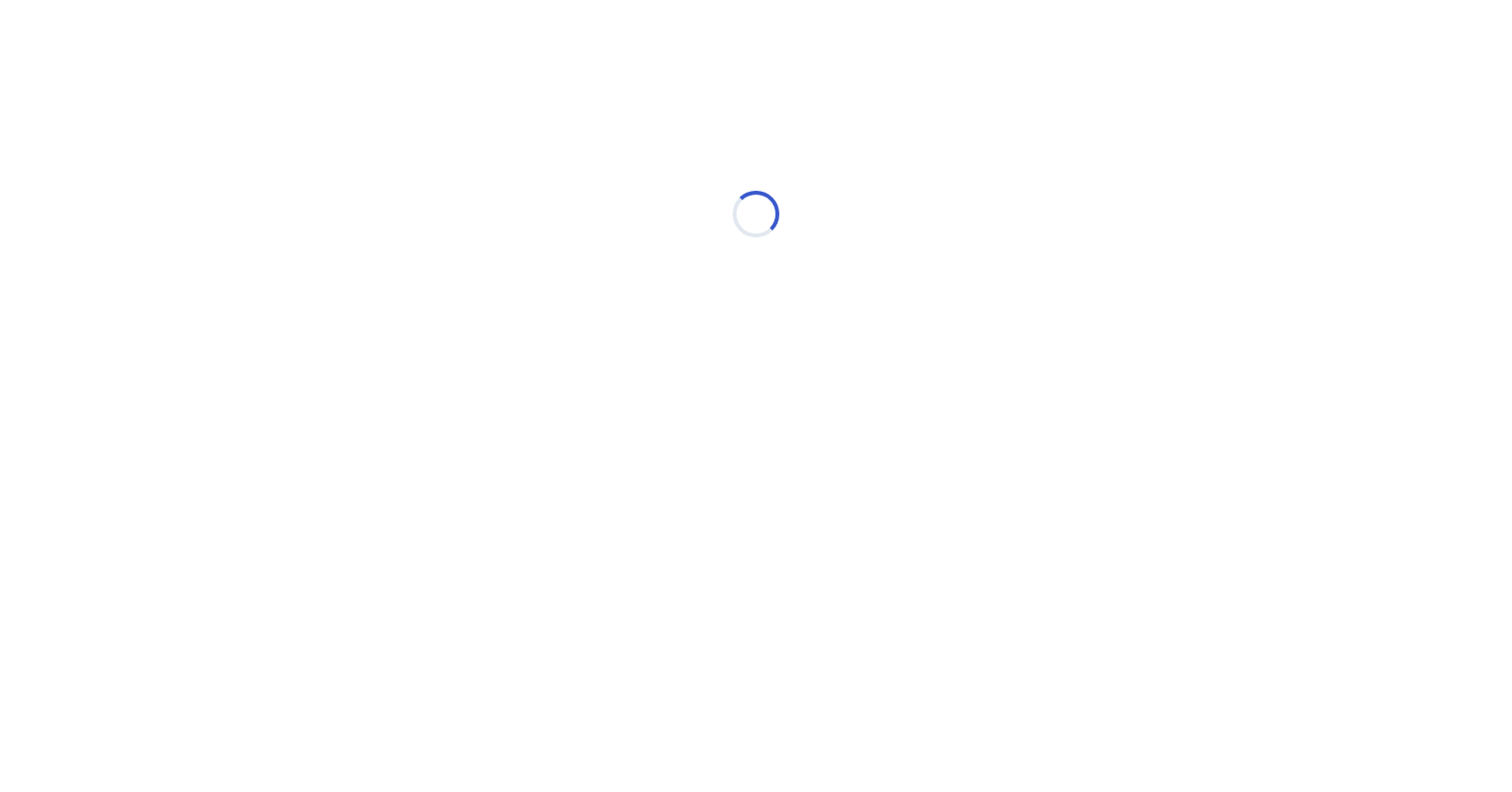
select select "*"
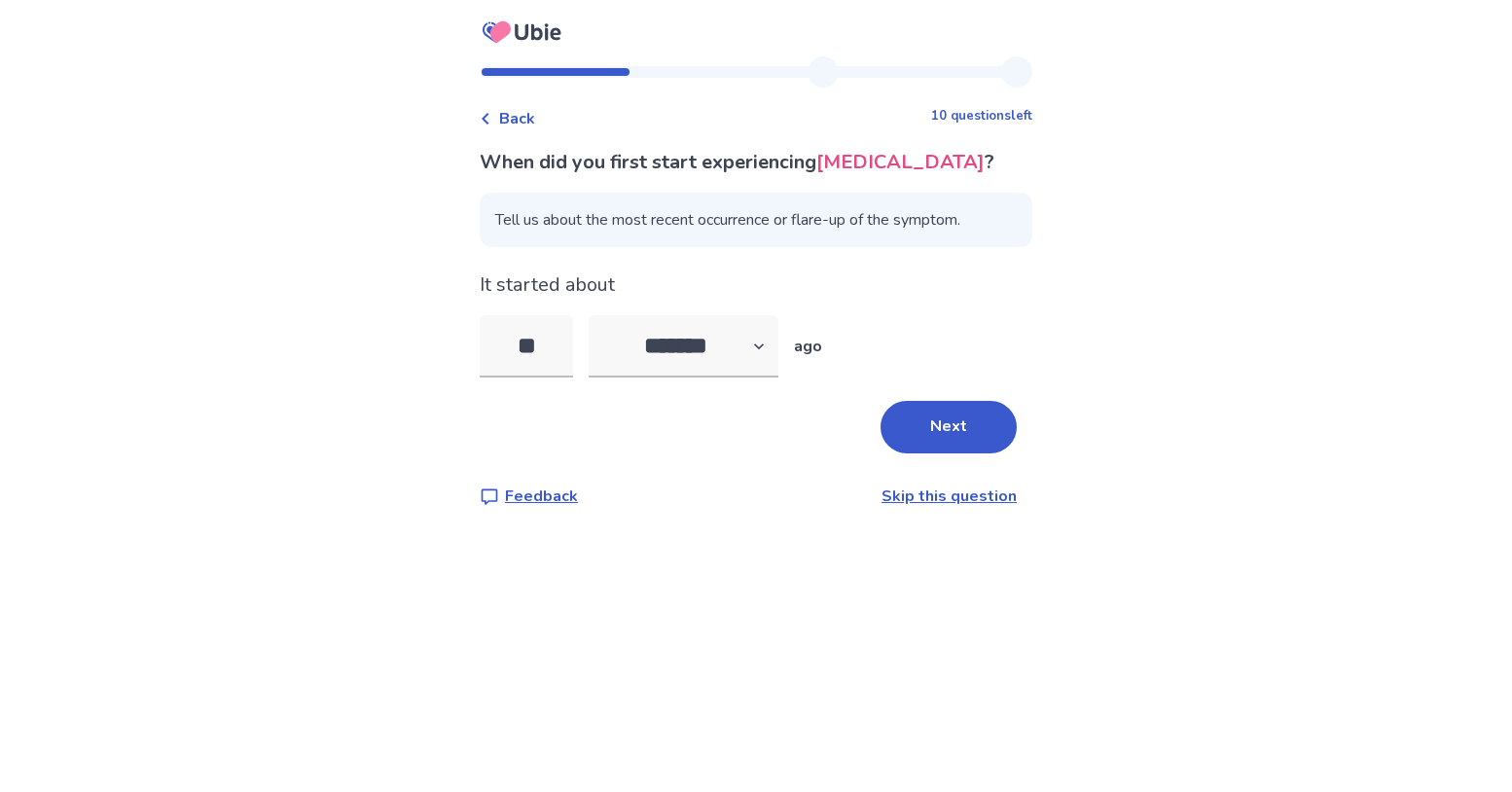
type input "*"
type input "**"
click at [950, 435] on button "Next" at bounding box center [948, 427] width 136 height 53
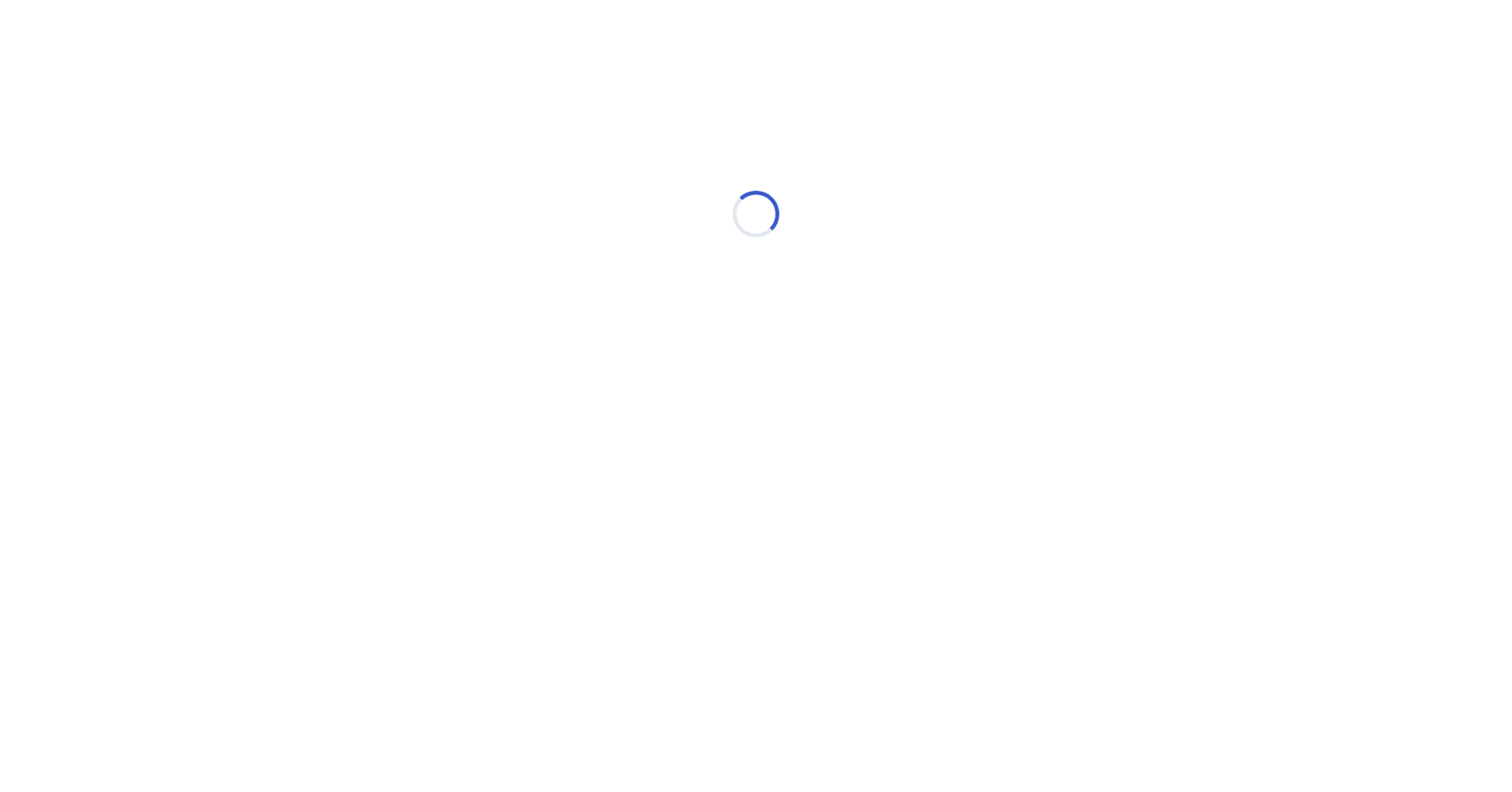
select select "*"
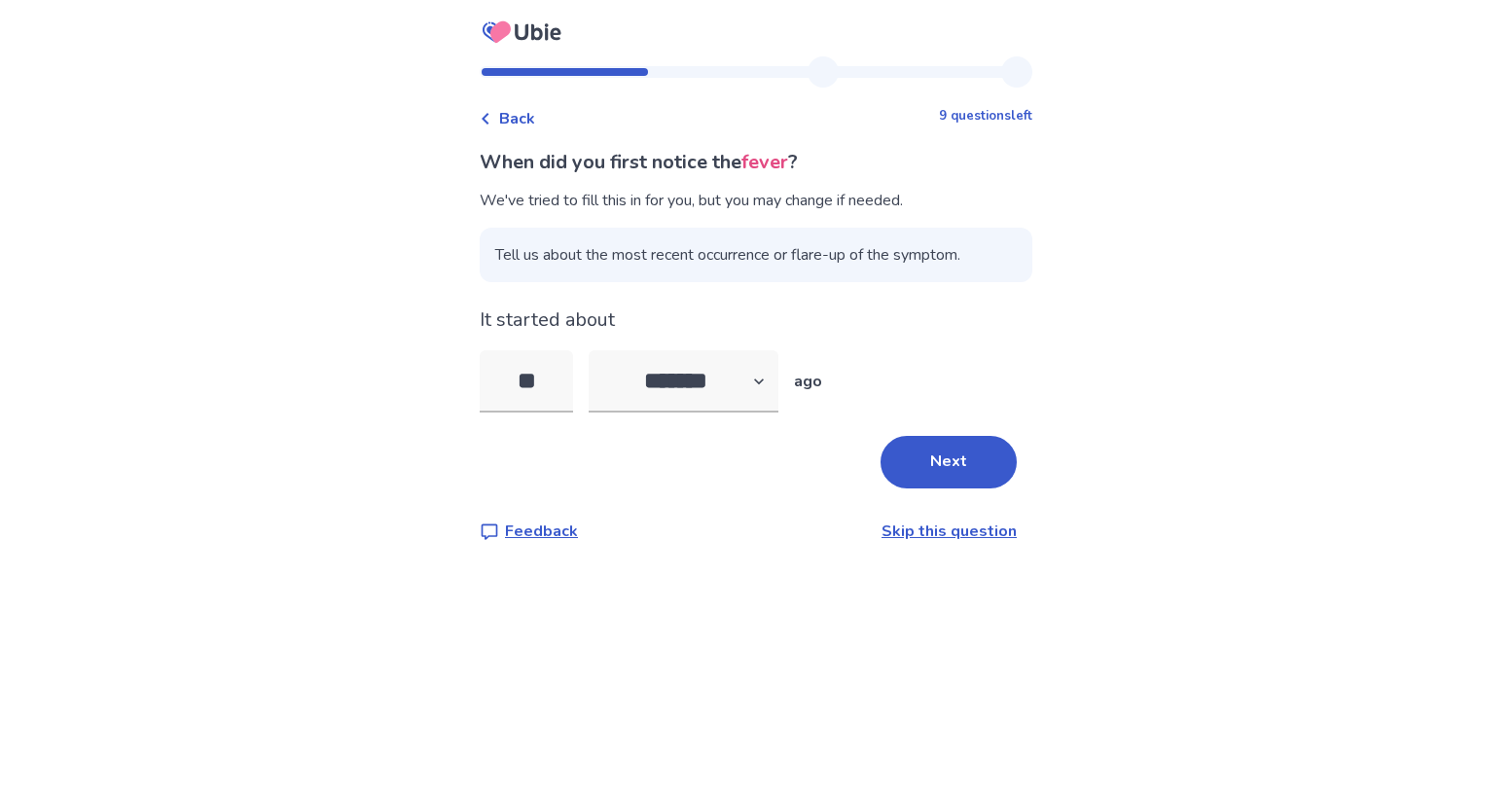
drag, startPoint x: 546, startPoint y: 418, endPoint x: 452, endPoint y: 401, distance: 95.5
click at [464, 401] on div "Back 9 questions left When did you first notice the fever ? We've tried to fill…" at bounding box center [756, 315] width 584 height 517
type input "*"
click at [959, 489] on button "Next" at bounding box center [948, 462] width 136 height 53
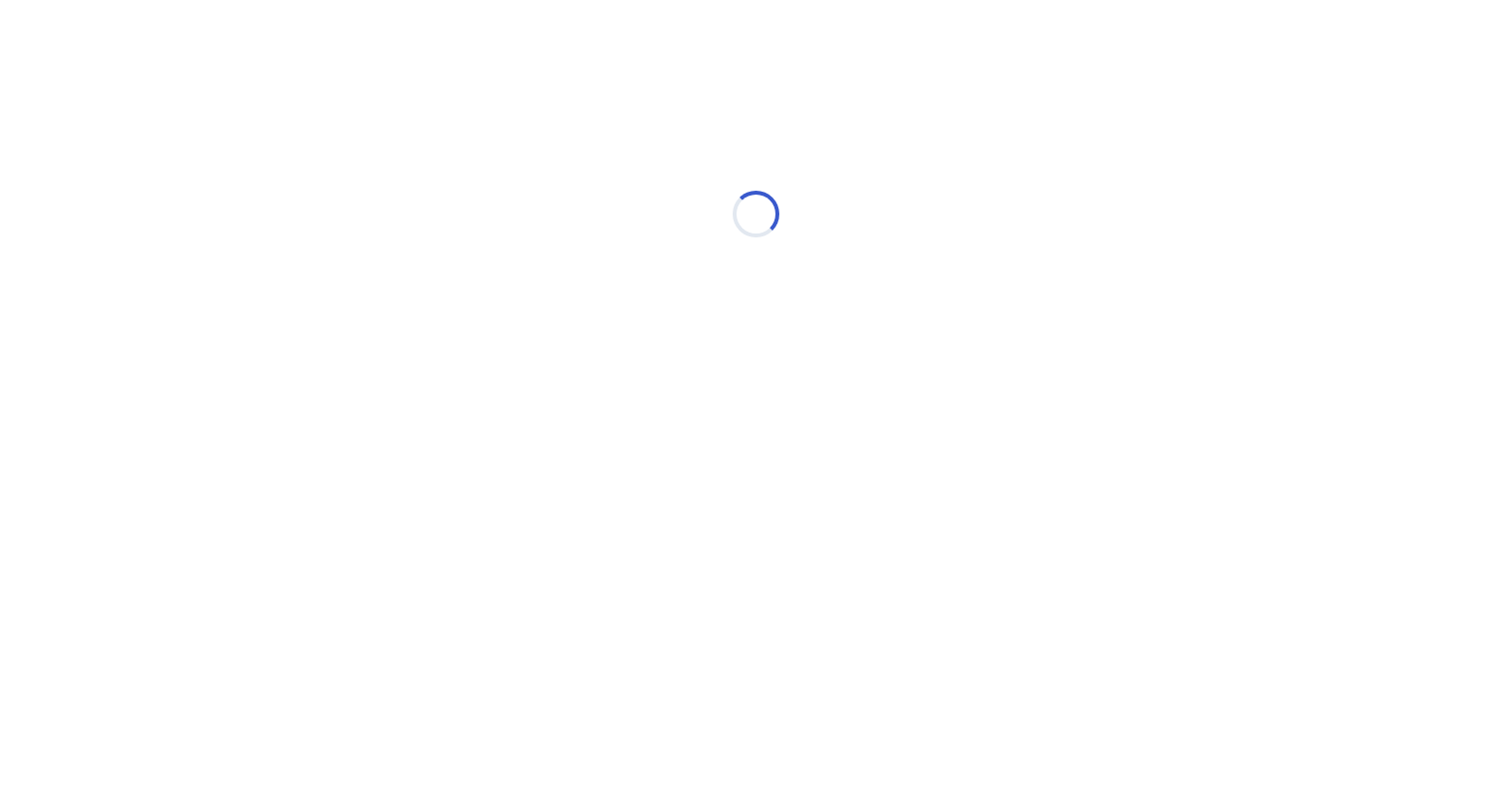
select select "*"
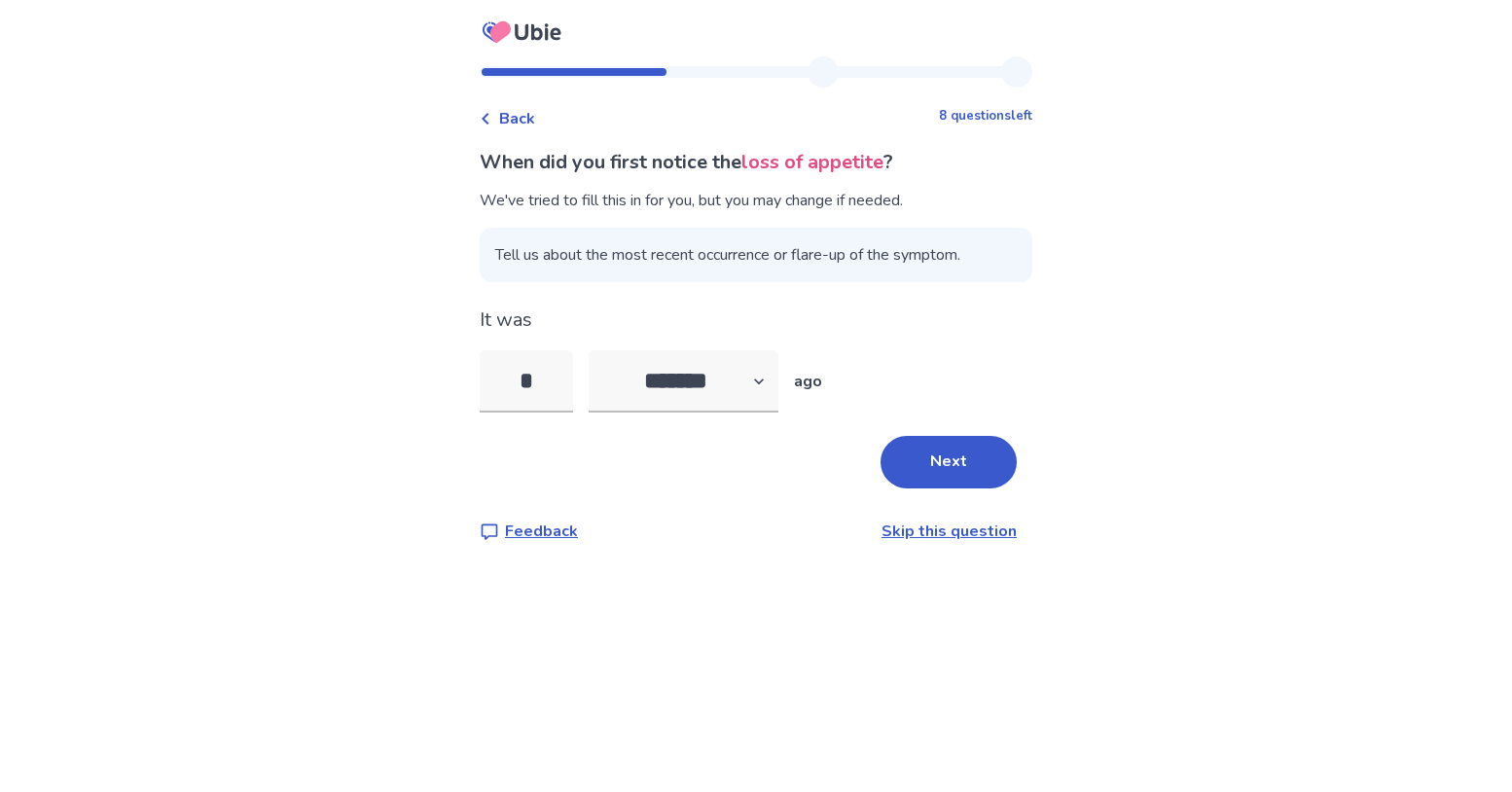
drag, startPoint x: 535, startPoint y: 418, endPoint x: 387, endPoint y: 390, distance: 150.6
click at [402, 396] on div "Back 8 questions left When did you first notice the loss of appetite ? We've tr…" at bounding box center [756, 396] width 1512 height 792
type input "**"
click at [973, 489] on button "Next" at bounding box center [948, 462] width 136 height 53
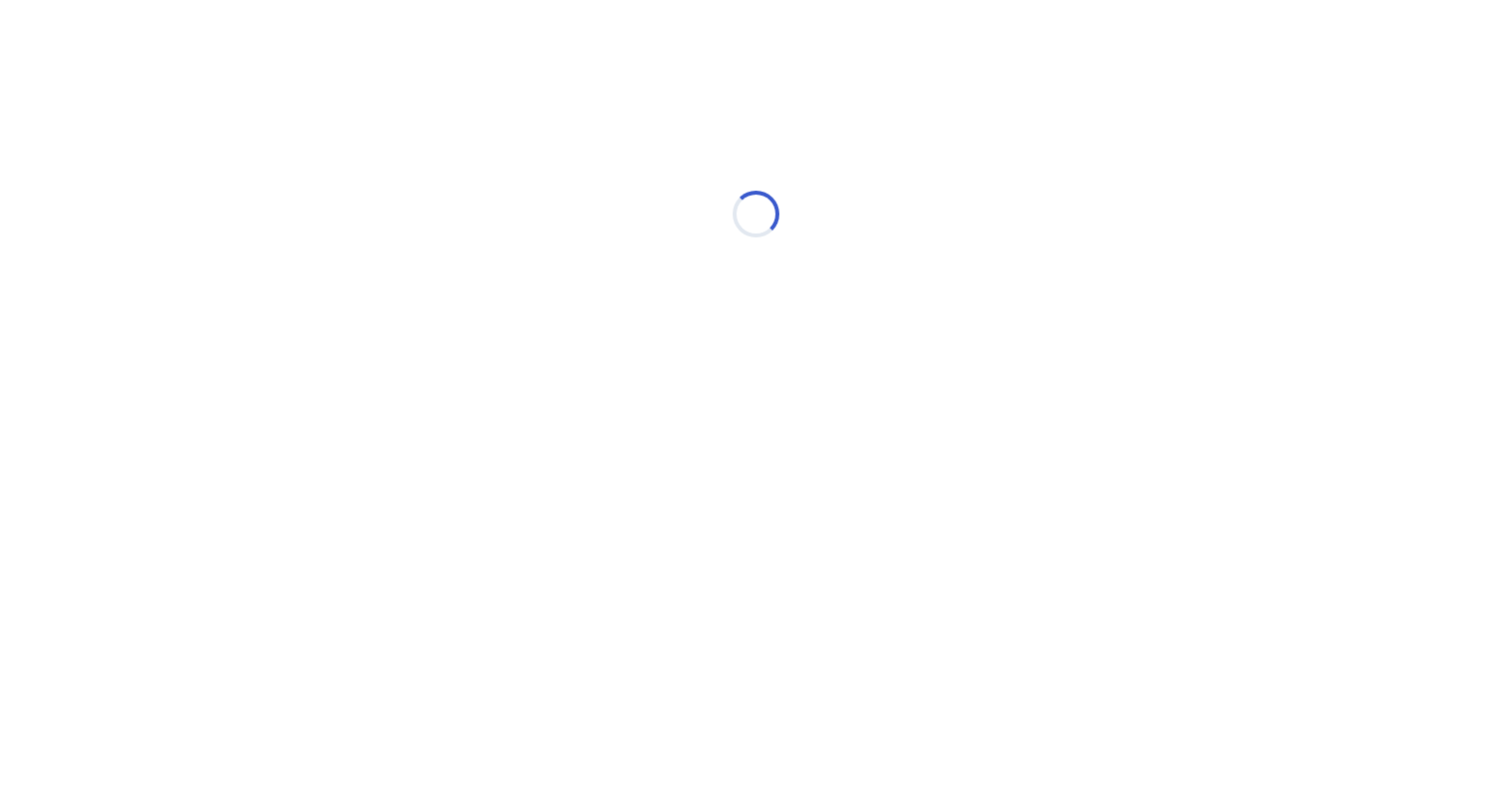
select select "*"
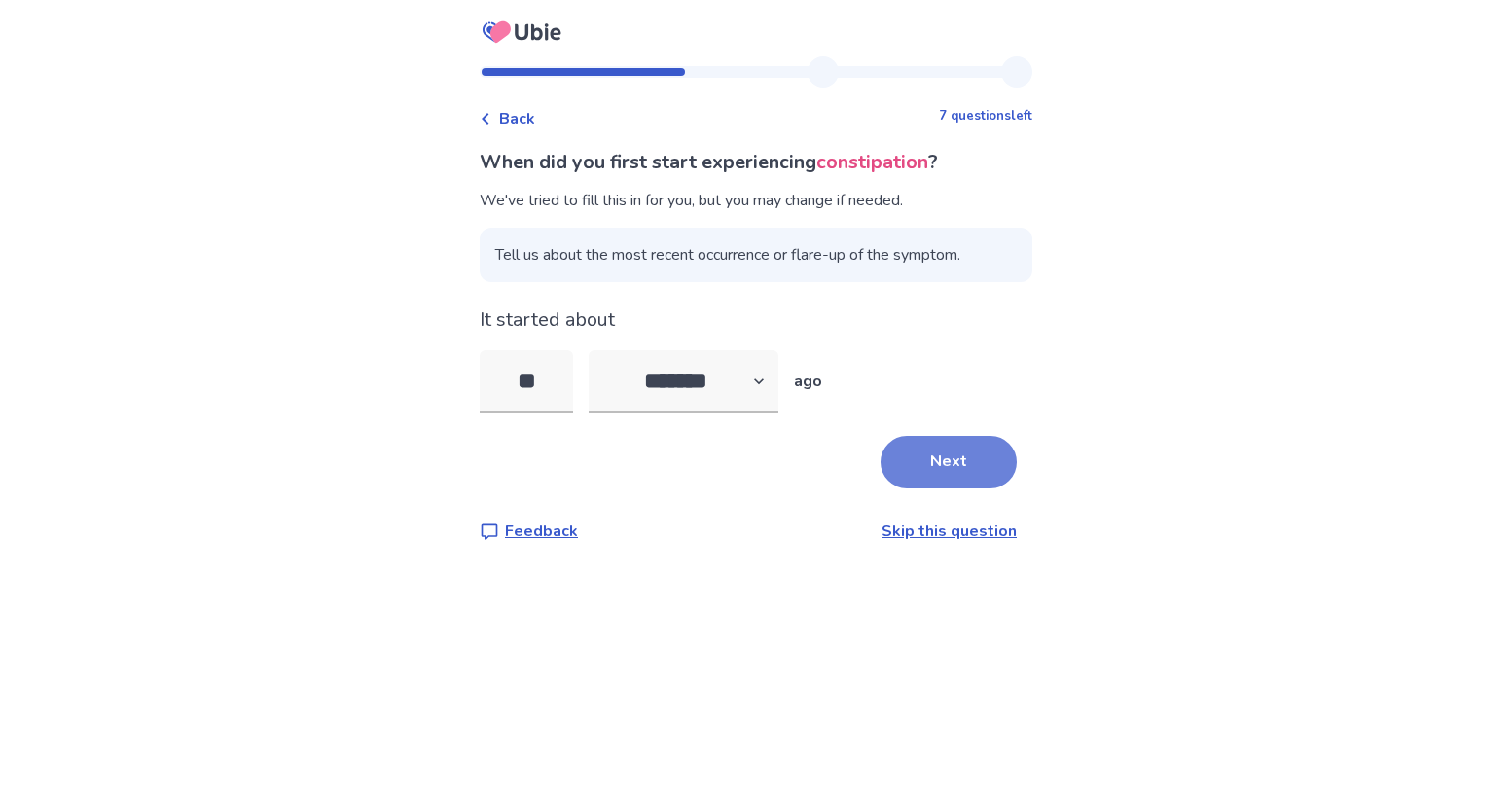
click at [972, 489] on button "Next" at bounding box center [948, 462] width 136 height 53
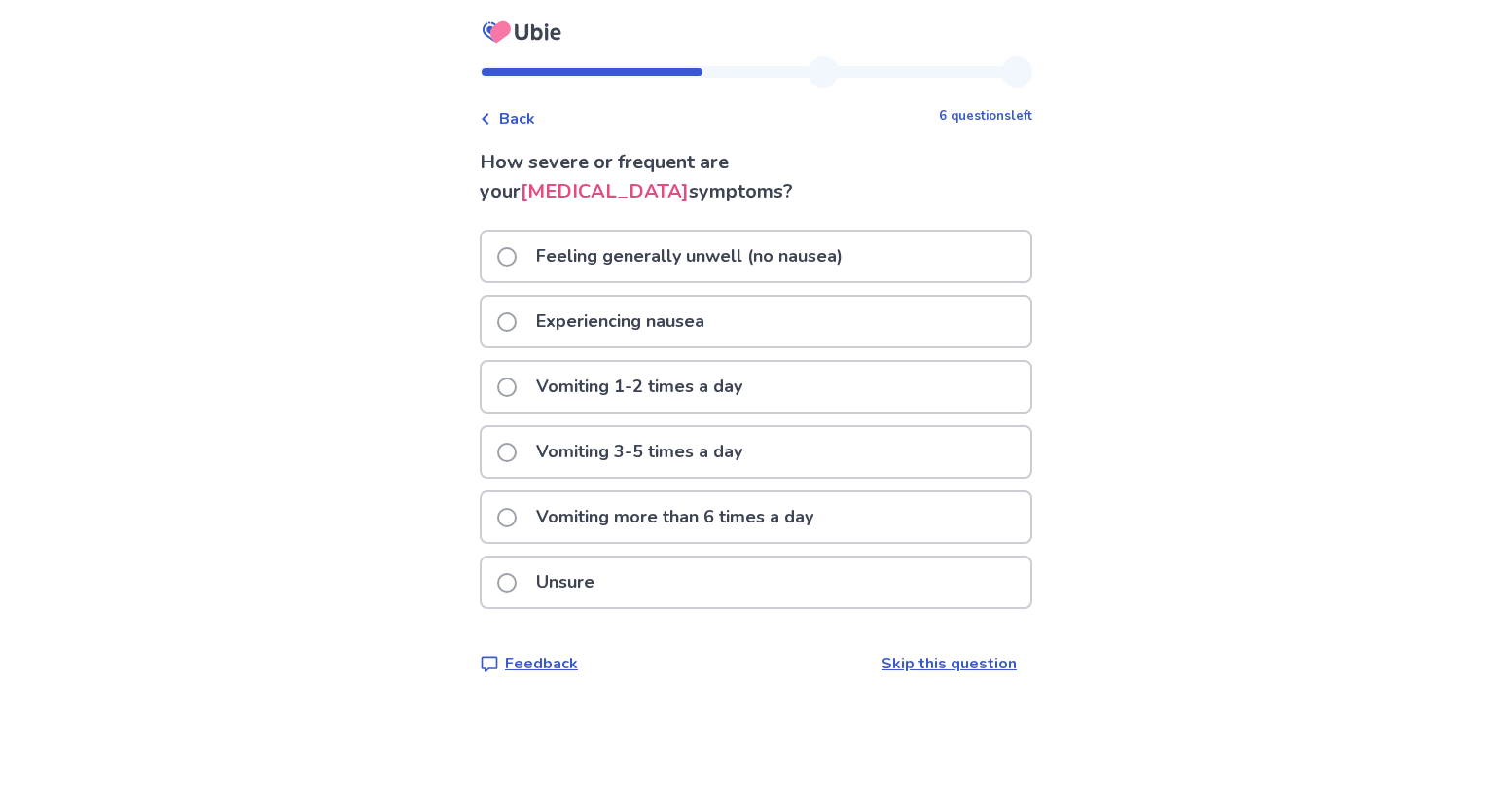
click at [497, 377] on span at bounding box center [507, 387] width 20 height 20
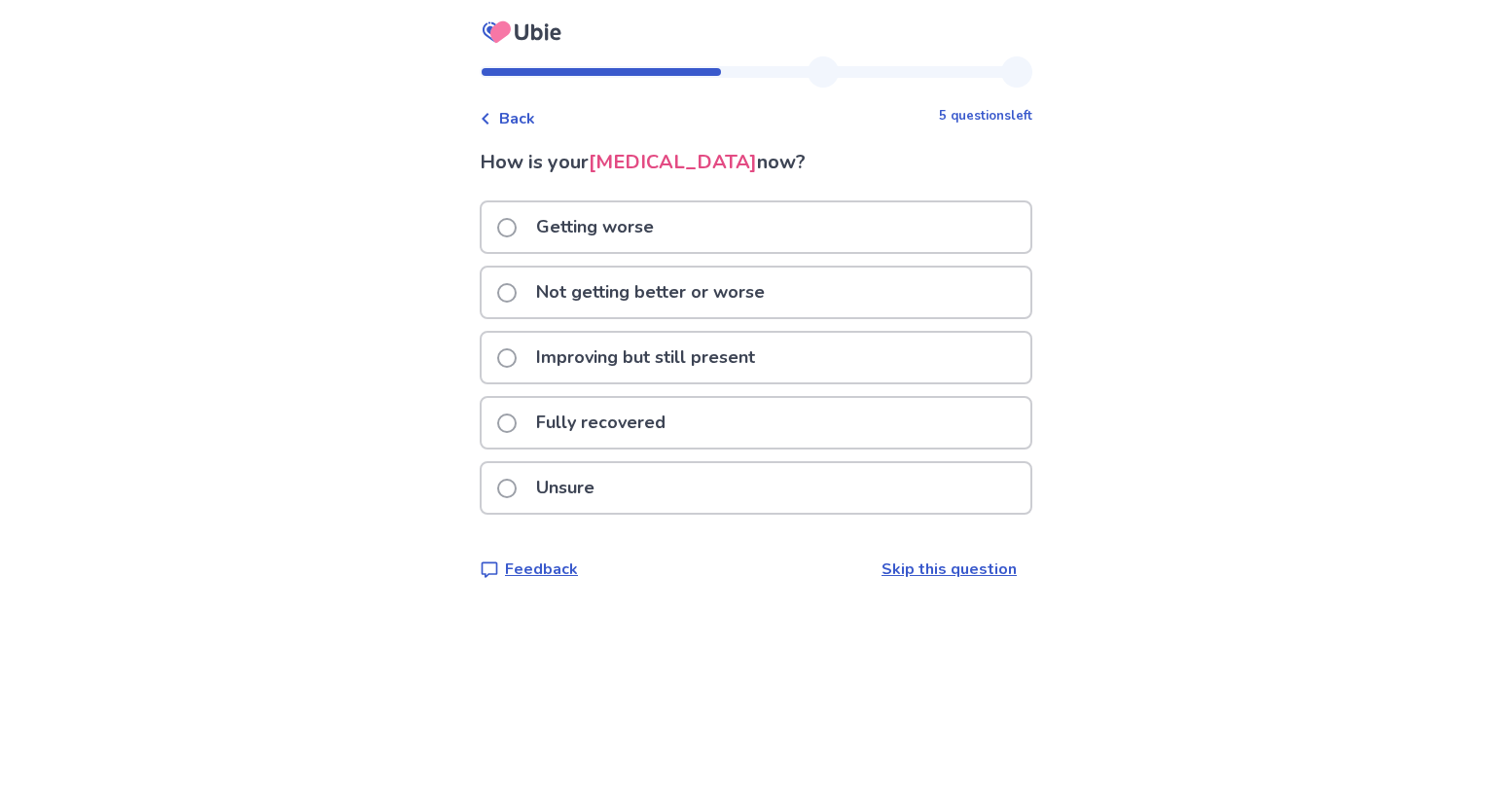
click at [497, 302] on span at bounding box center [507, 293] width 20 height 20
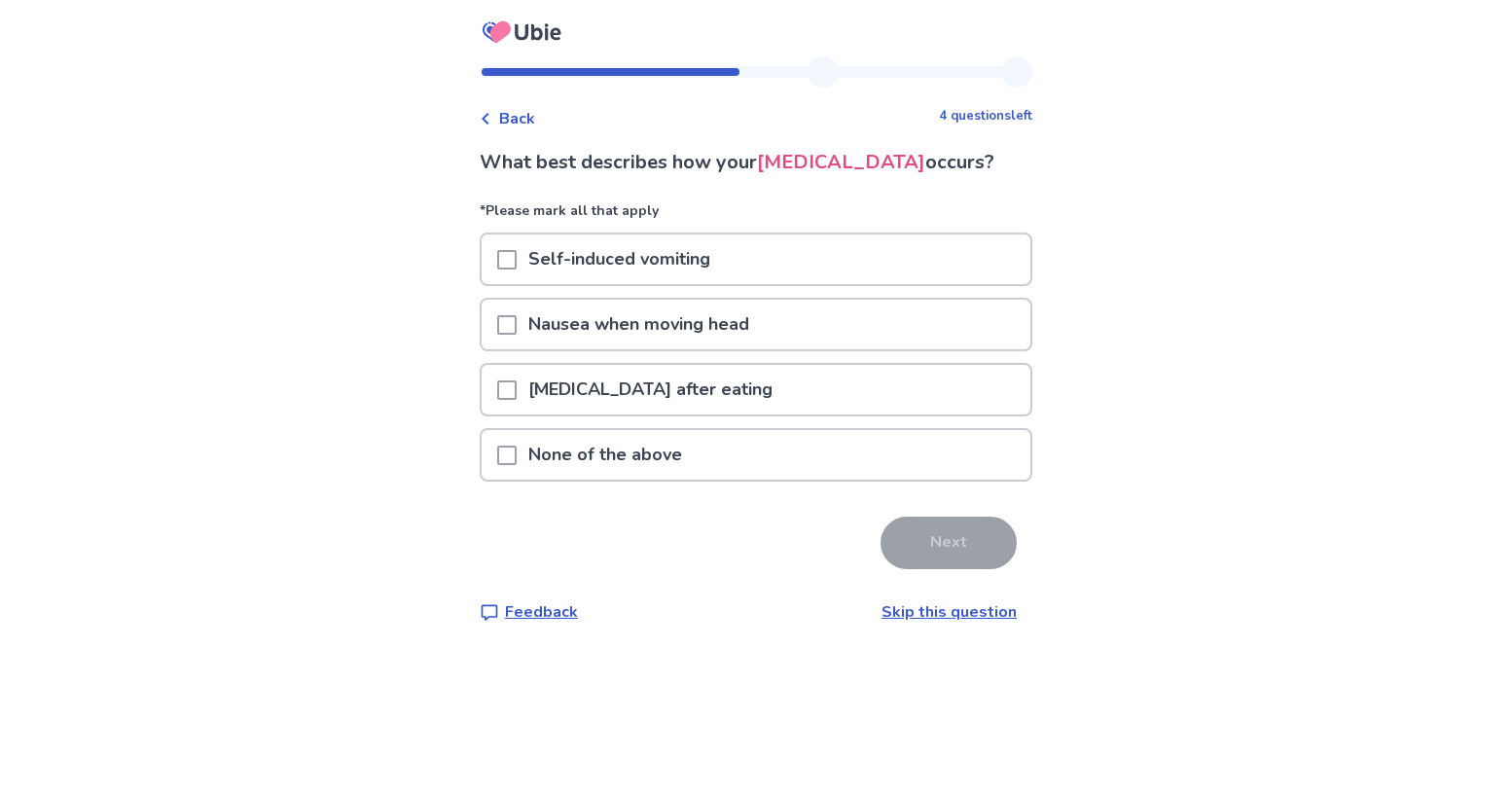
click at [497, 399] on span at bounding box center [507, 390] width 20 height 20
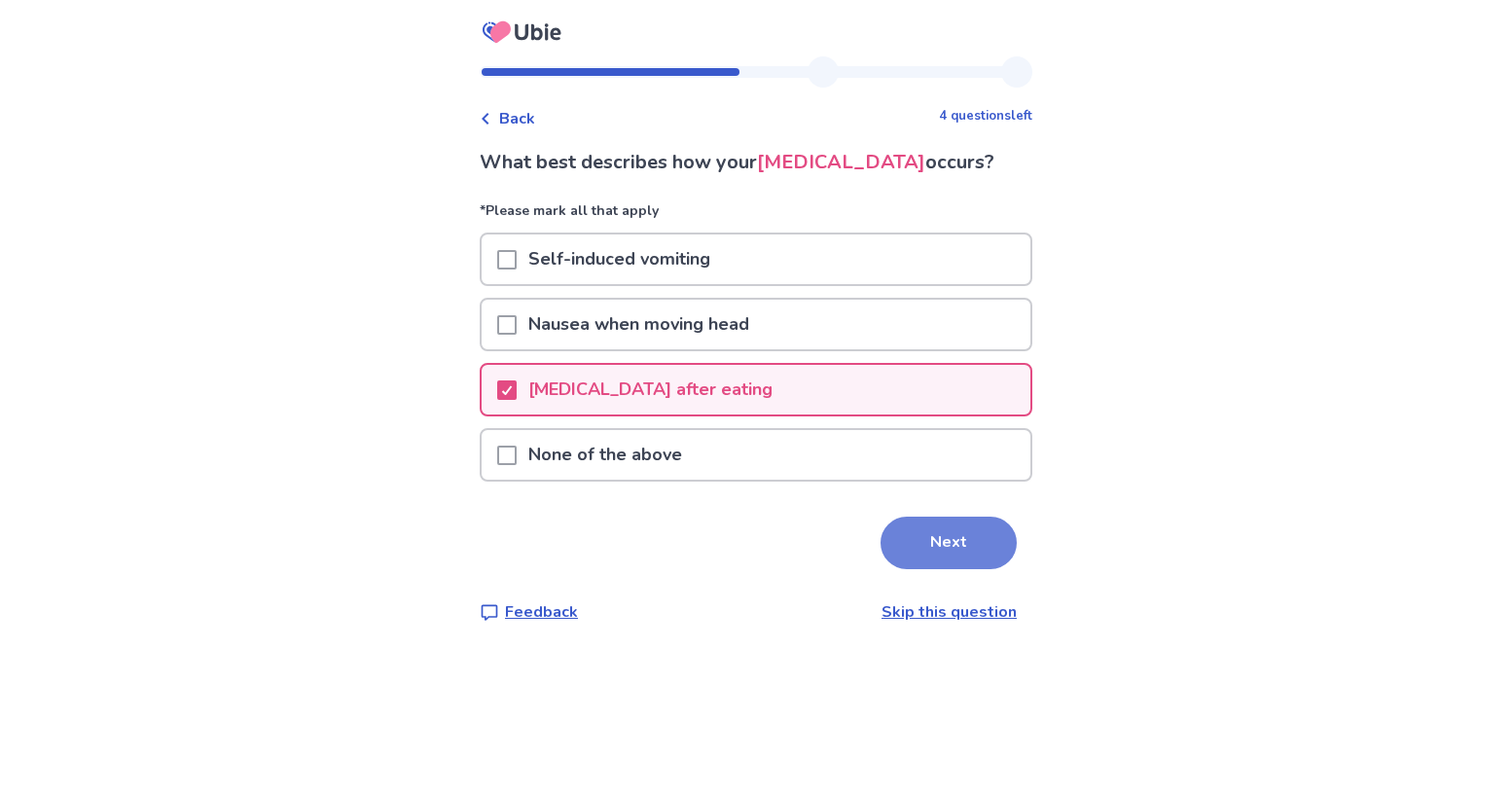
click at [1006, 569] on button "Next" at bounding box center [948, 542] width 136 height 53
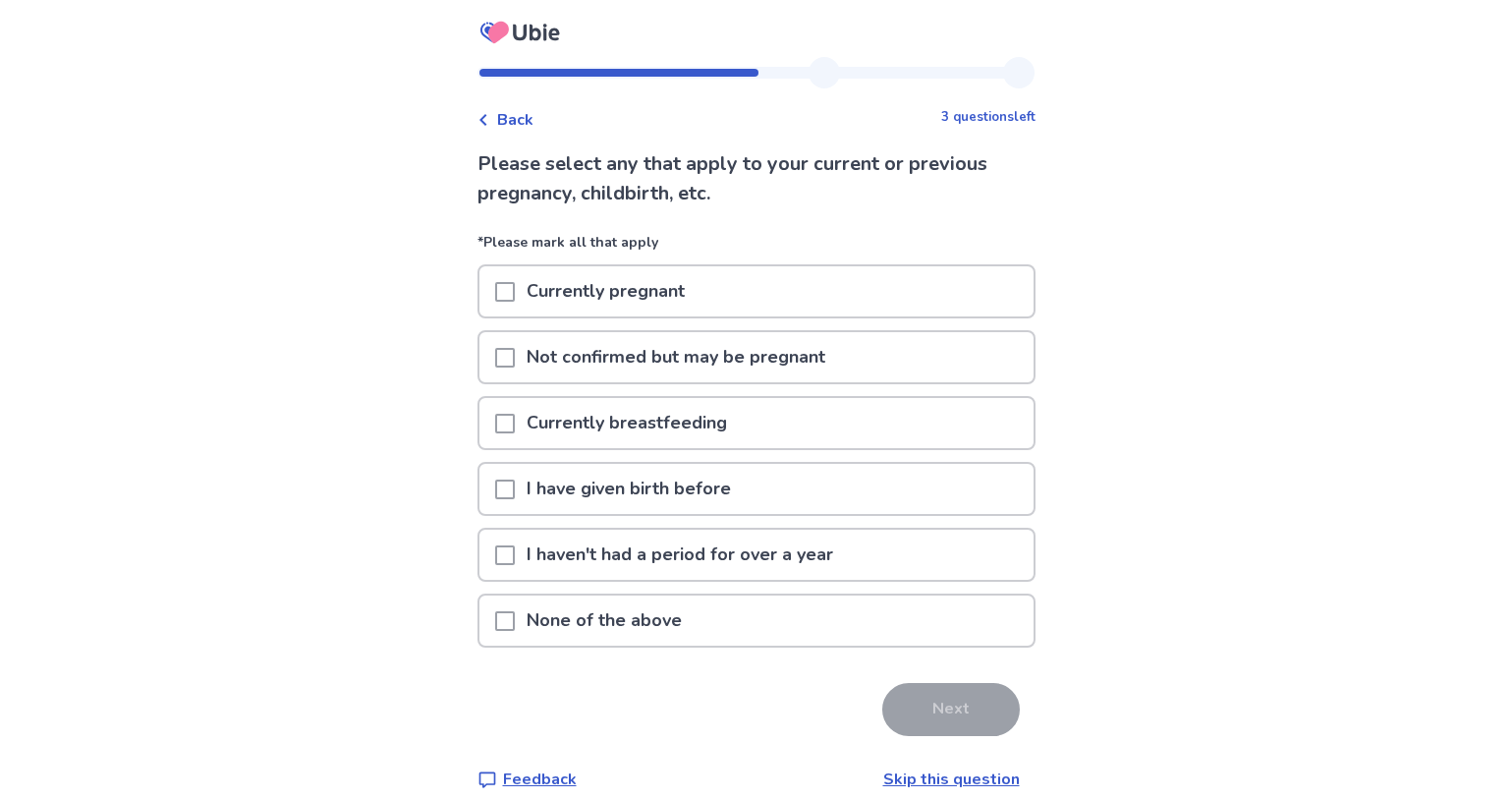
click at [495, 499] on span at bounding box center [505, 489] width 20 height 20
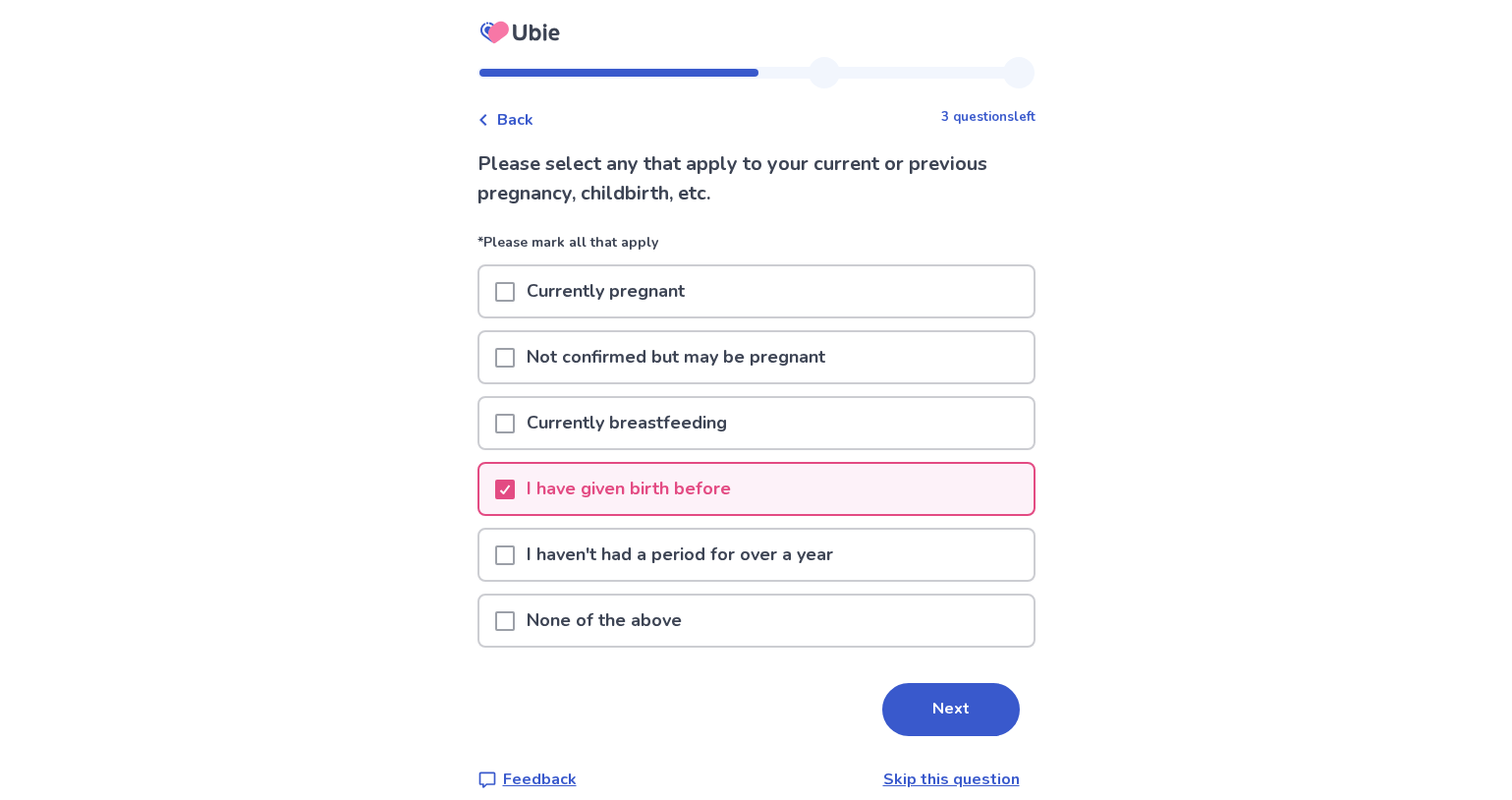
click at [495, 565] on span at bounding box center [505, 555] width 20 height 20
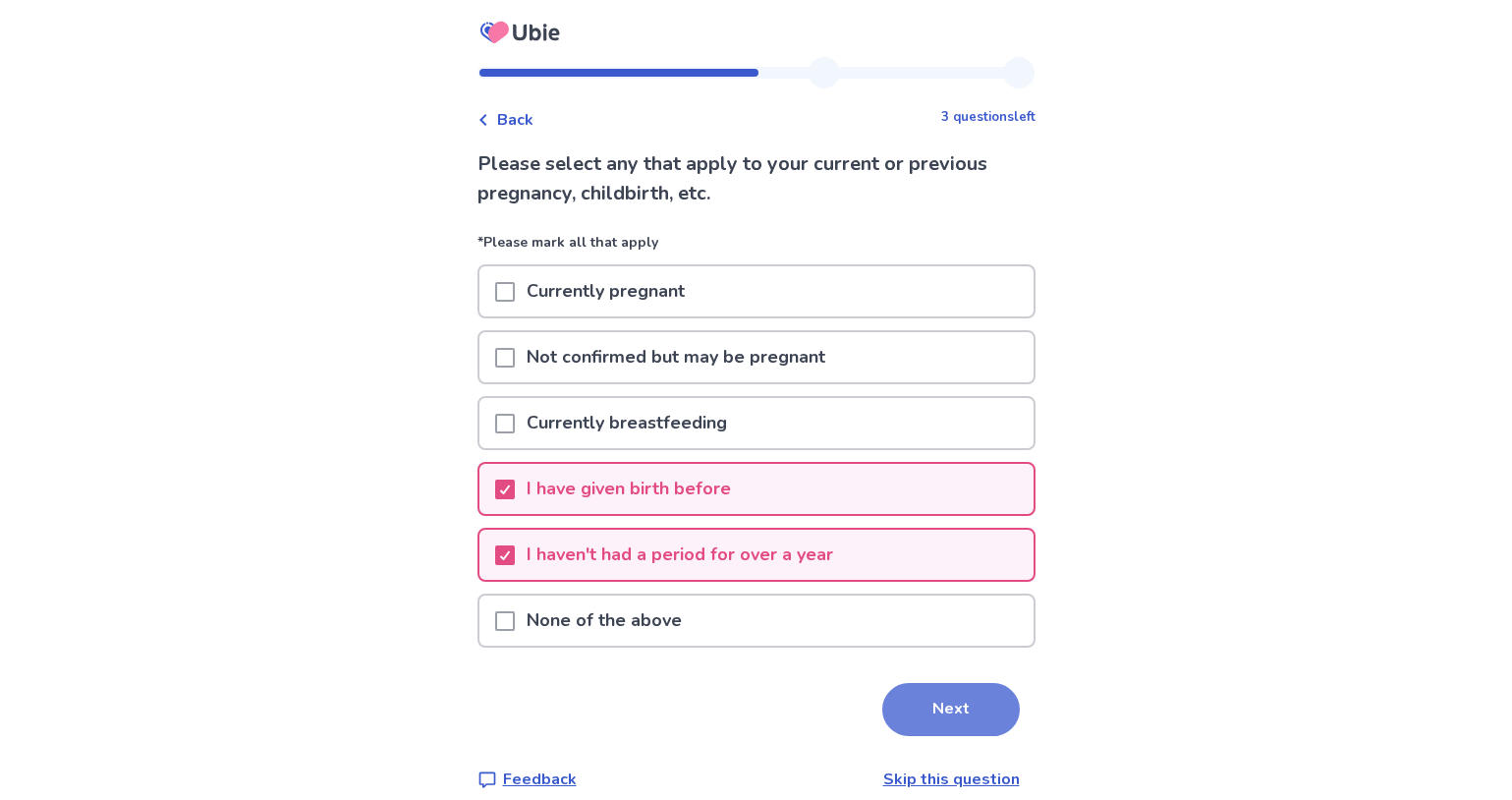
click at [956, 736] on button "Next" at bounding box center [950, 709] width 137 height 53
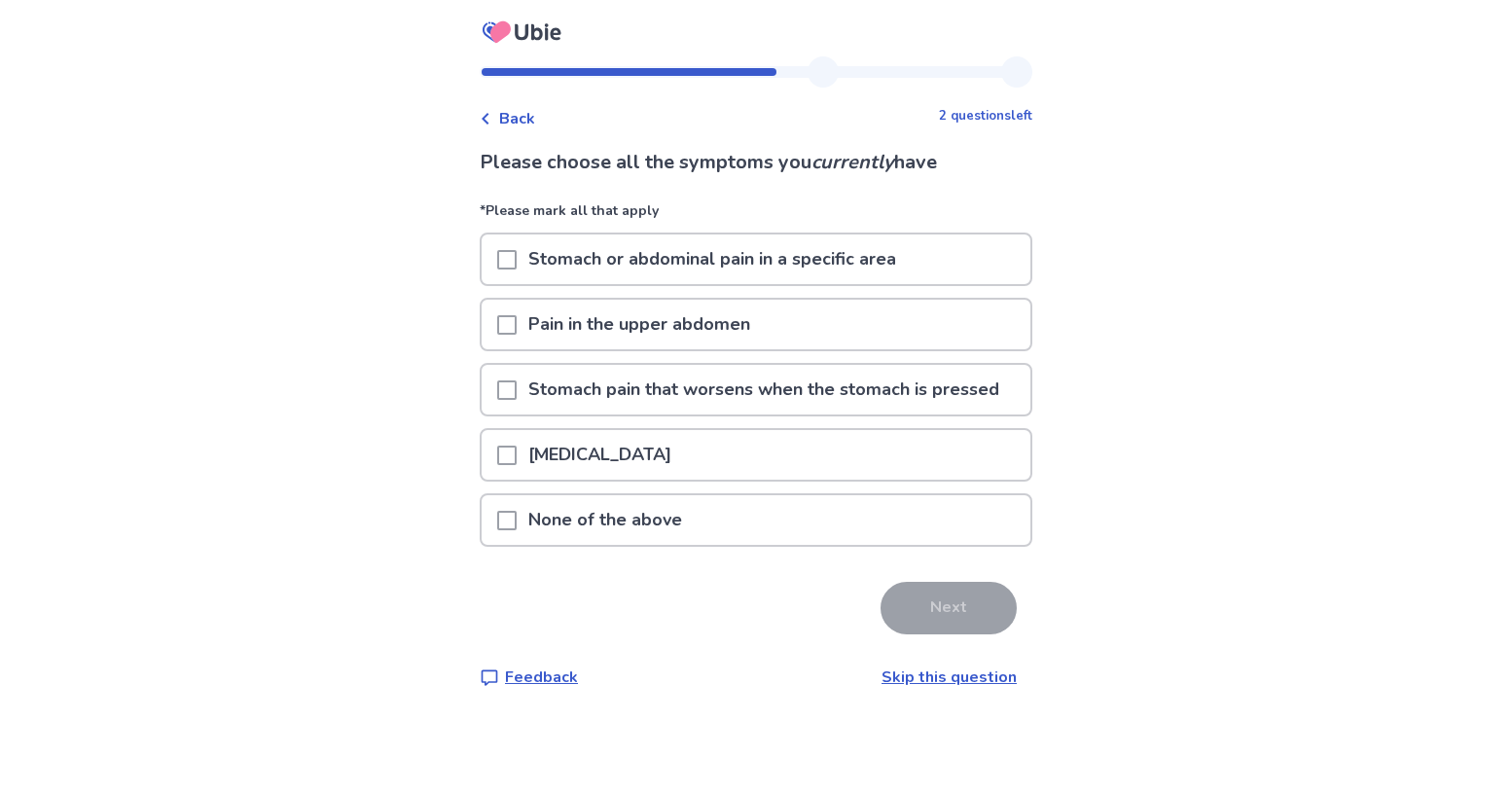
click at [497, 268] on span at bounding box center [507, 259] width 20 height 20
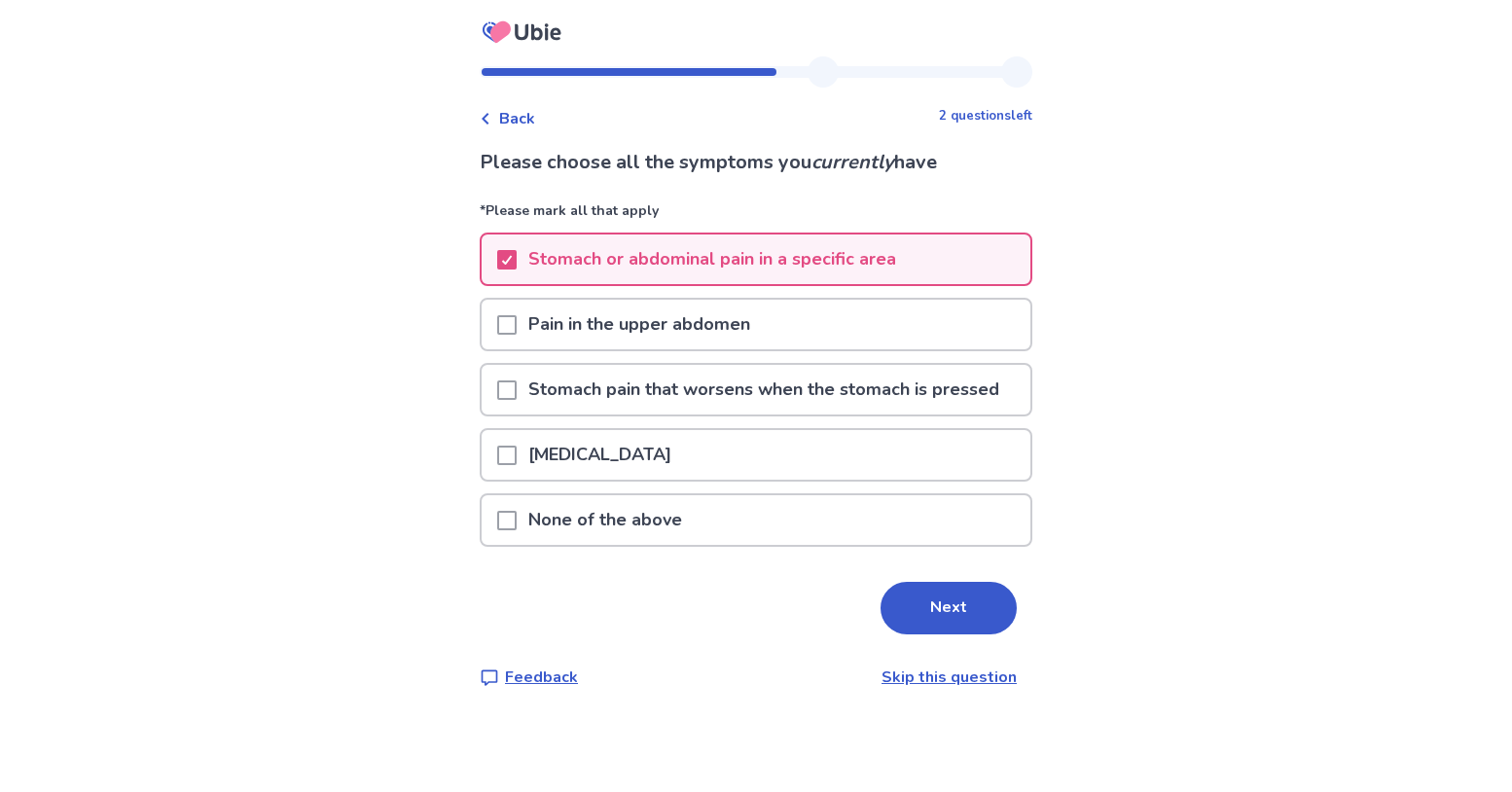
click at [497, 335] on span at bounding box center [507, 325] width 20 height 20
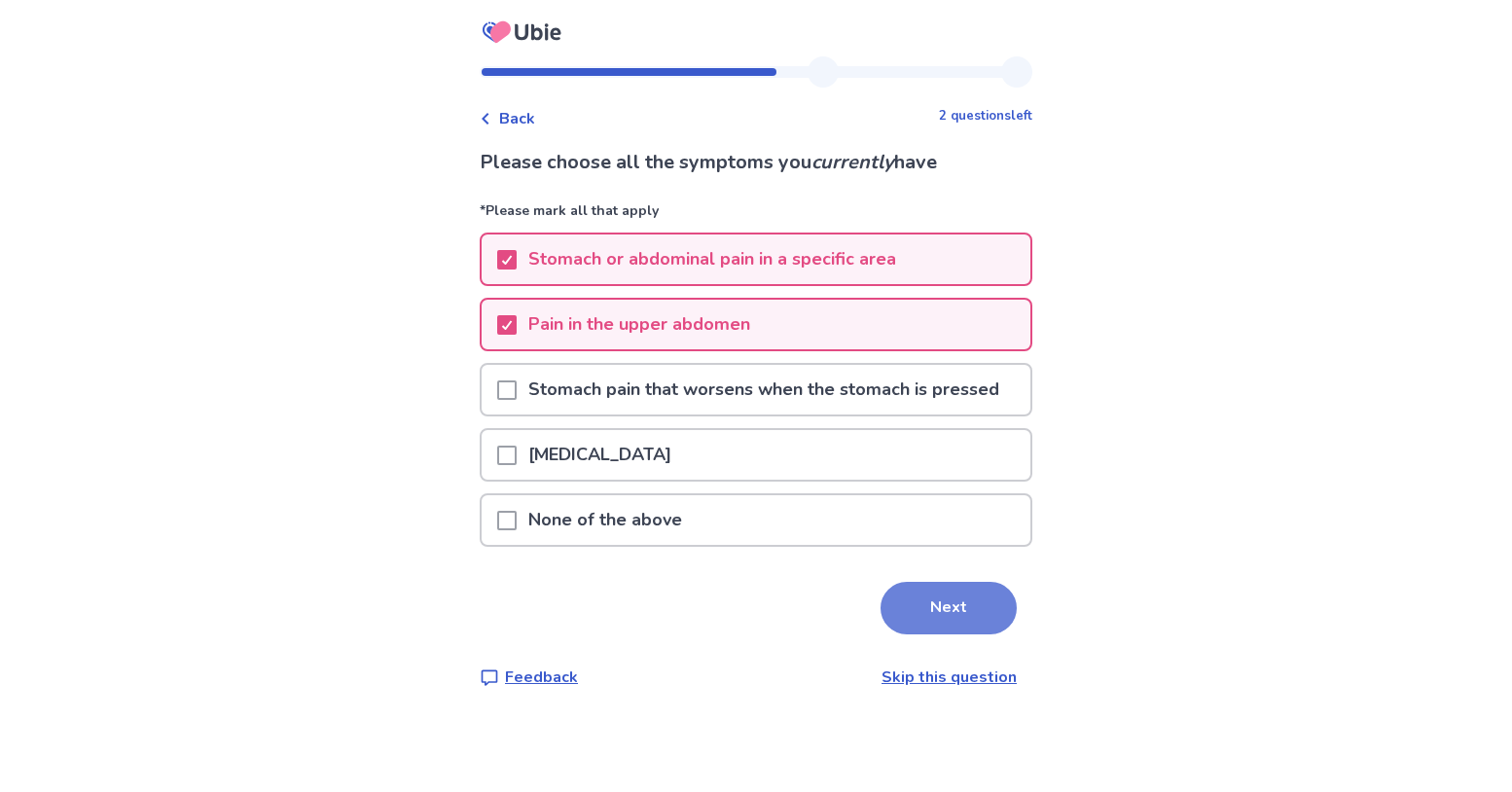
click at [978, 634] on button "Next" at bounding box center [948, 608] width 136 height 53
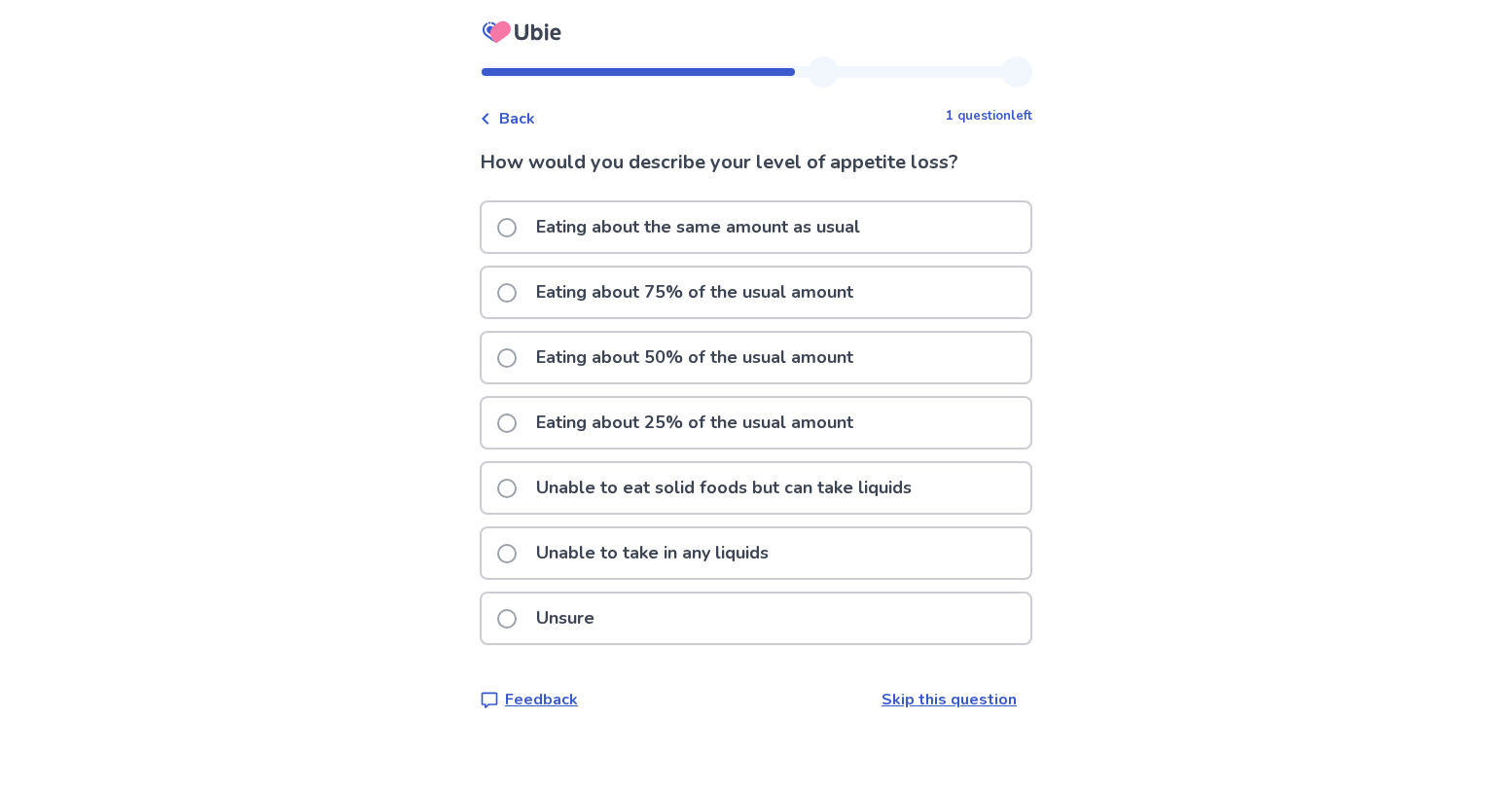
click at [497, 303] on span at bounding box center [507, 293] width 20 height 20
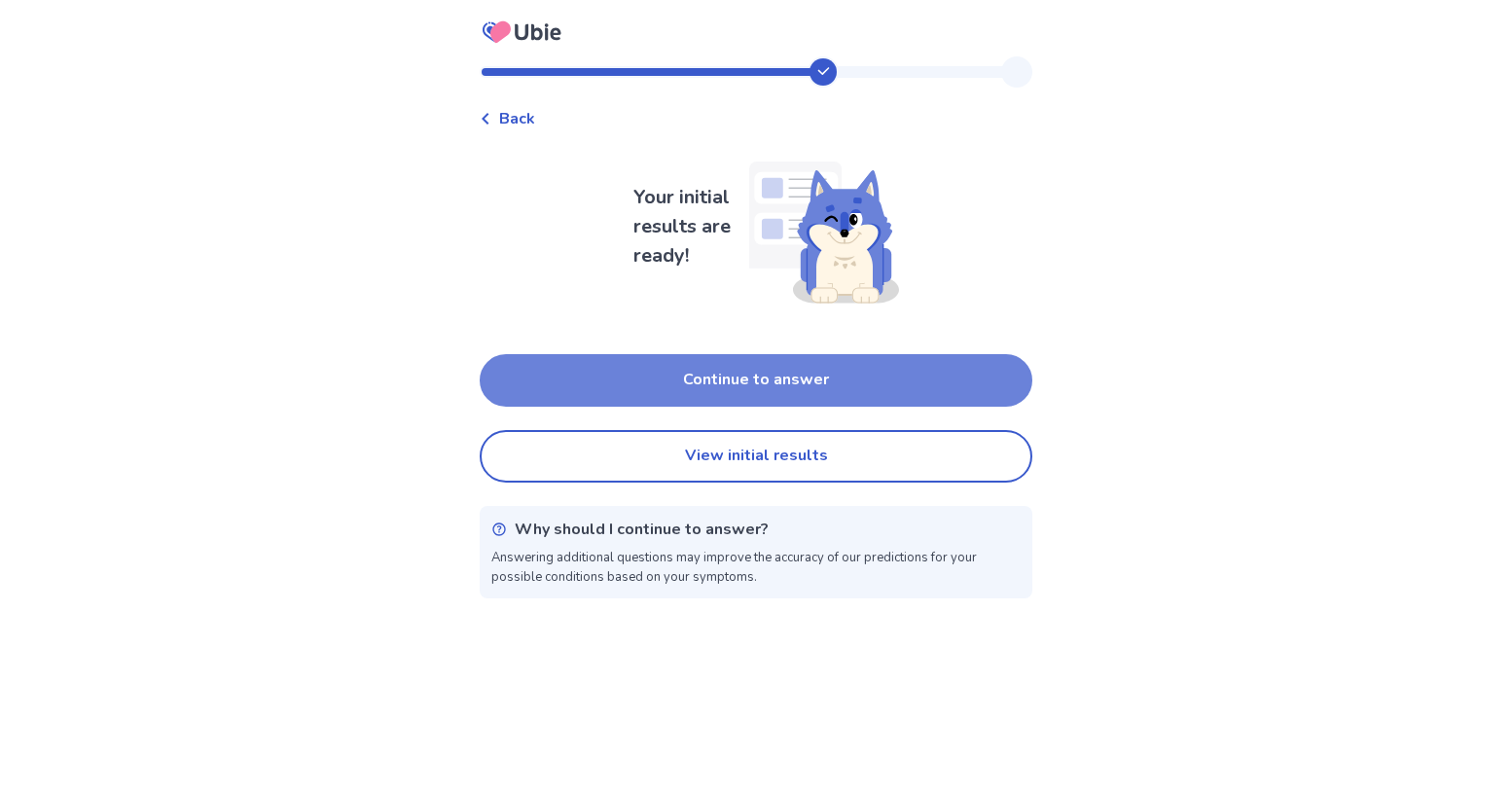
click at [736, 386] on button "Continue to answer" at bounding box center [756, 381] width 552 height 53
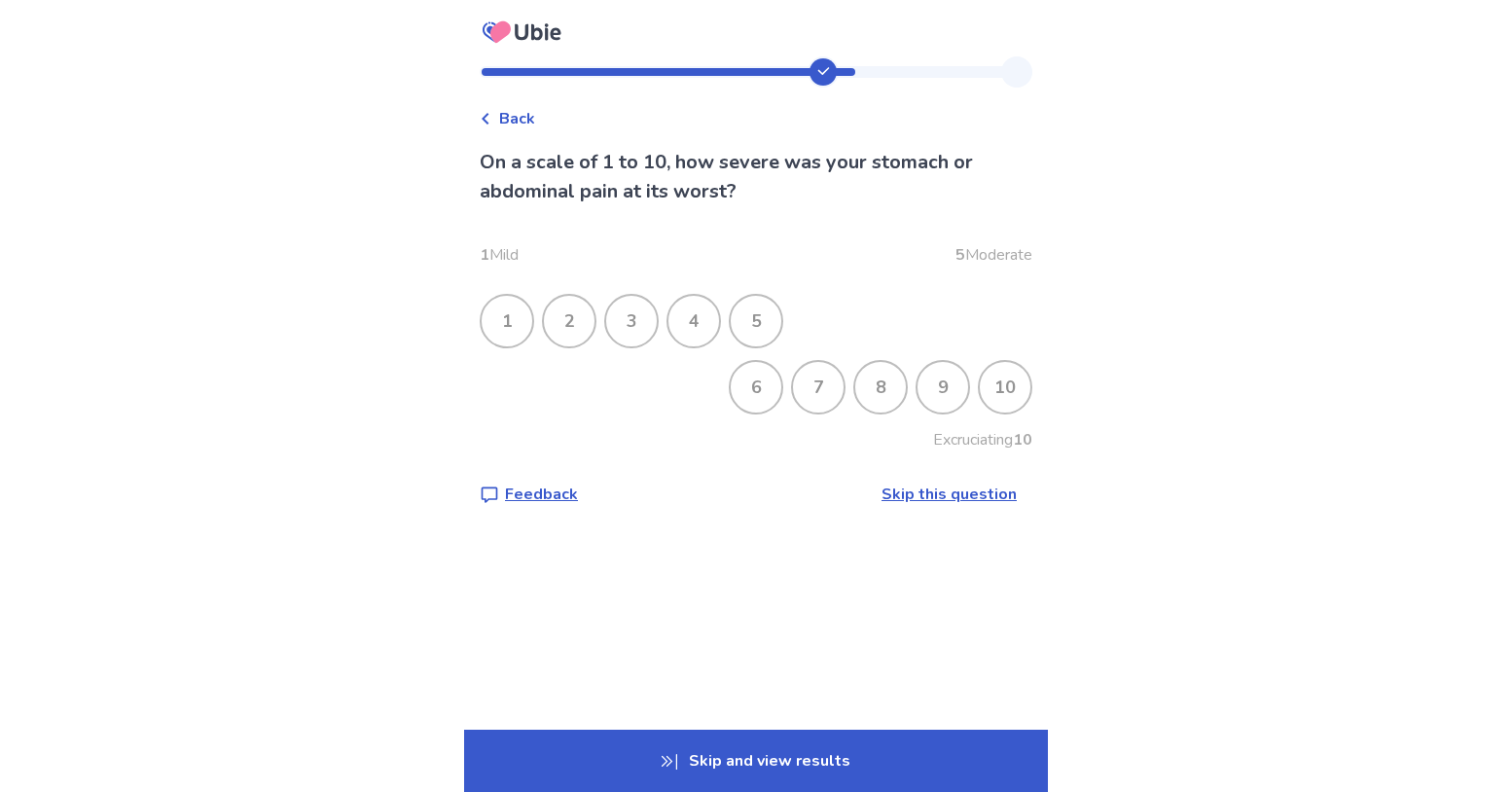
click at [958, 409] on div "9" at bounding box center [943, 388] width 51 height 51
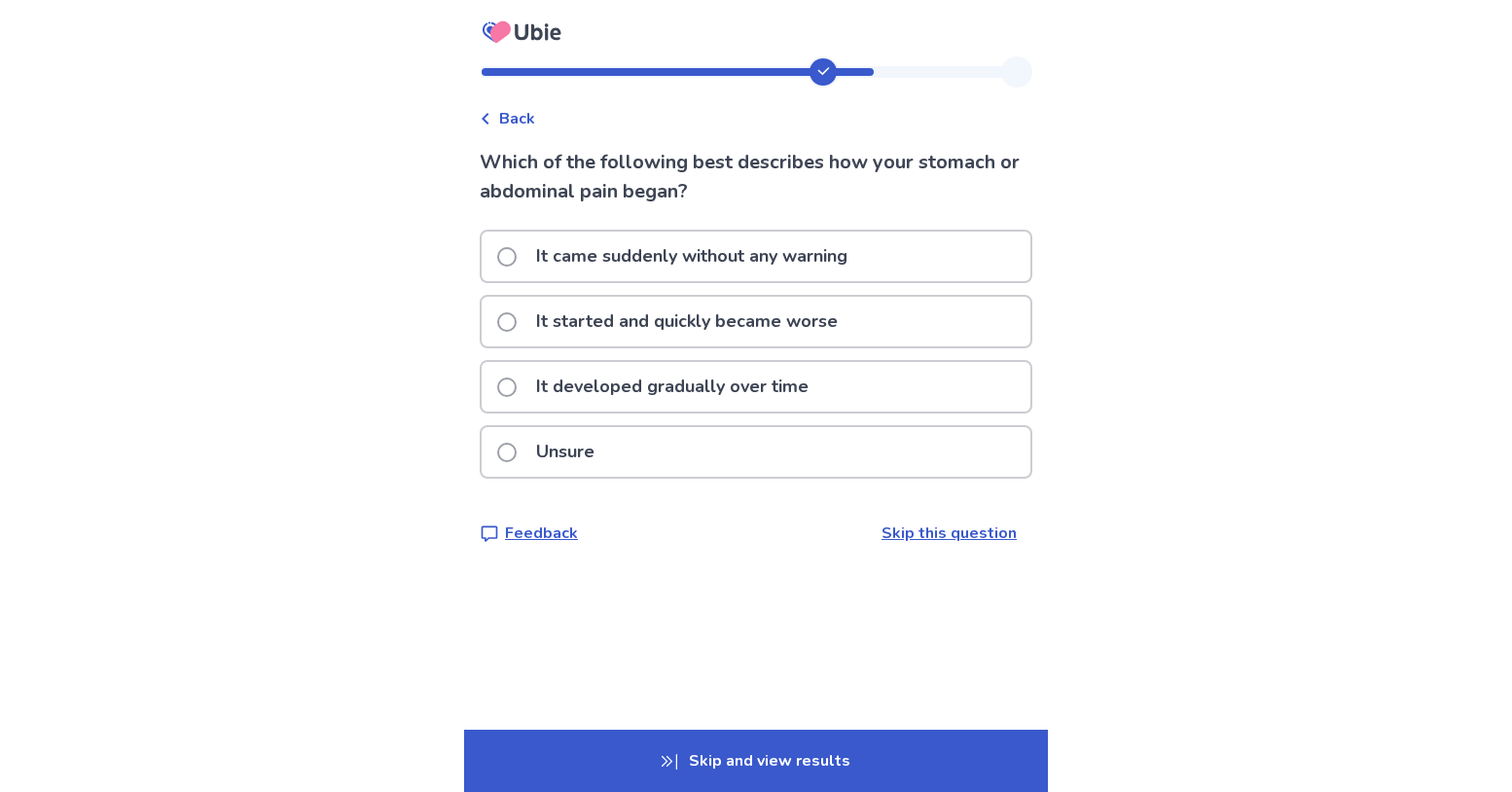
click at [497, 396] on span at bounding box center [507, 387] width 20 height 20
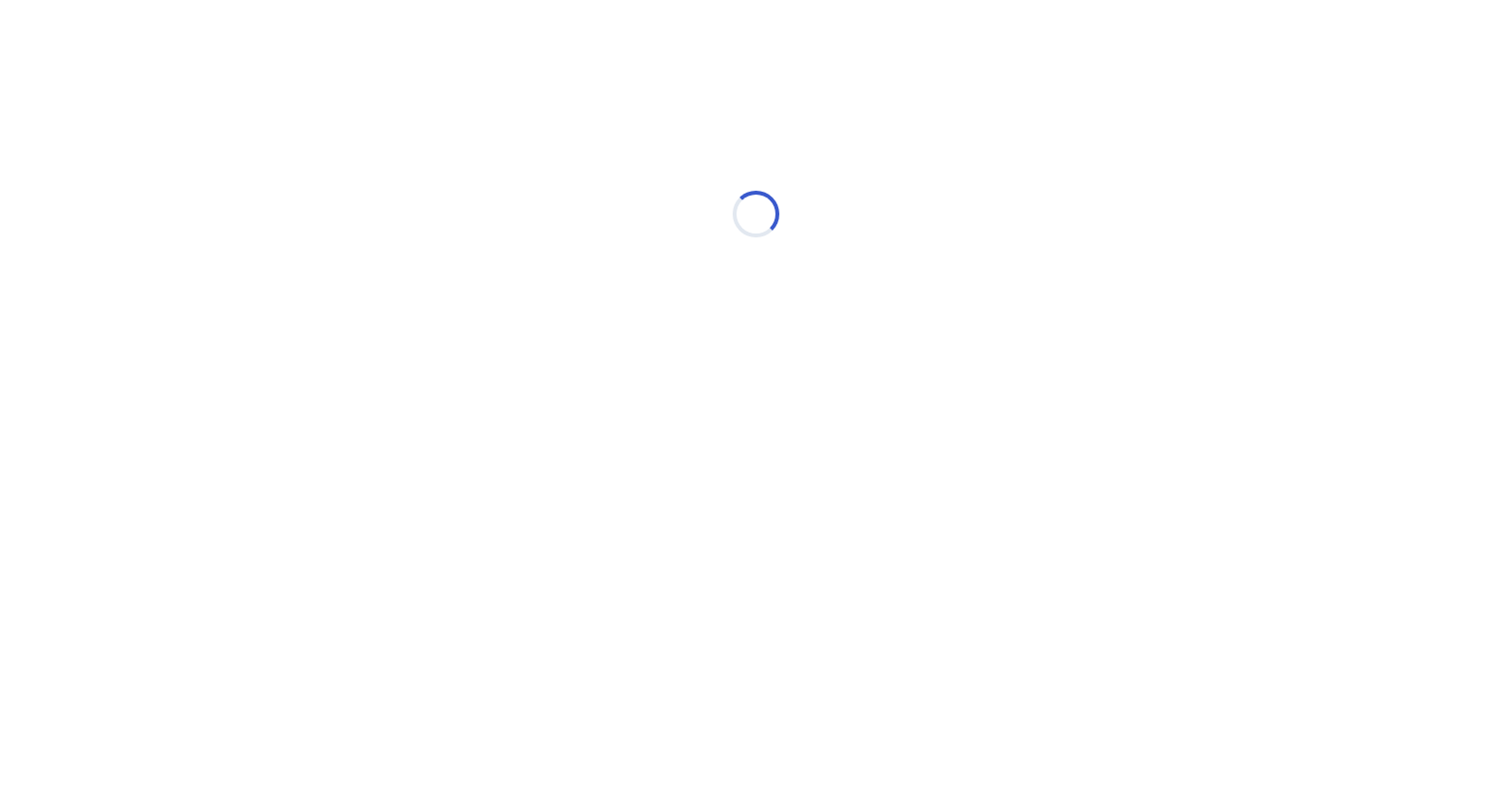
select select "*"
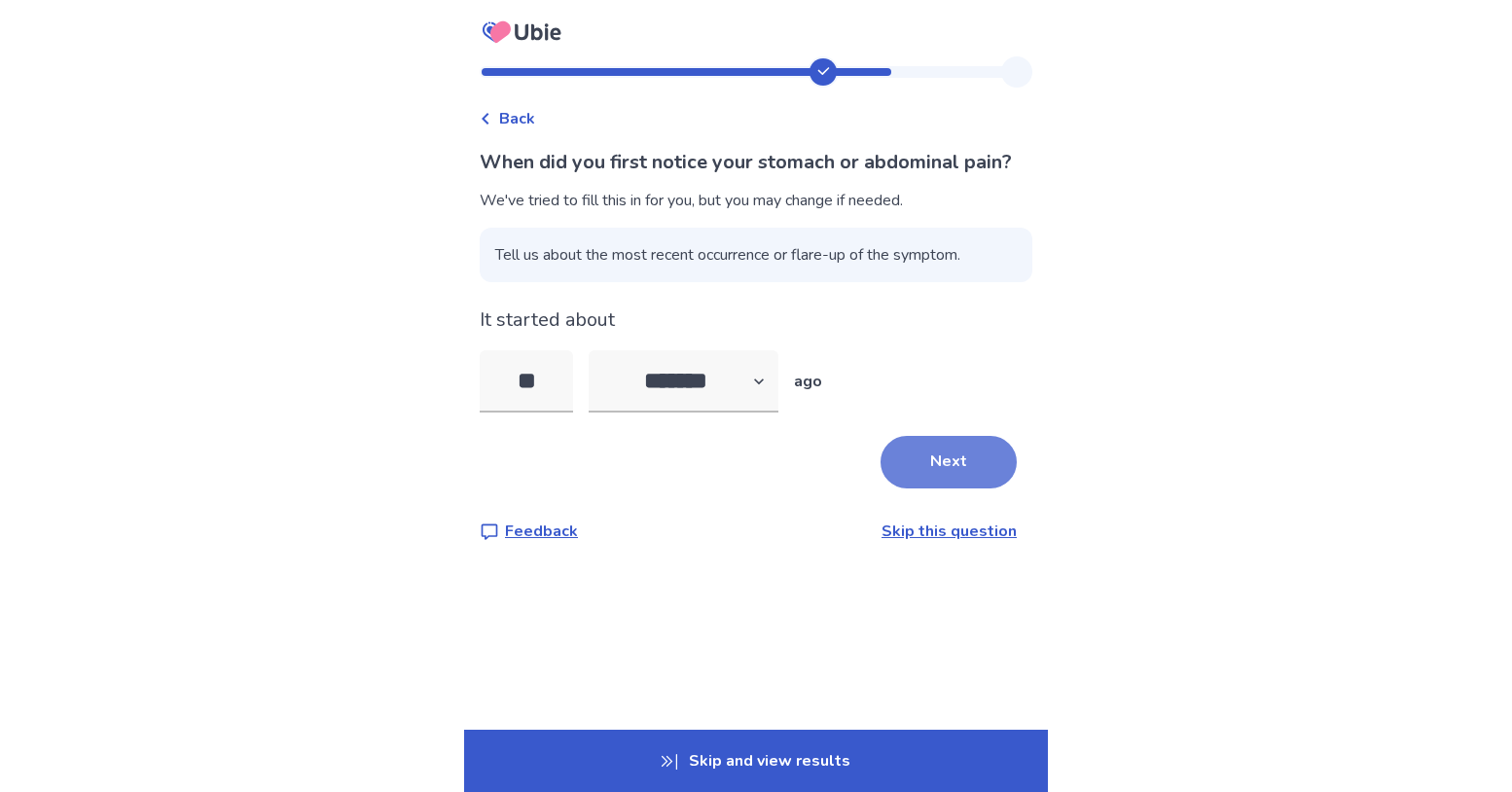
click at [976, 481] on button "Next" at bounding box center [948, 462] width 136 height 53
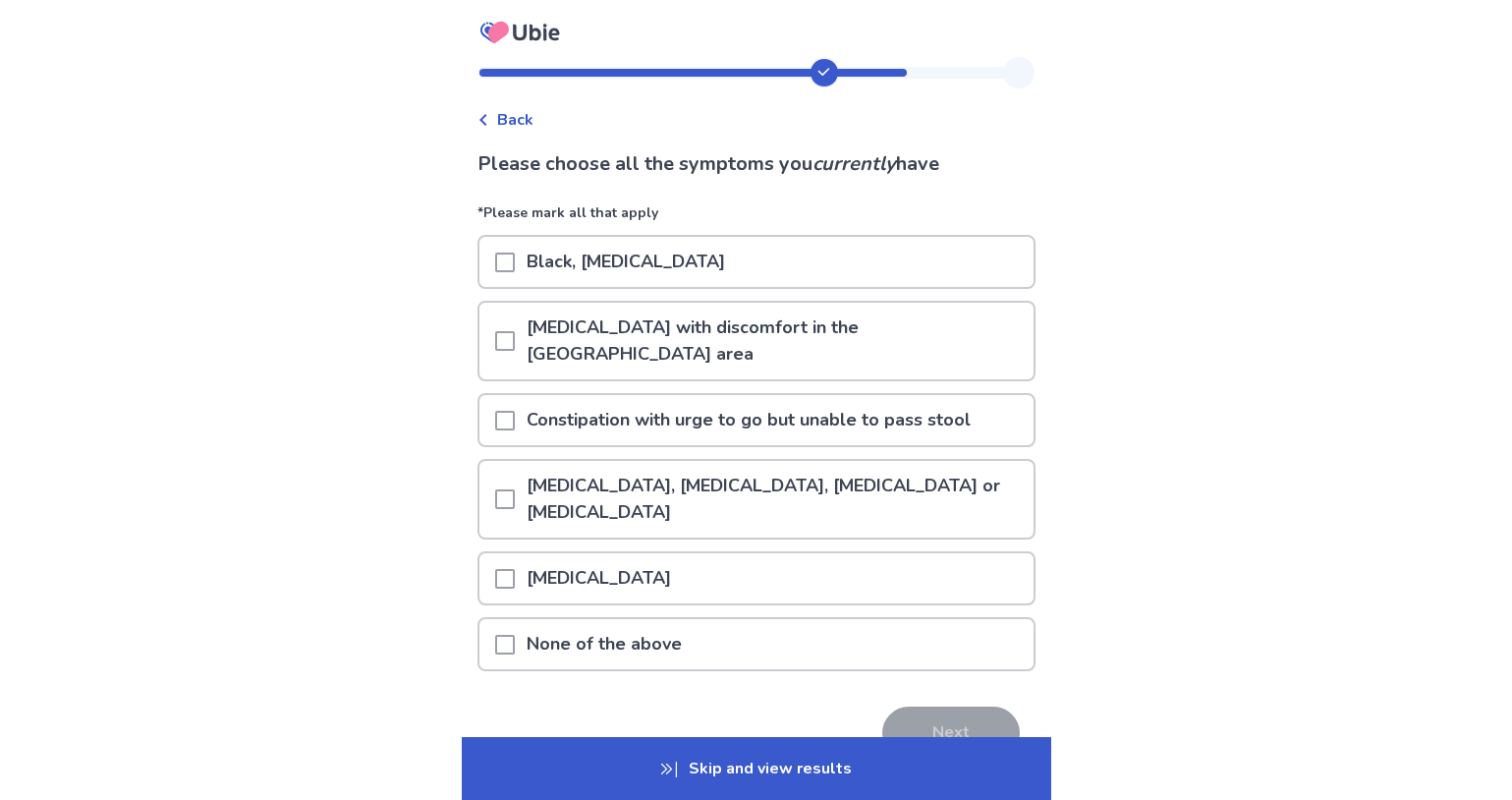
click at [495, 272] on span at bounding box center [505, 262] width 20 height 20
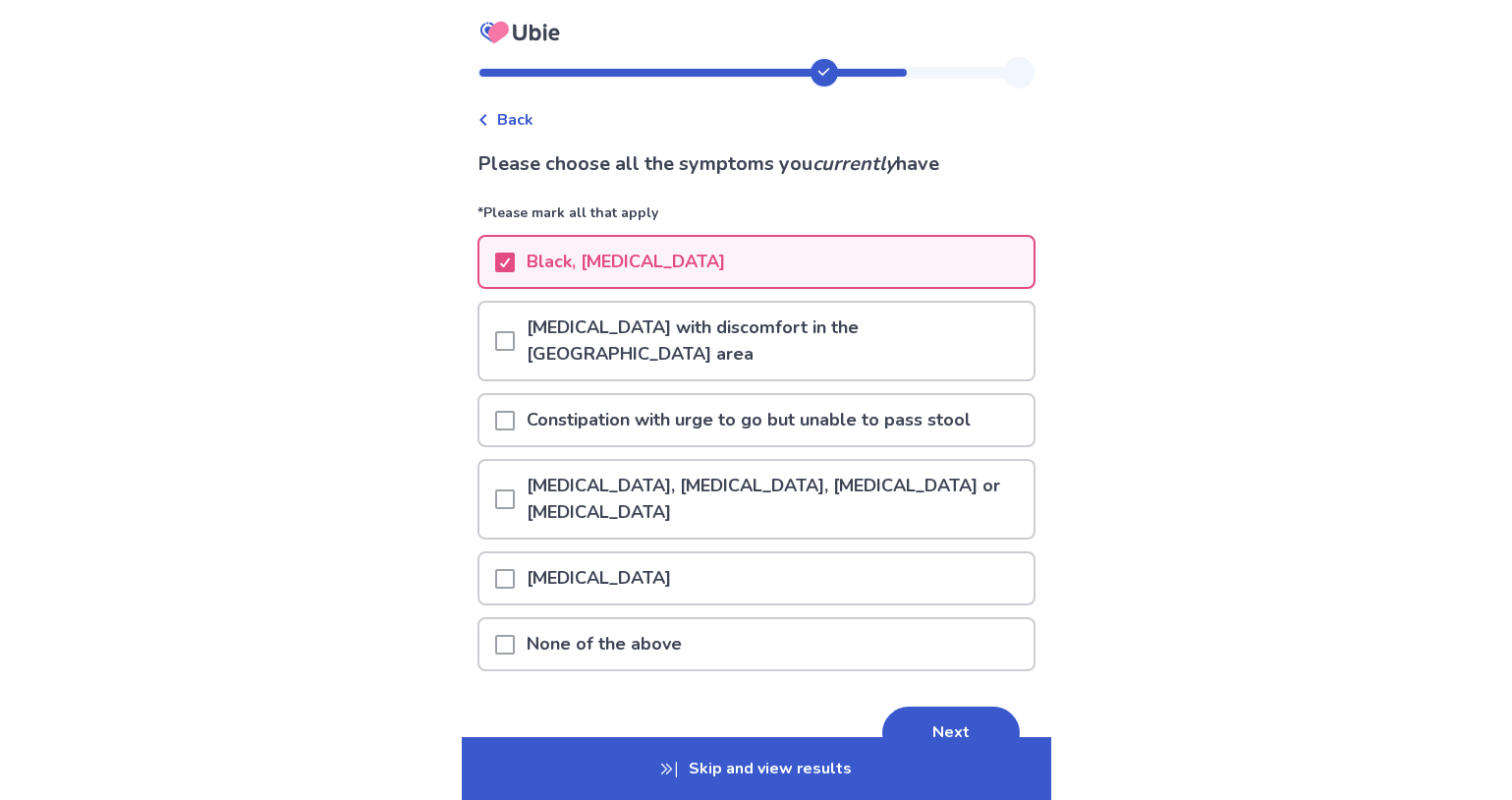
click at [495, 349] on span at bounding box center [505, 341] width 20 height 20
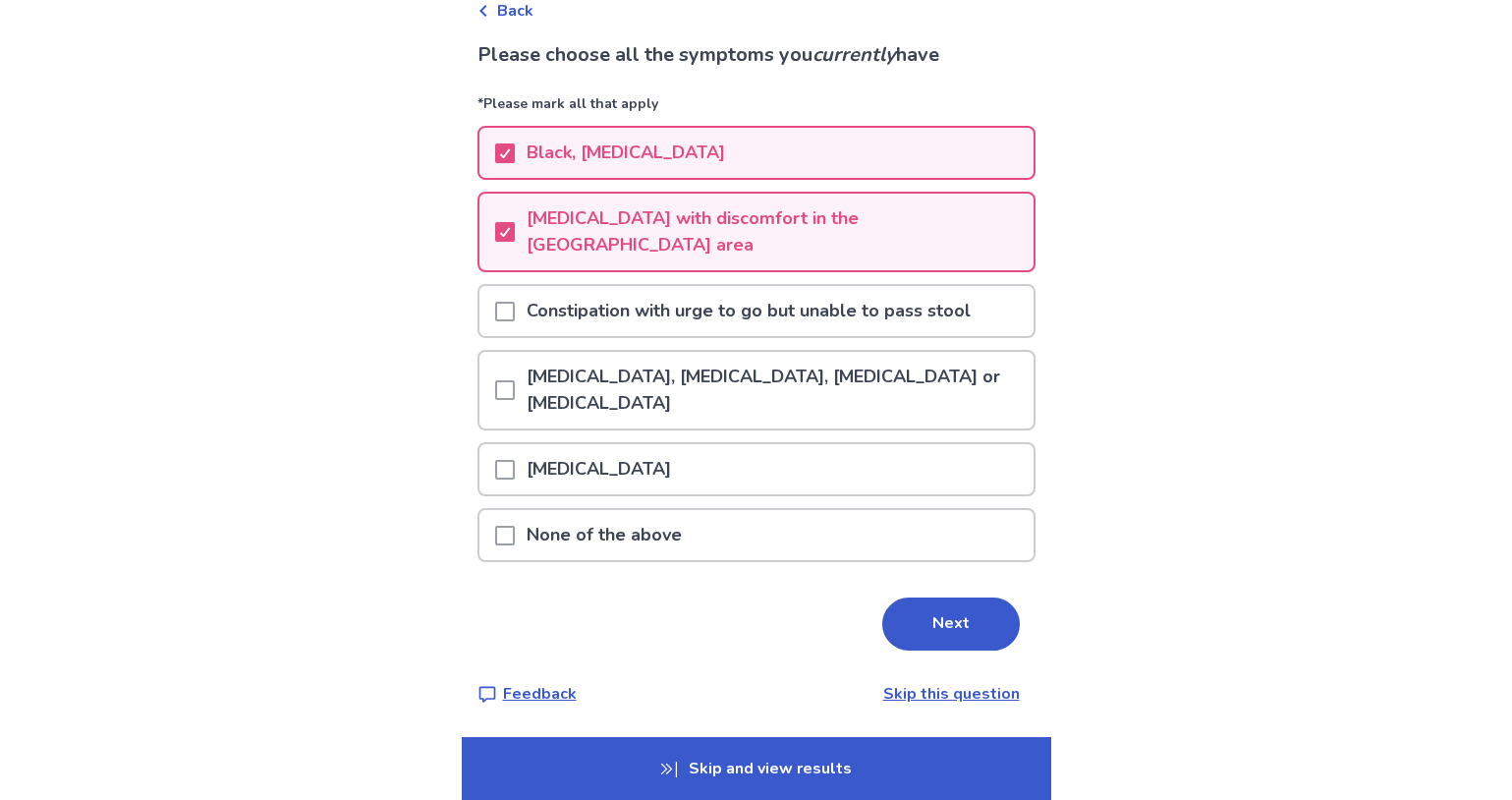
scroll to position [138, 0]
drag, startPoint x: 1008, startPoint y: 606, endPoint x: 918, endPoint y: 593, distance: 90.9
click at [1004, 605] on button "Next" at bounding box center [950, 624] width 137 height 53
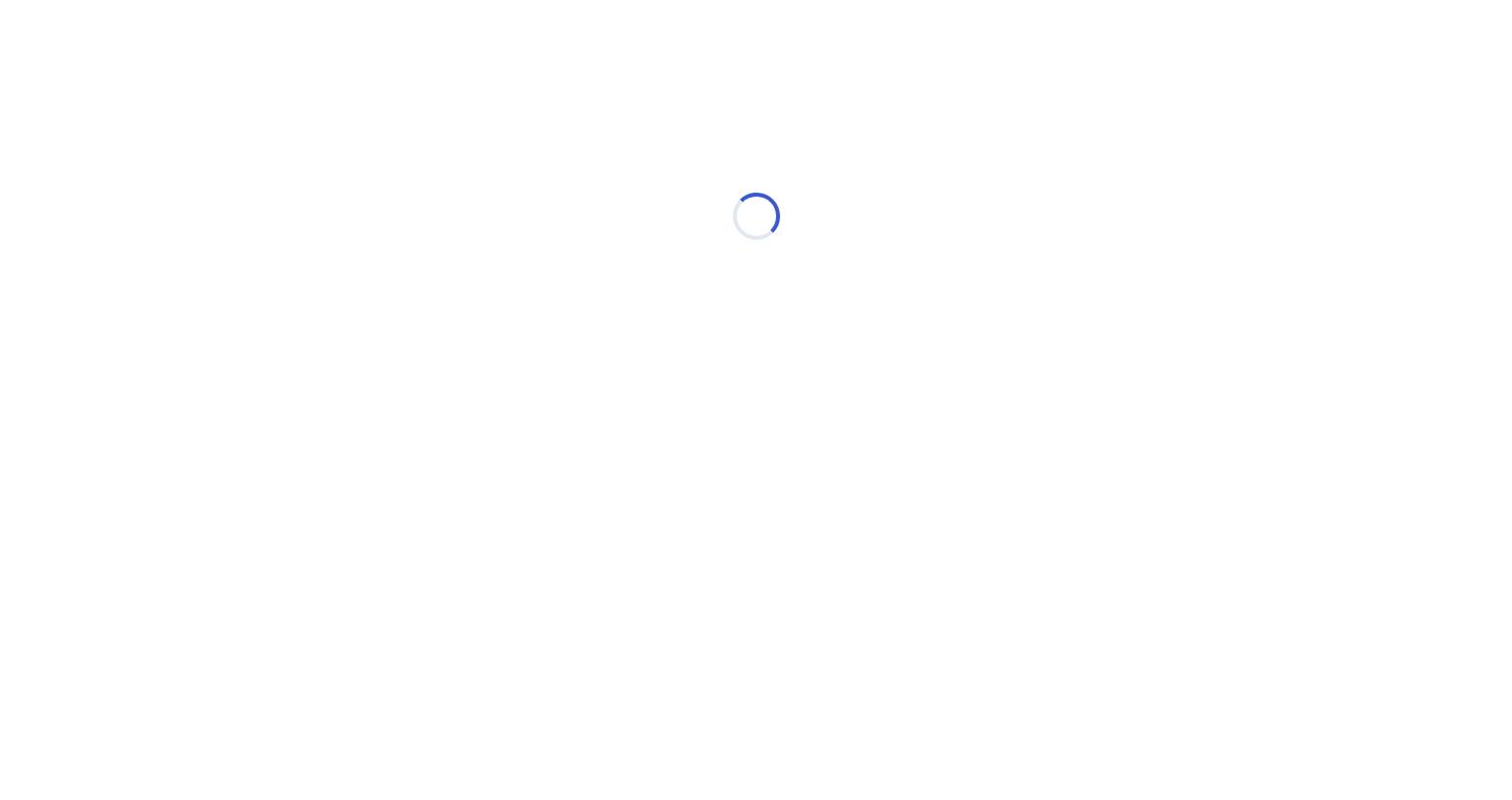
scroll to position [0, 0]
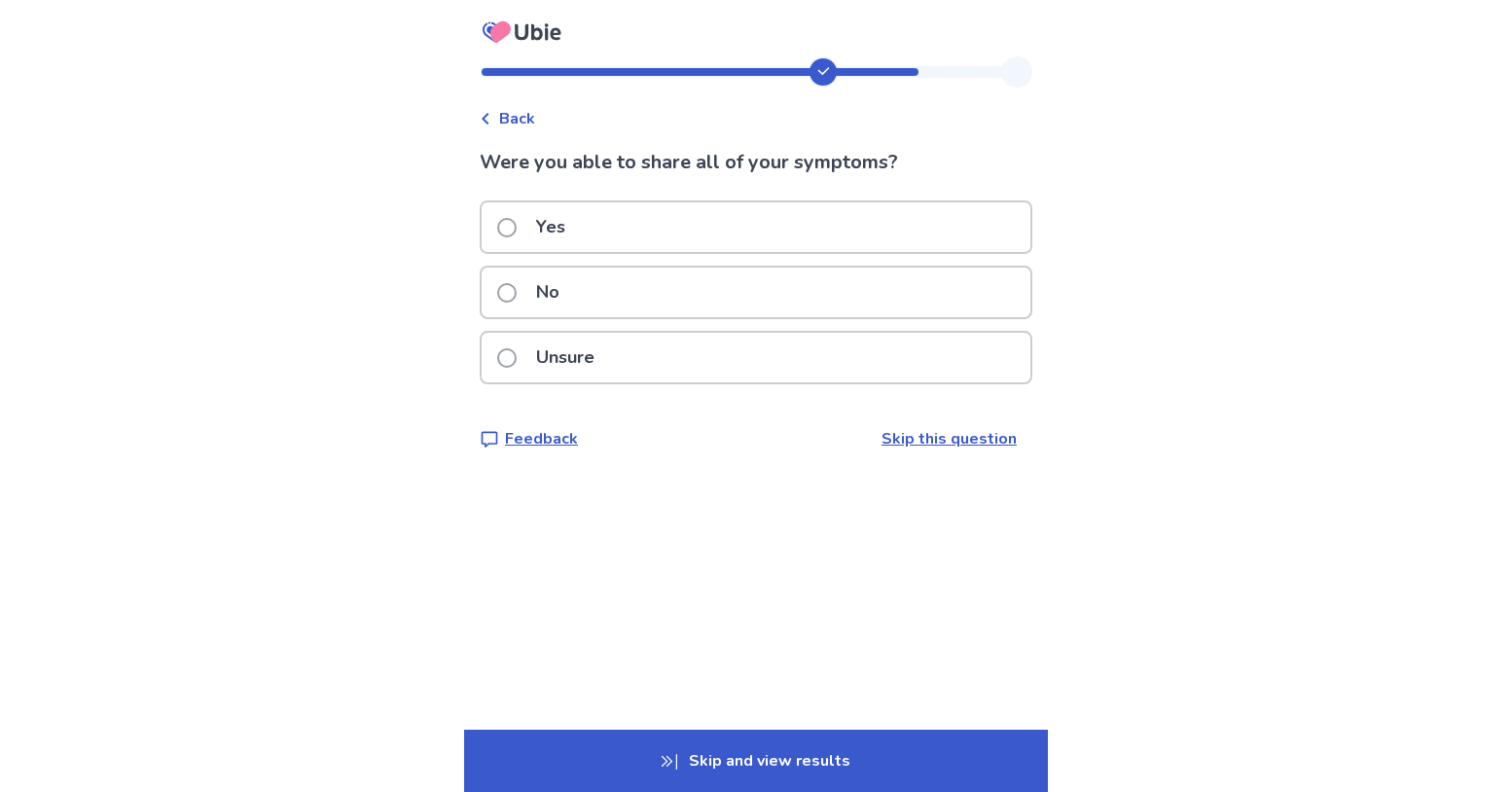
click at [497, 237] on span at bounding box center [507, 227] width 20 height 20
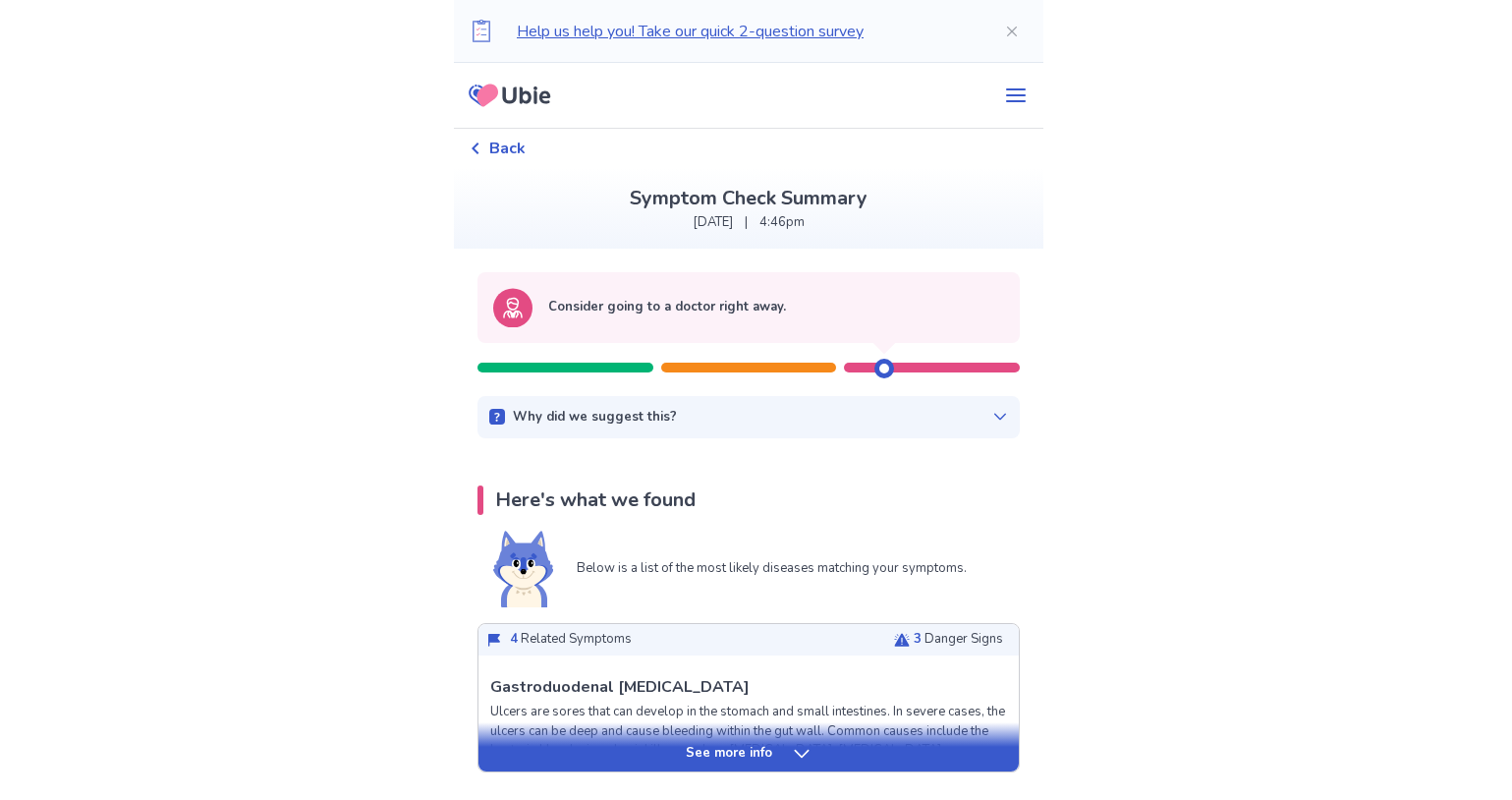
scroll to position [28, 0]
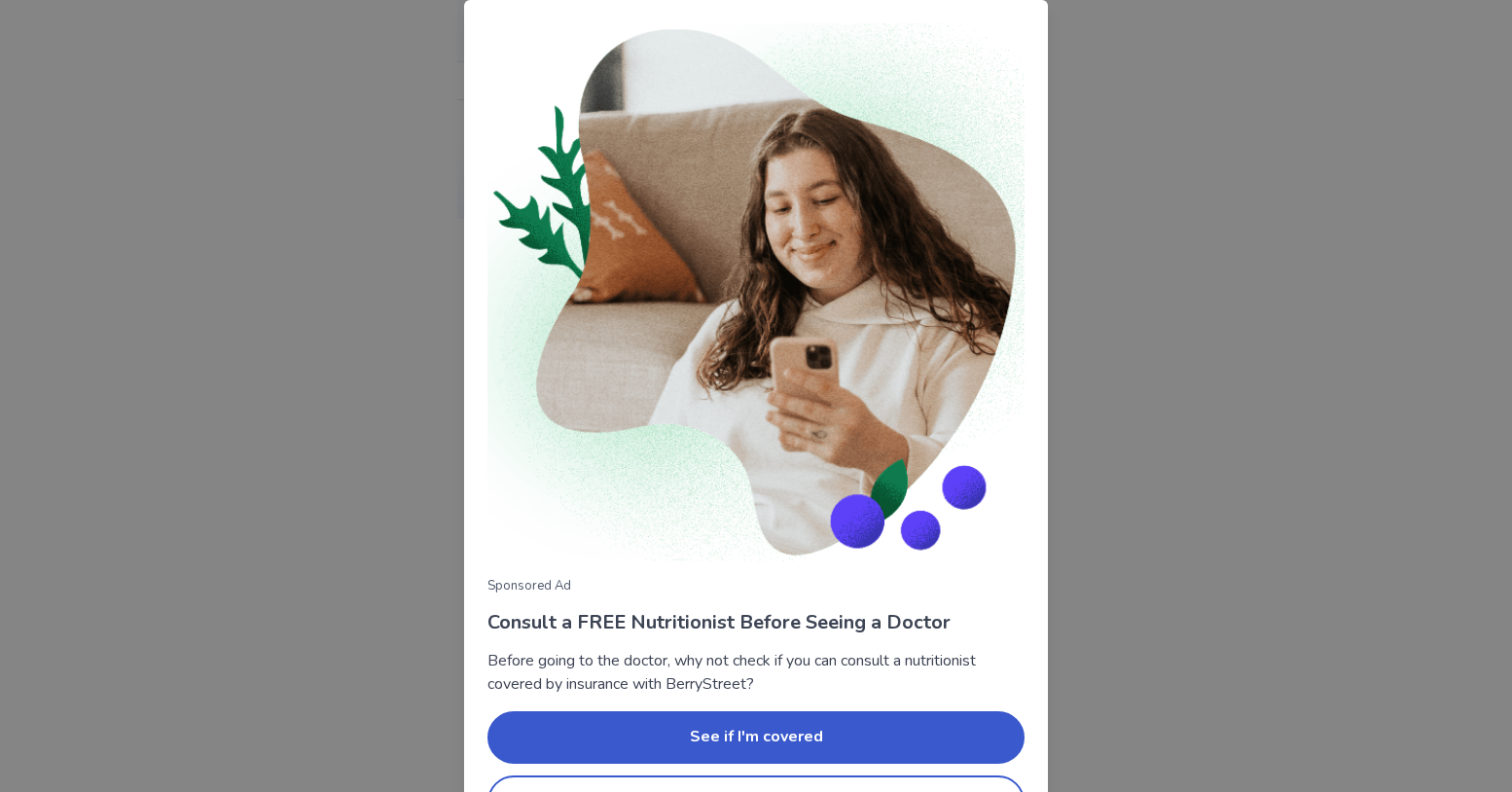
click at [180, 376] on div "Sponsored Ad Consult a FREE Nutritionist Before Seeing a Doctor Before going to…" at bounding box center [756, 396] width 1512 height 792
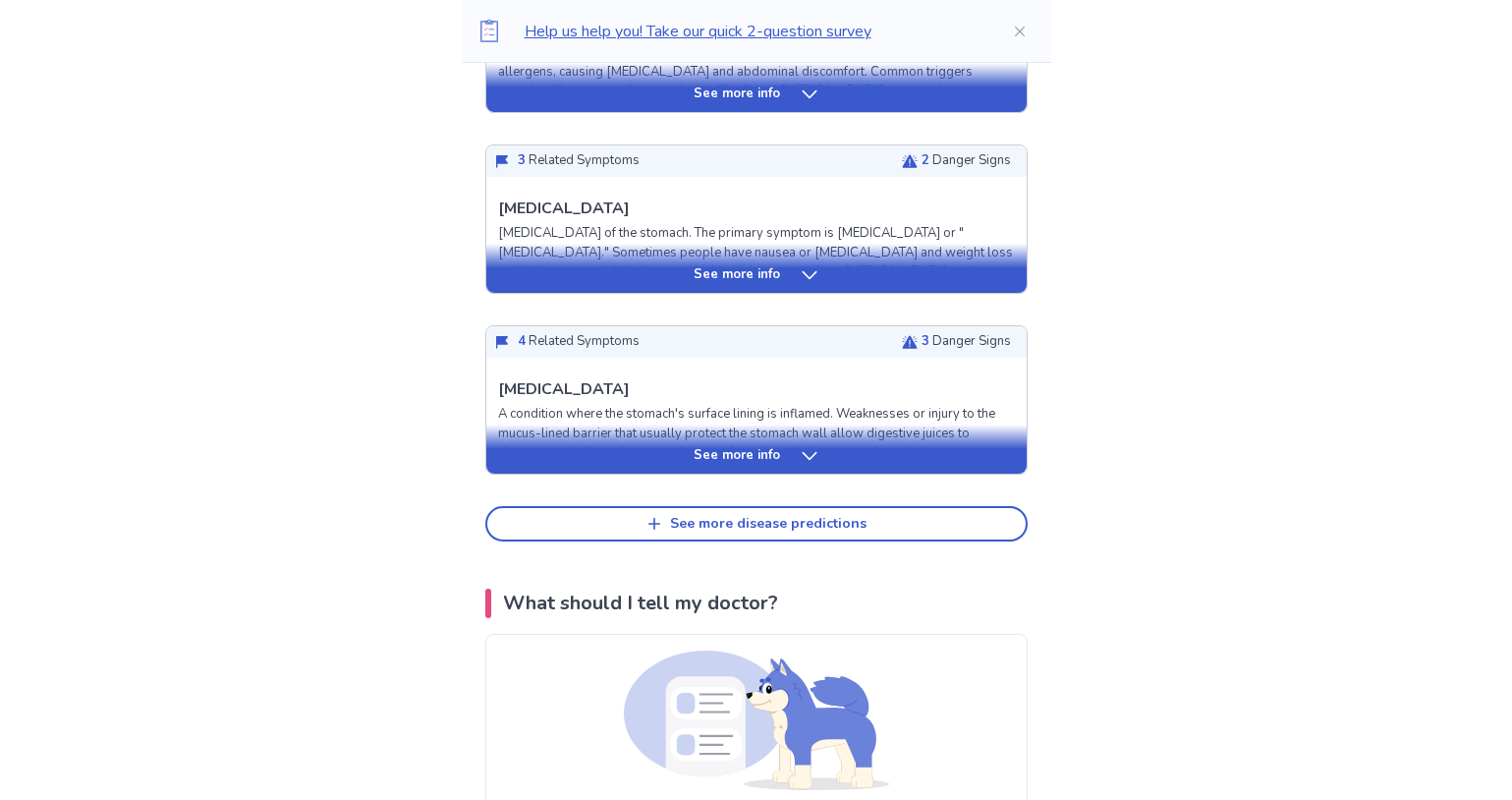
scroll to position [939, 0]
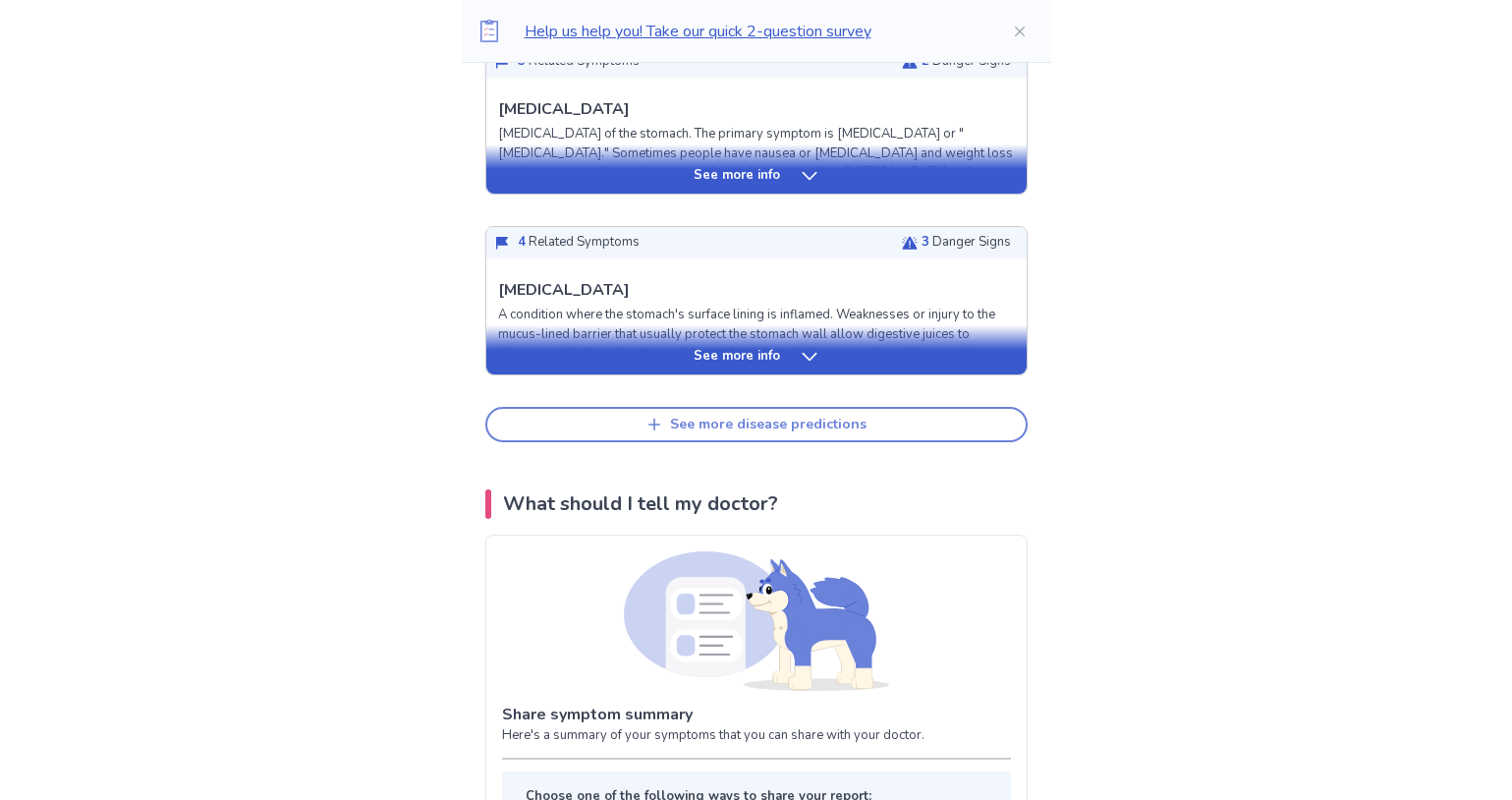
click at [777, 433] on div "See more disease predictions" at bounding box center [767, 424] width 197 height 17
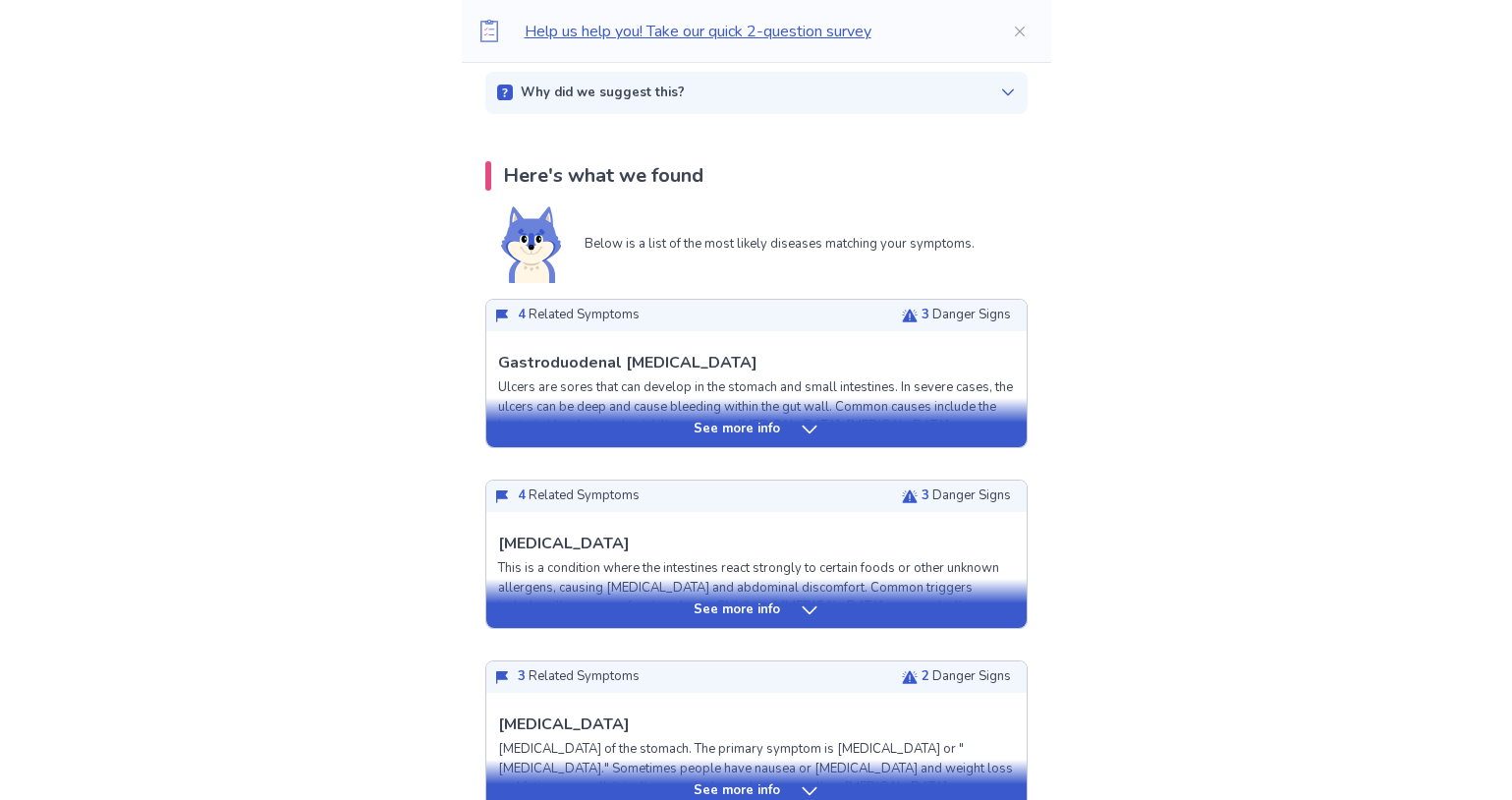
scroll to position [309, 0]
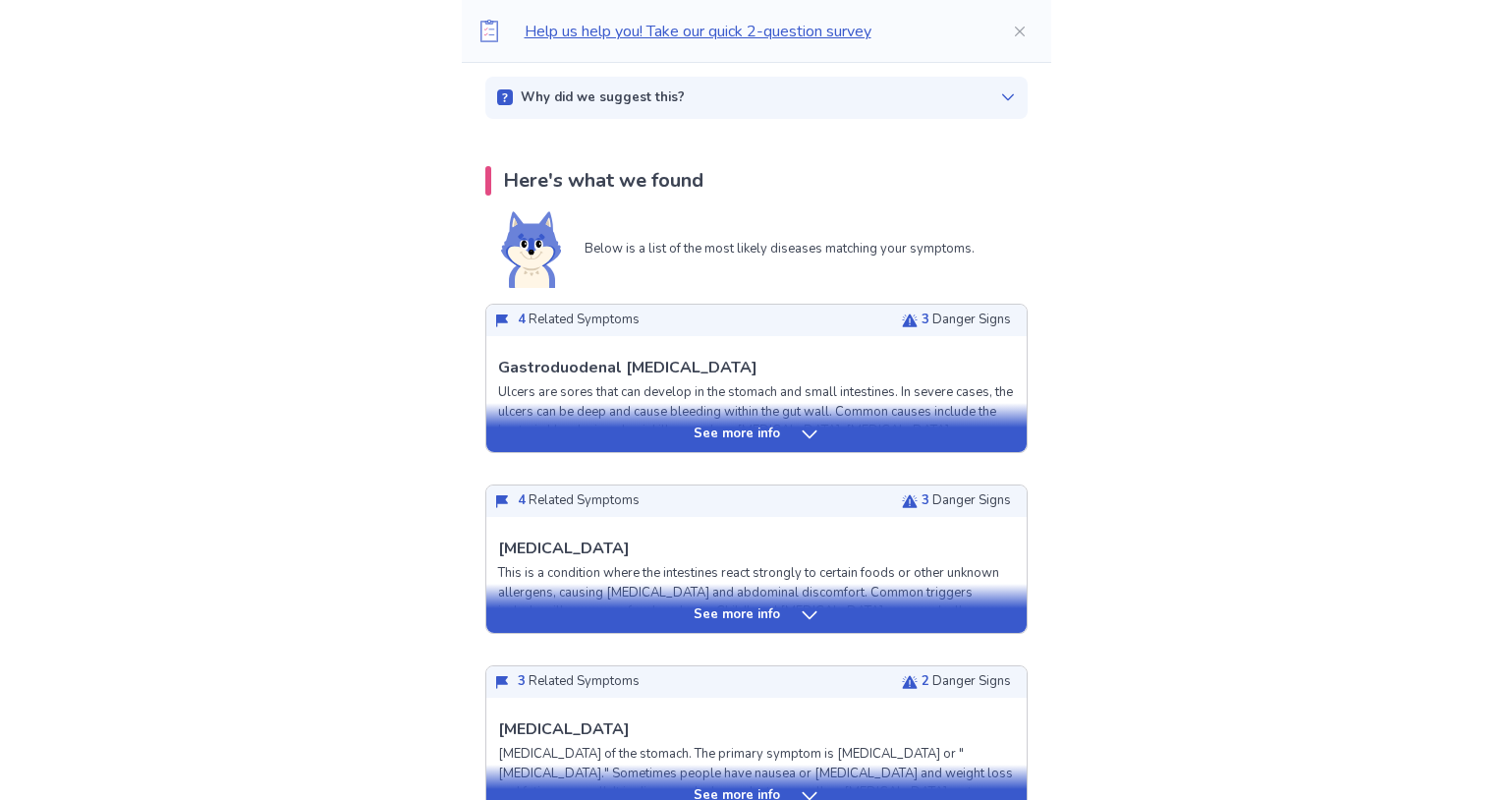
scroll to position [329, 0]
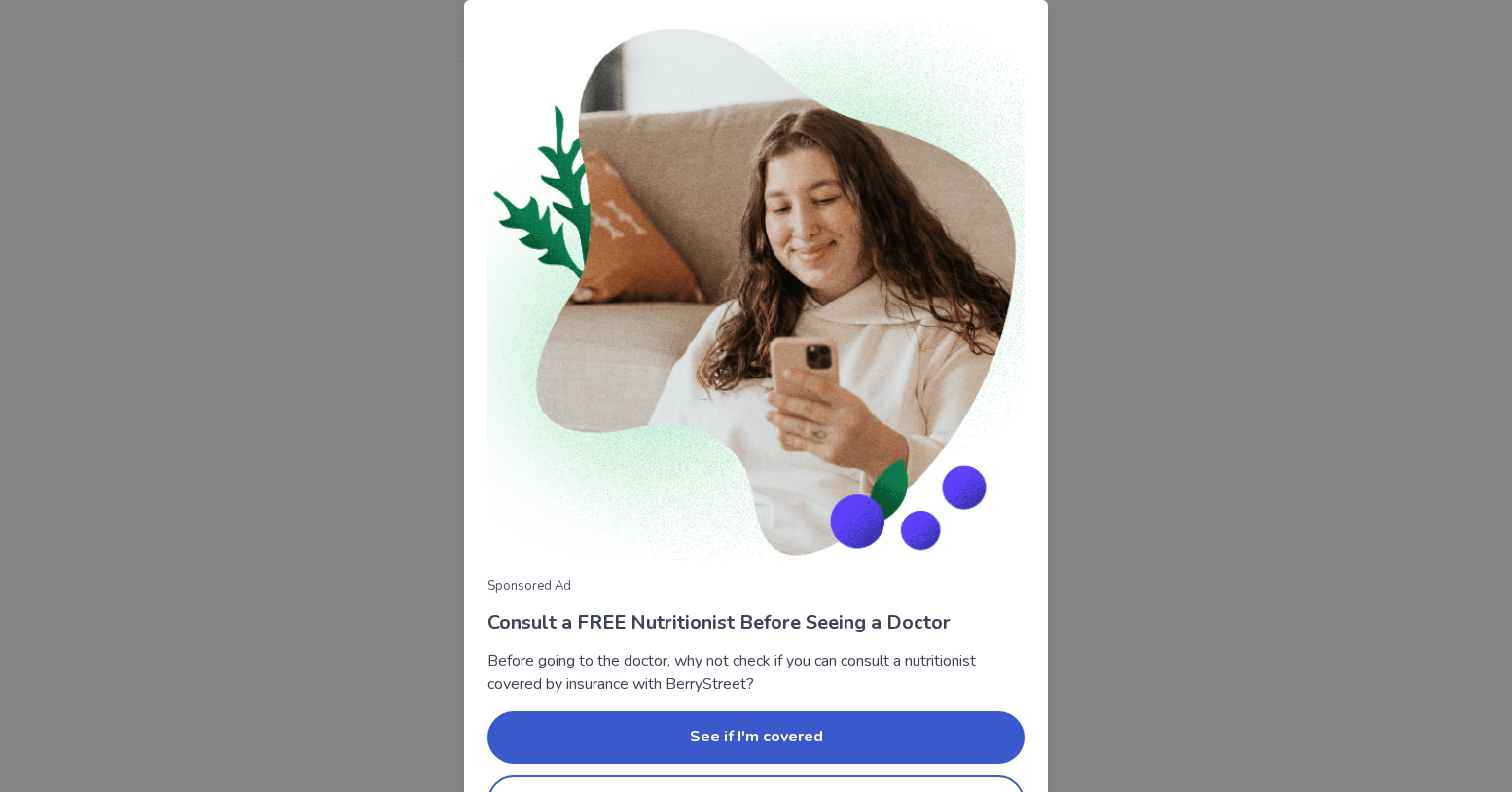
click at [208, 387] on div "Sponsored Ad Consult a FREE Nutritionist Before Seeing a Doctor Before going to…" at bounding box center [756, 396] width 1512 height 792
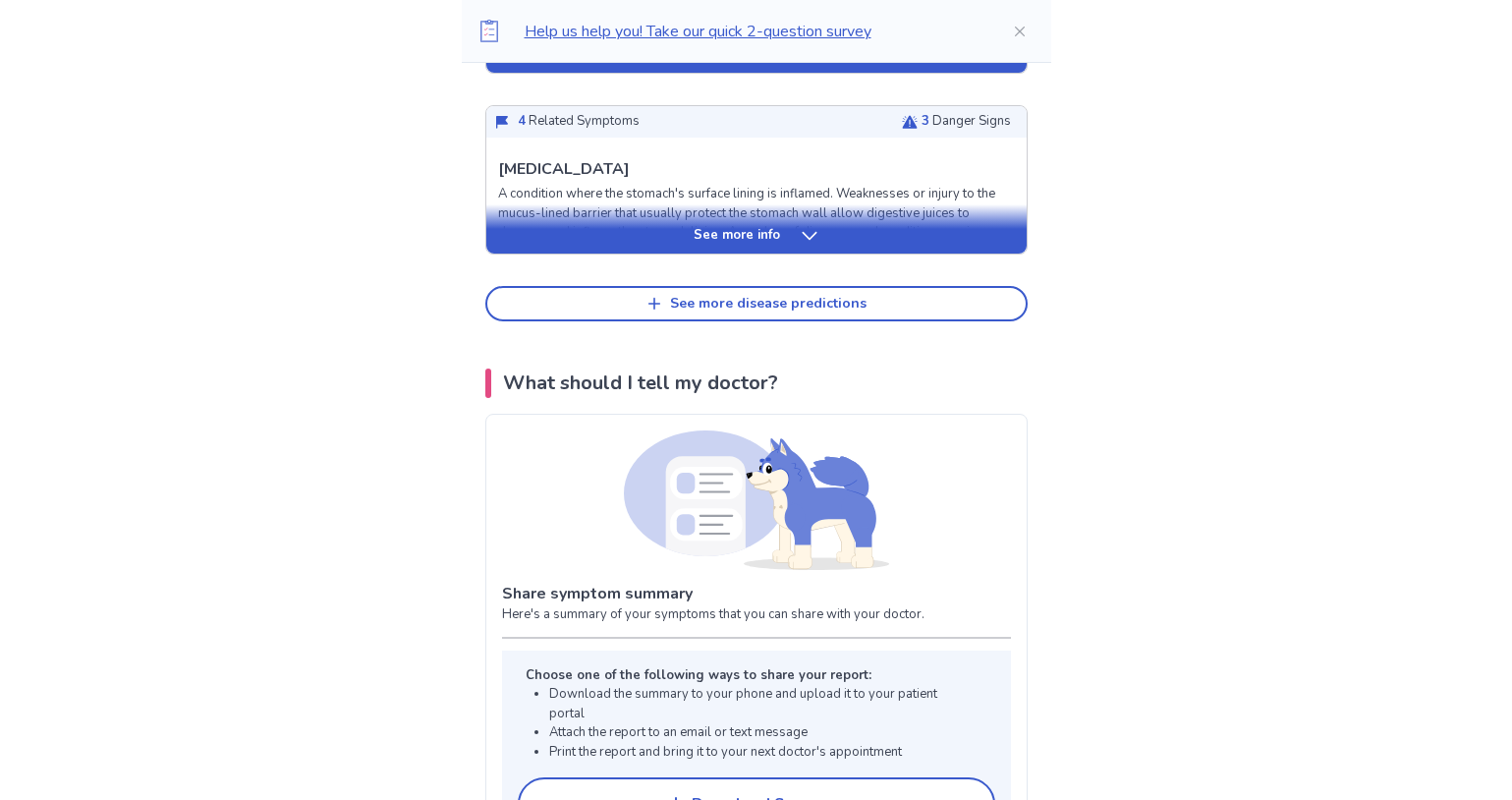
scroll to position [1130, 0]
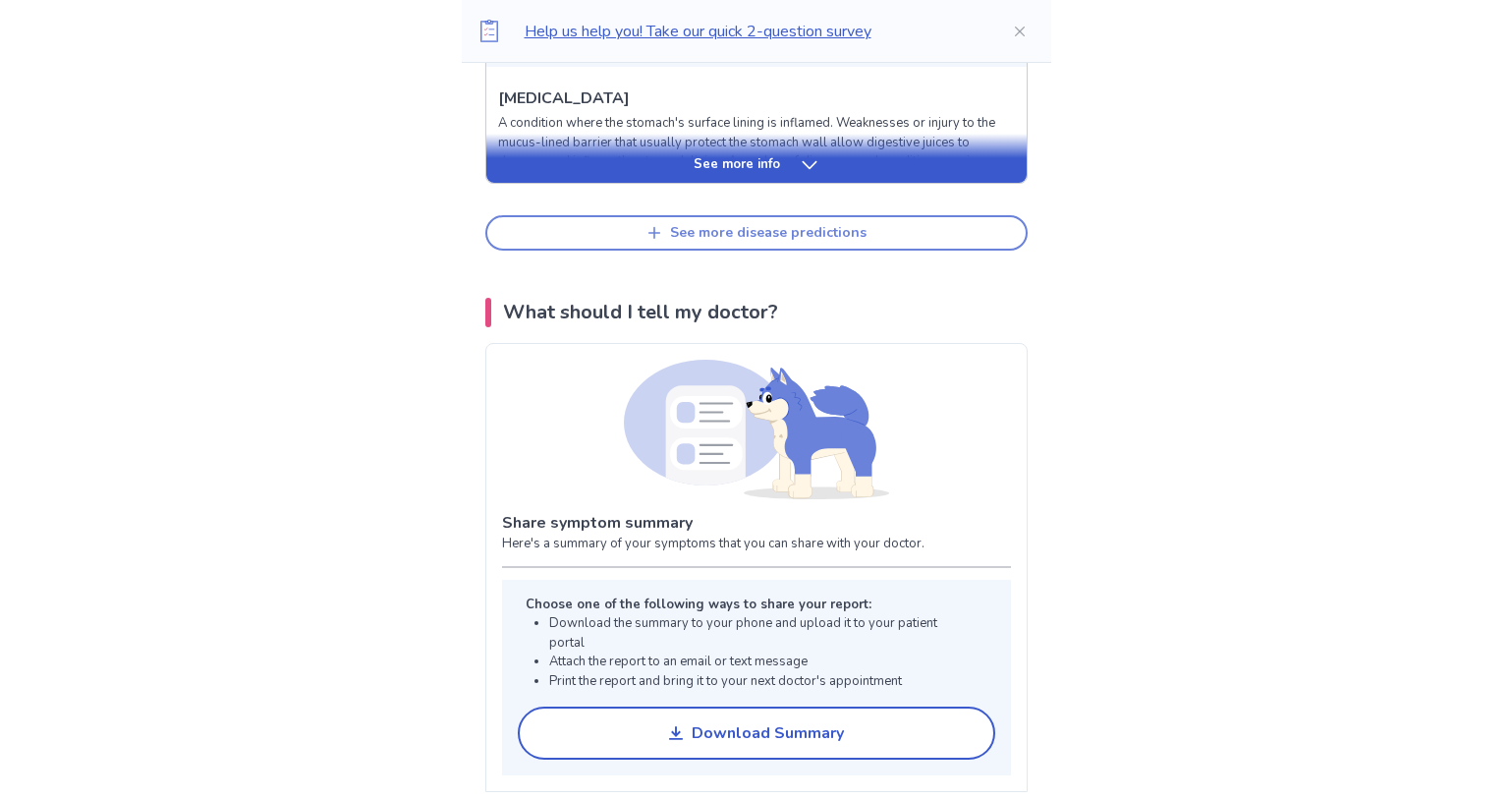
click at [759, 241] on div "See more disease predictions" at bounding box center [767, 232] width 197 height 17
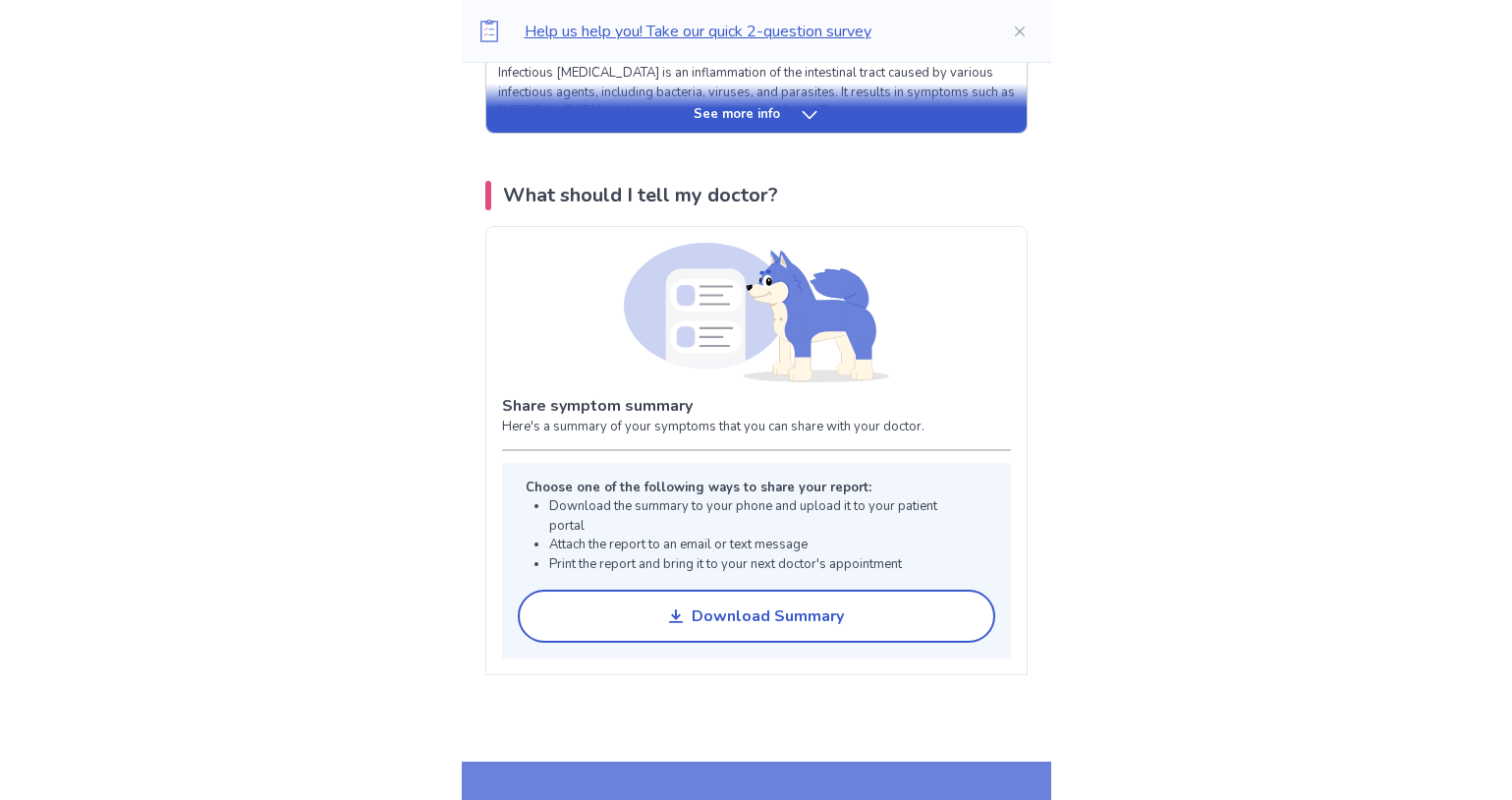
scroll to position [1769, 0]
